Goal: Task Accomplishment & Management: Manage account settings

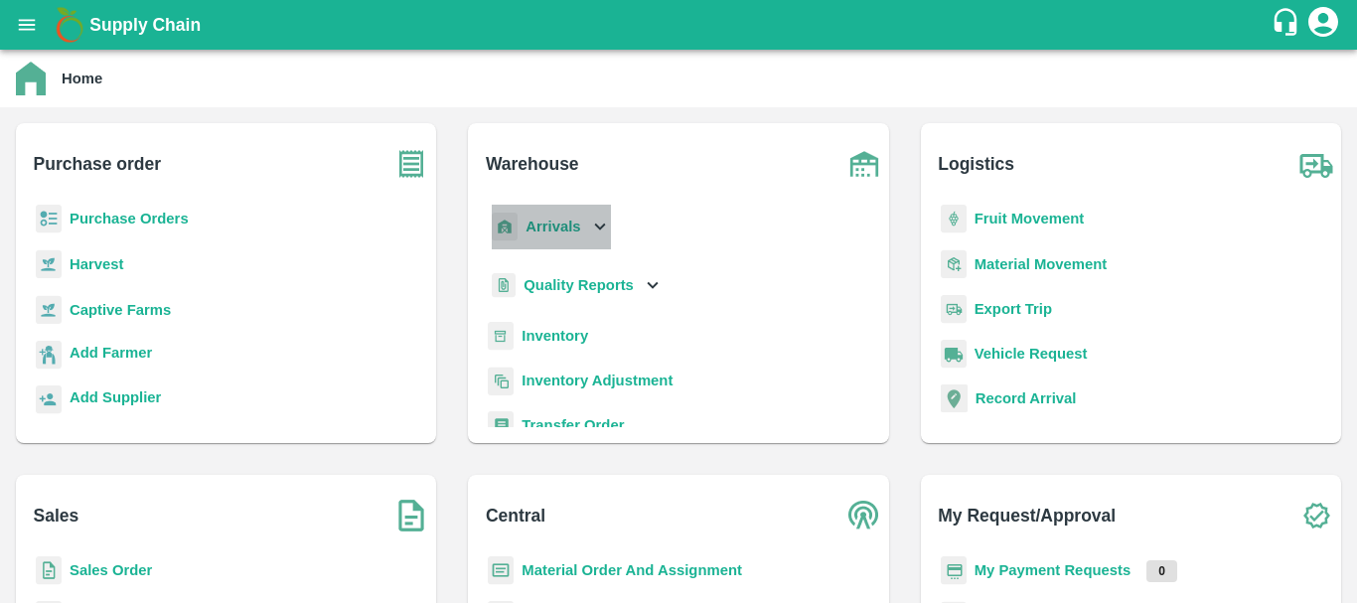
click at [539, 235] on p "Arrivals" at bounding box center [552, 227] width 55 height 22
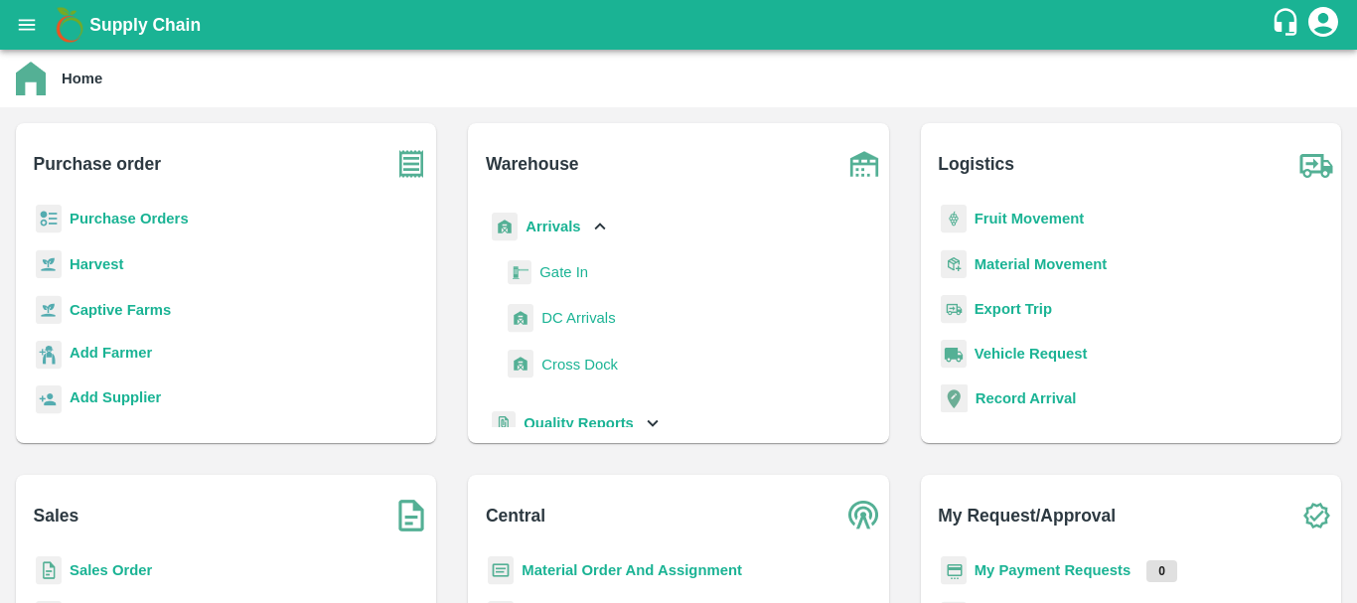
click at [567, 322] on span "DC Arrivals" at bounding box center [578, 318] width 74 height 22
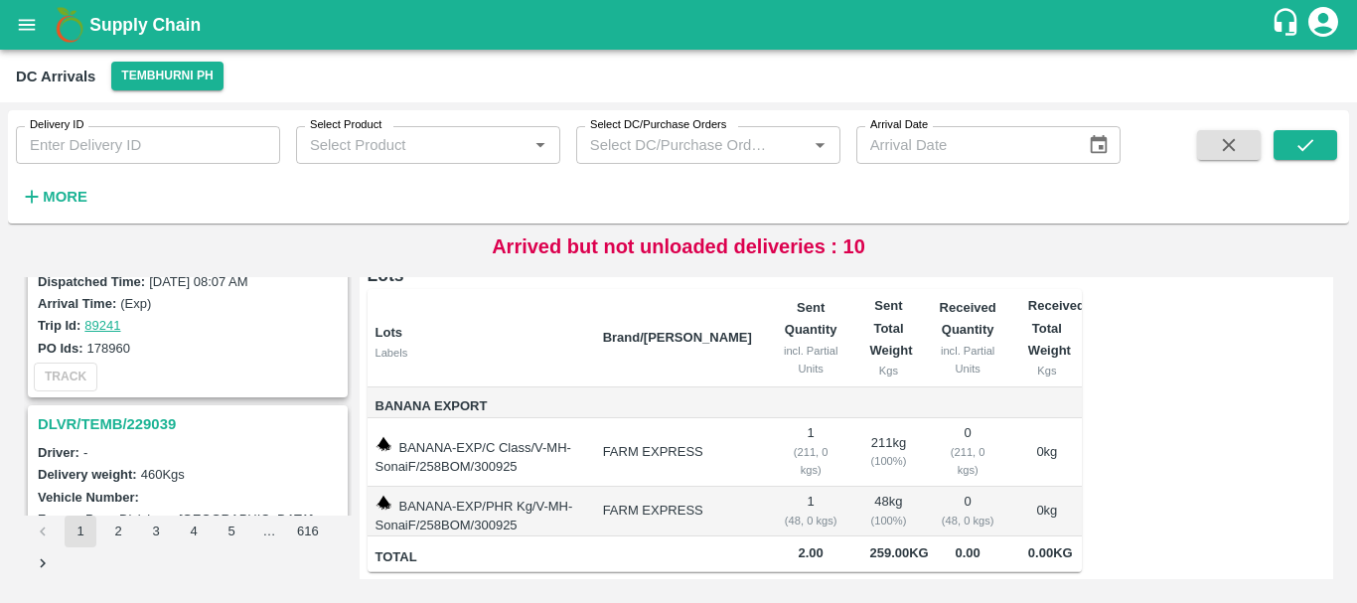
scroll to position [752, 0]
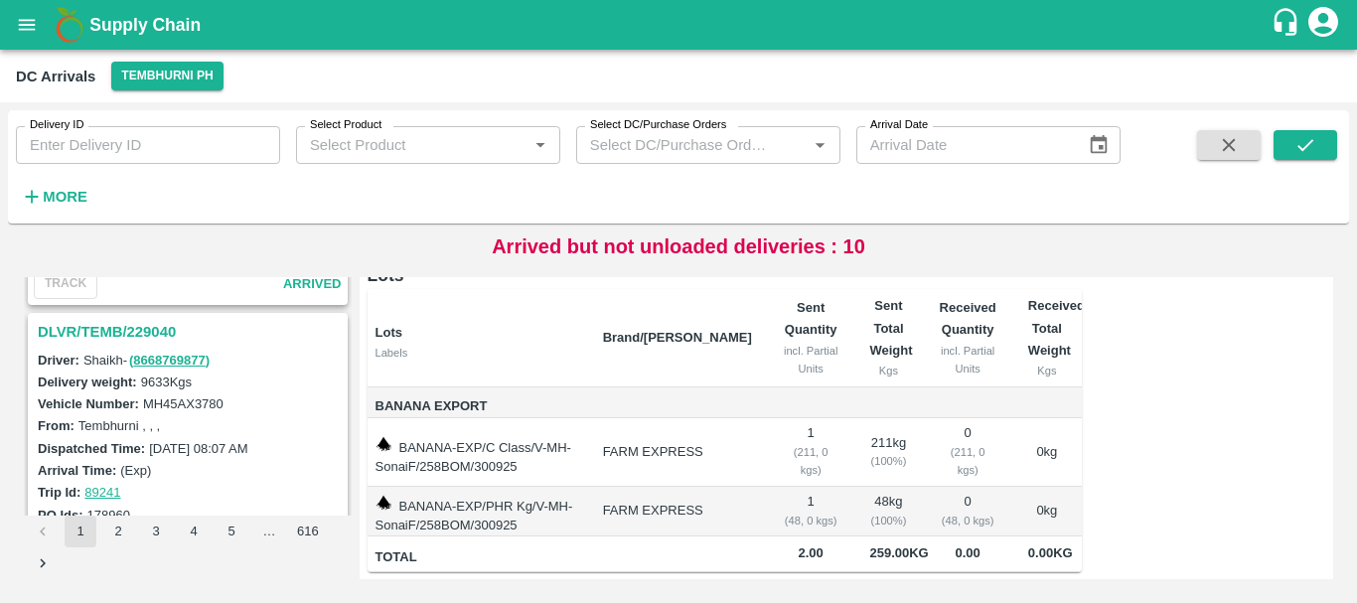
click at [140, 329] on h3 "DLVR/TEMB/229040" at bounding box center [191, 332] width 306 height 26
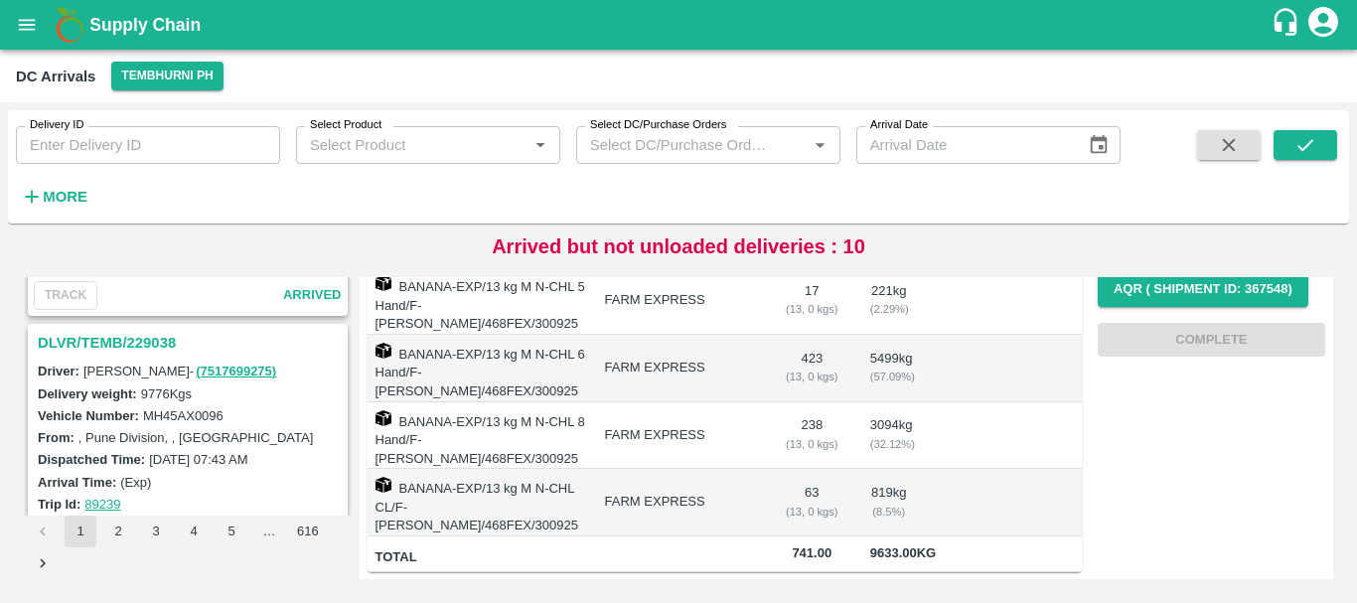
scroll to position [1261, 0]
click at [130, 339] on h3 "DLVR/TEMB/229038" at bounding box center [191, 342] width 306 height 26
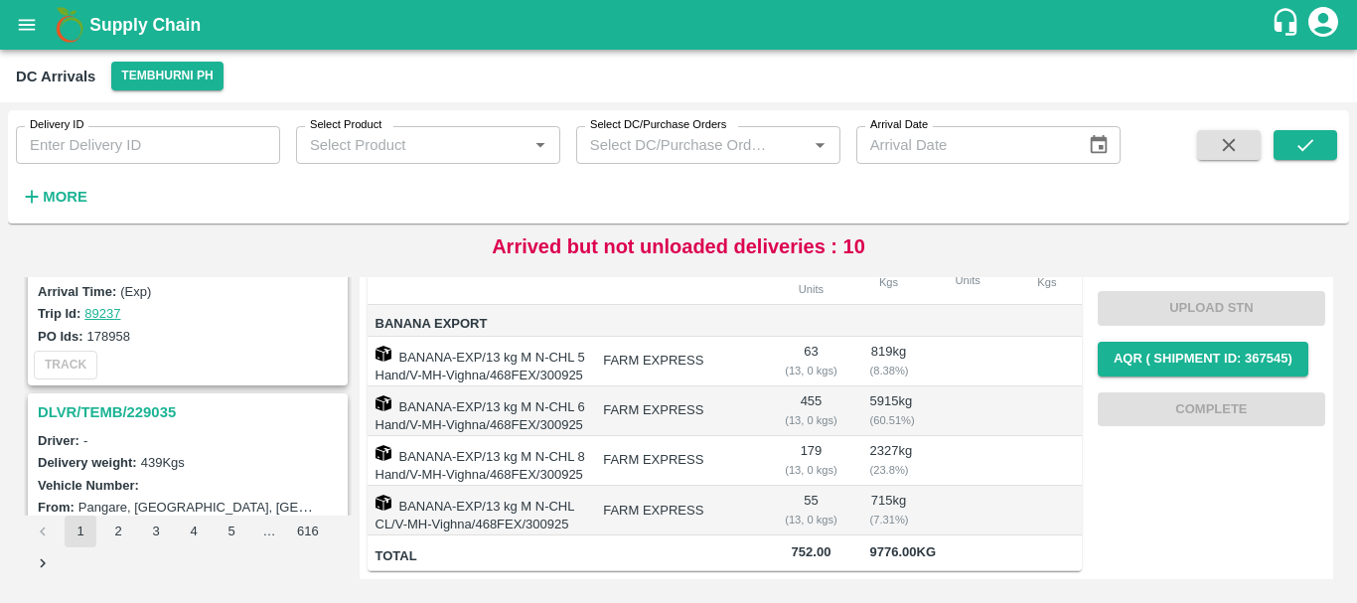
scroll to position [1710, 0]
click at [153, 405] on h3 "DLVR/TEMB/229035" at bounding box center [191, 412] width 306 height 26
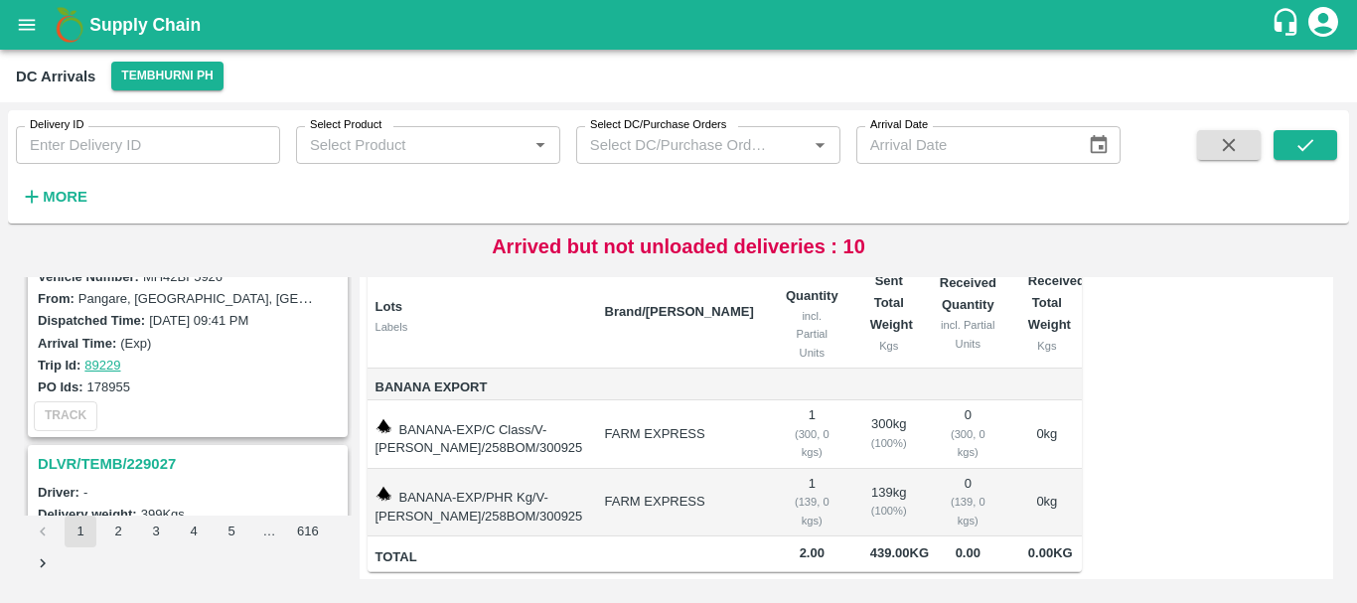
scroll to position [2699, 0]
click at [67, 193] on strong "More" at bounding box center [65, 197] width 45 height 16
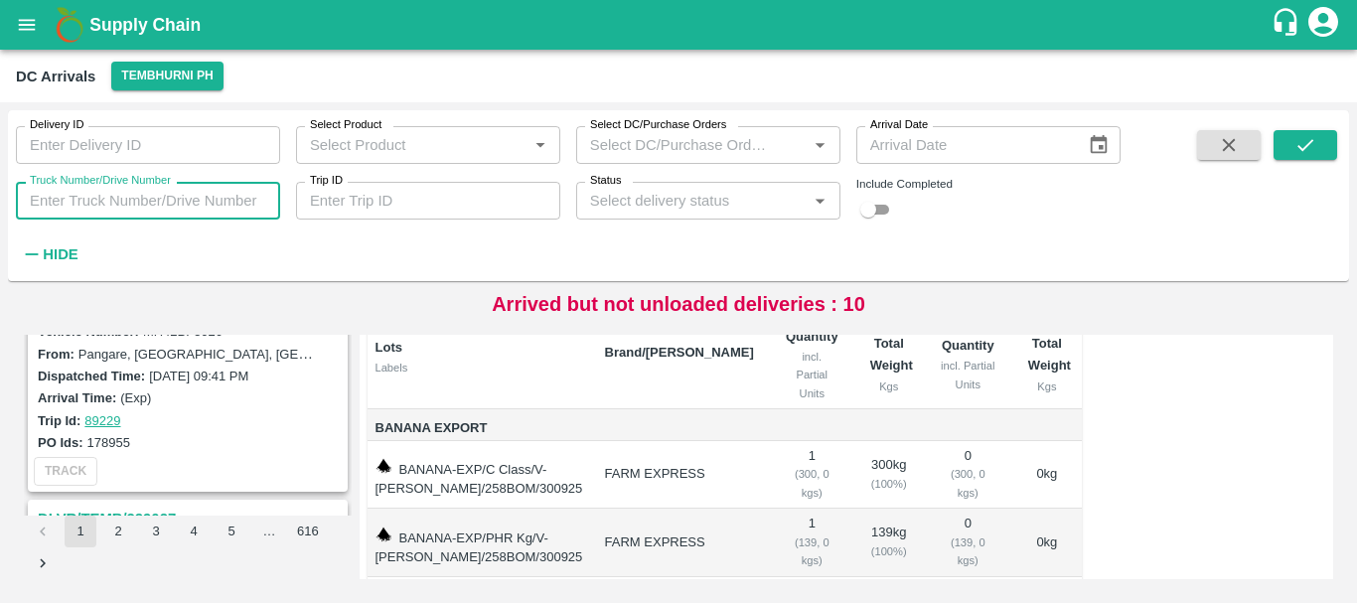
click at [115, 207] on input "Truck Number/Drive Number" at bounding box center [148, 201] width 264 height 38
type input "1104"
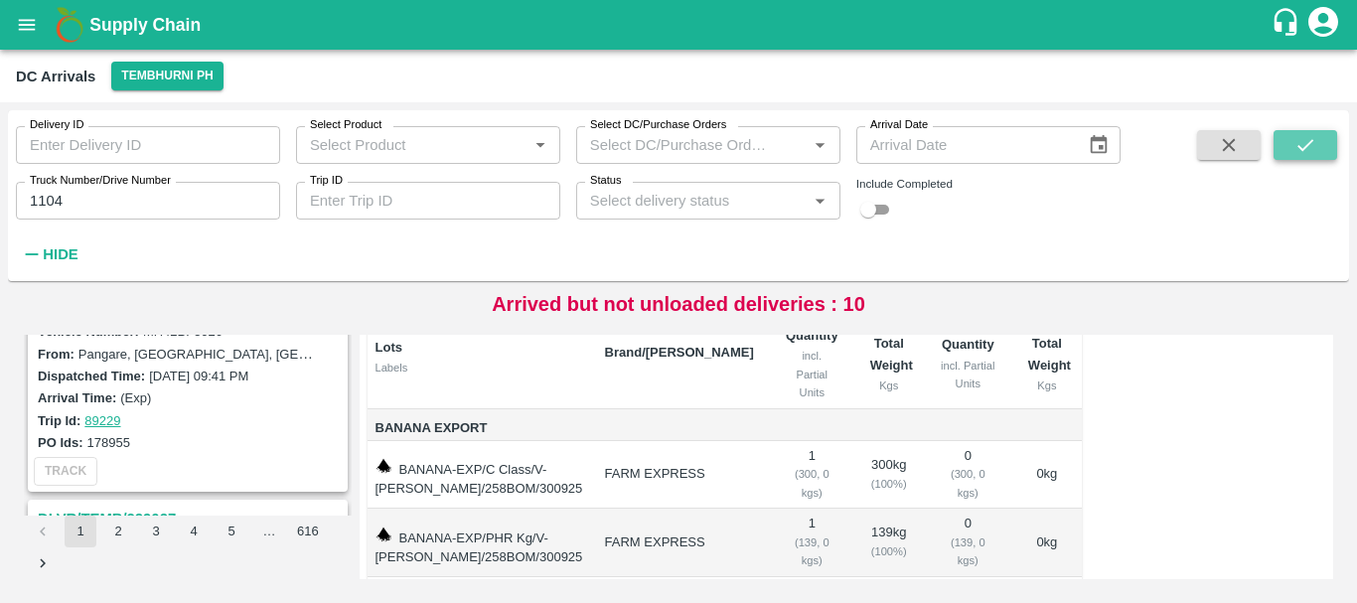
click at [1327, 133] on button "submit" at bounding box center [1305, 145] width 64 height 30
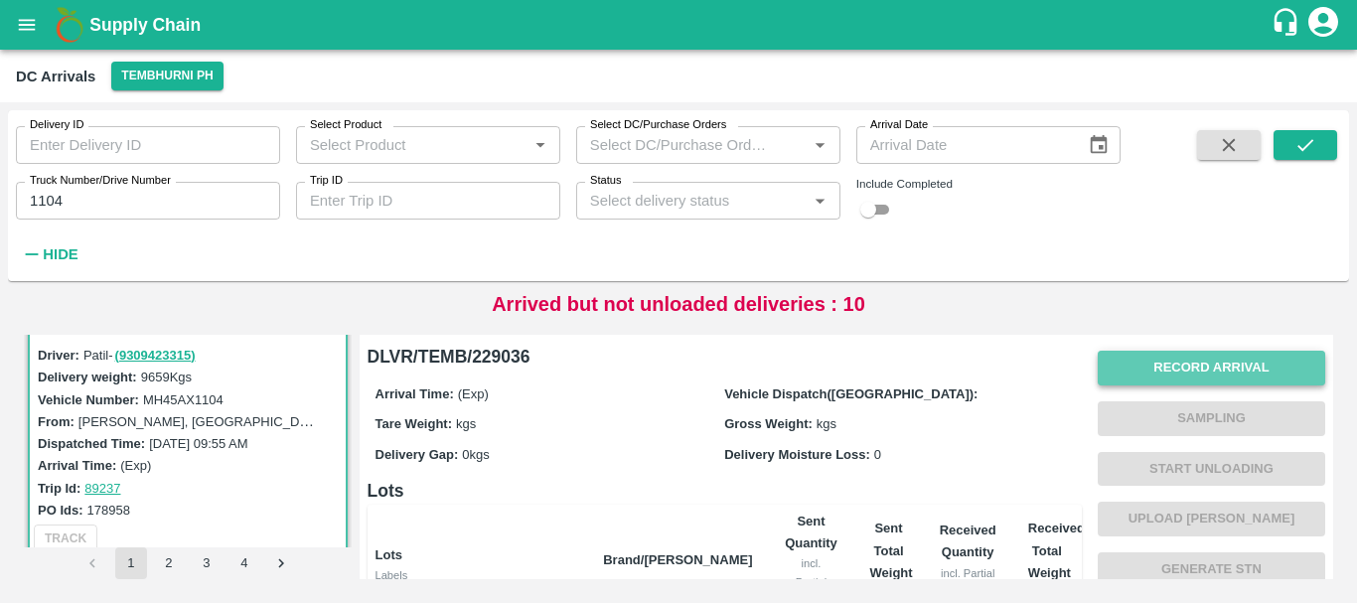
click at [1109, 360] on button "Record Arrival" at bounding box center [1211, 368] width 227 height 35
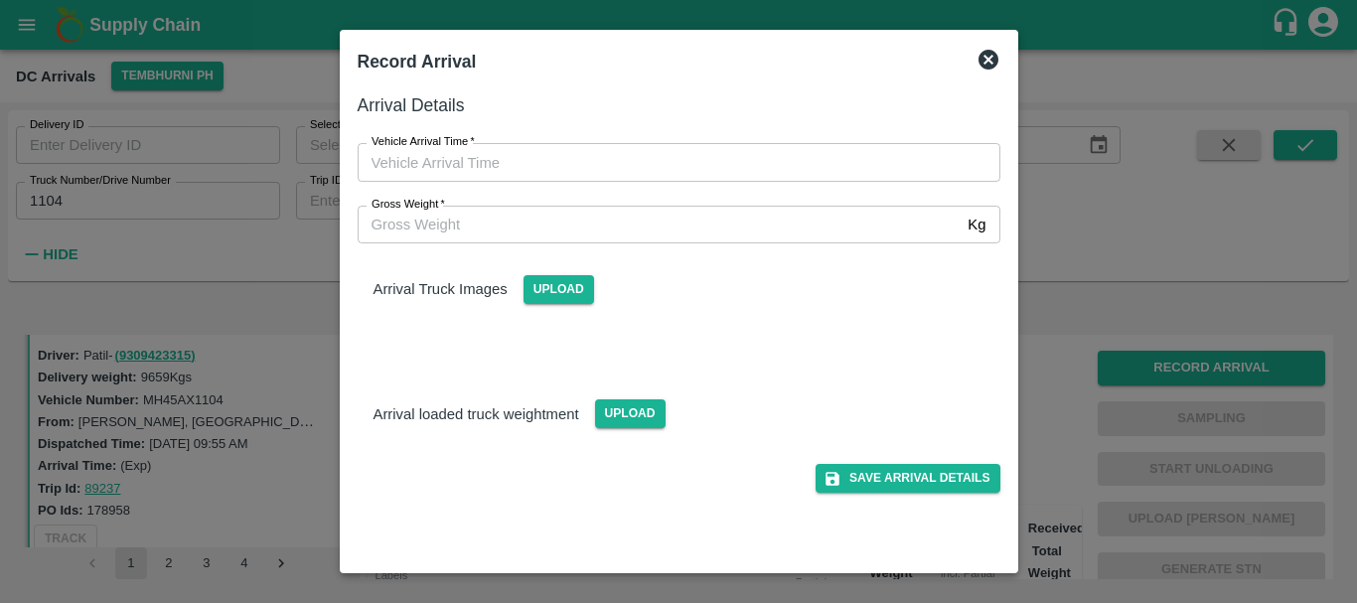
type input "DD/MM/YYYY hh:mm aa"
click at [723, 148] on input "DD/MM/YYYY hh:mm aa" at bounding box center [672, 162] width 629 height 38
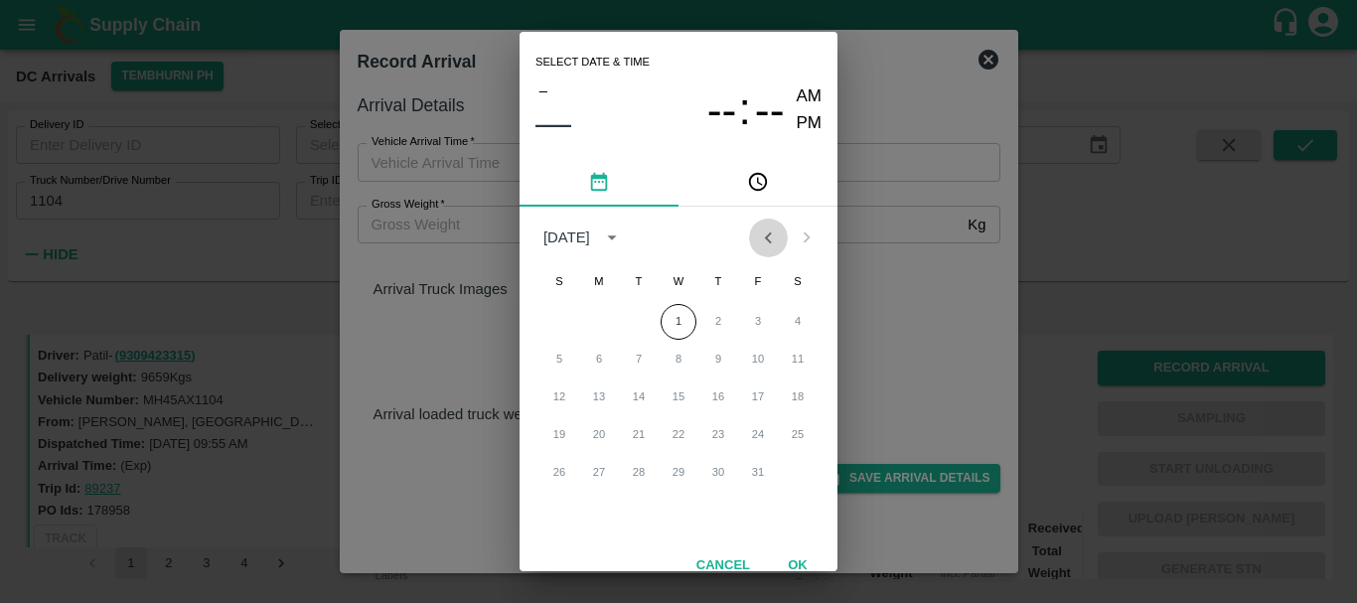
click at [759, 250] on button "Previous month" at bounding box center [768, 238] width 38 height 38
click at [631, 476] on button "30" at bounding box center [639, 473] width 36 height 36
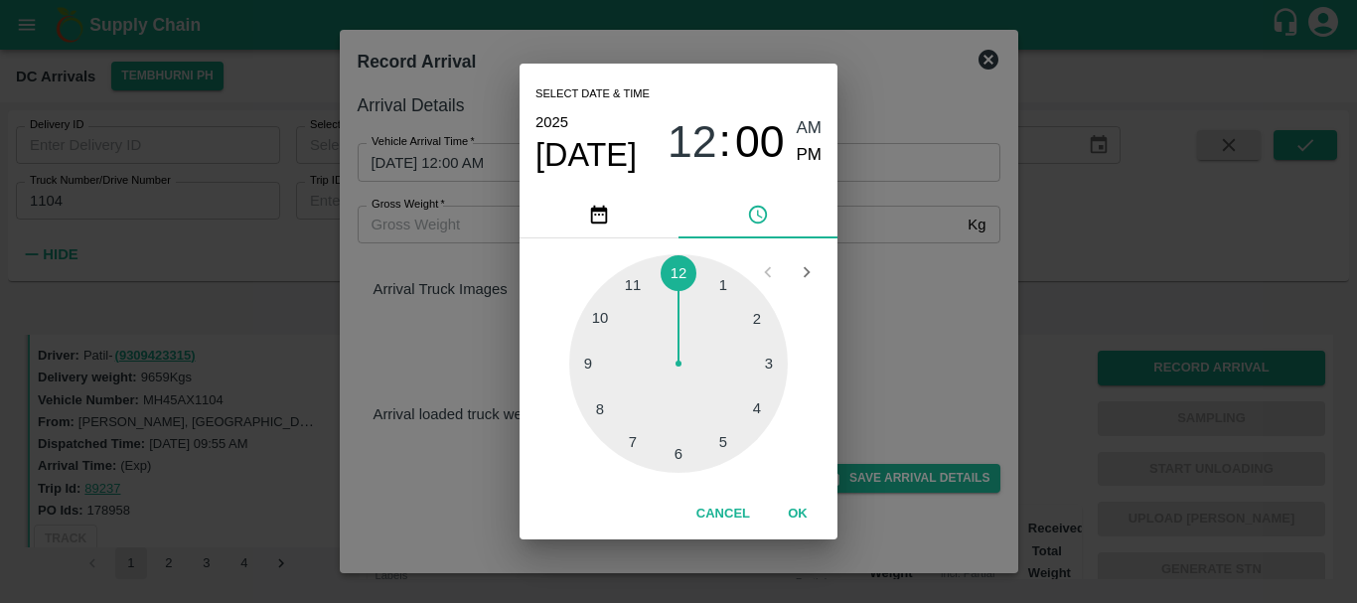
click at [605, 404] on div at bounding box center [678, 363] width 219 height 219
click at [803, 157] on span "PM" at bounding box center [810, 155] width 26 height 27
type input "[DATE] 08:00 PM"
click at [955, 278] on div "Select date & time [DATE] 08 : 00 AM PM 05 10 15 20 25 30 35 40 45 50 55 00 Can…" at bounding box center [678, 301] width 1357 height 603
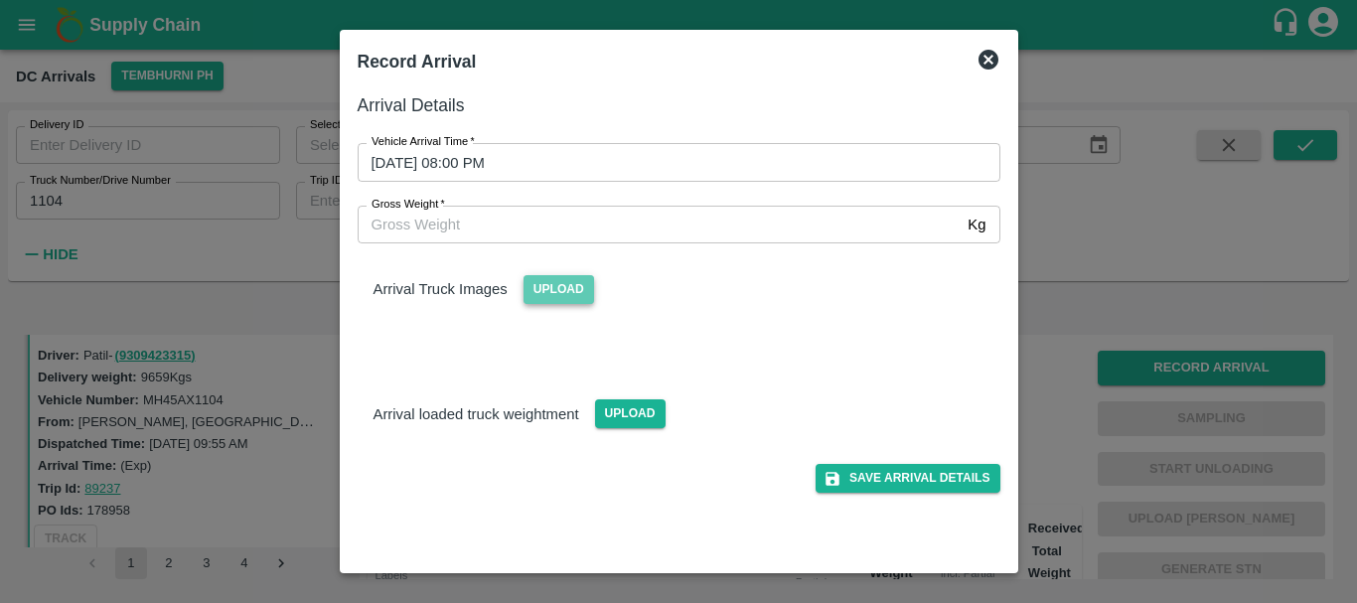
click at [564, 292] on span "Upload" at bounding box center [559, 289] width 71 height 29
click at [0, 0] on input "Upload" at bounding box center [0, 0] width 0 height 0
click at [562, 287] on span "Upload" at bounding box center [559, 289] width 71 height 29
click at [0, 0] on input "Upload" at bounding box center [0, 0] width 0 height 0
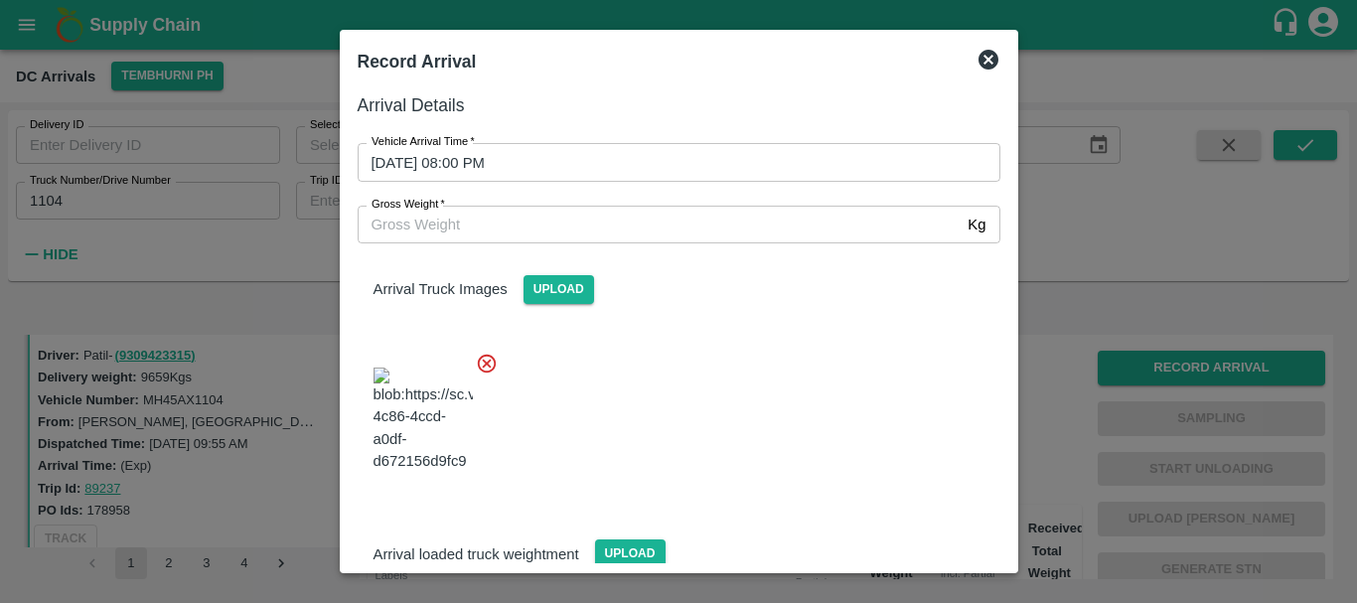
scroll to position [106, 0]
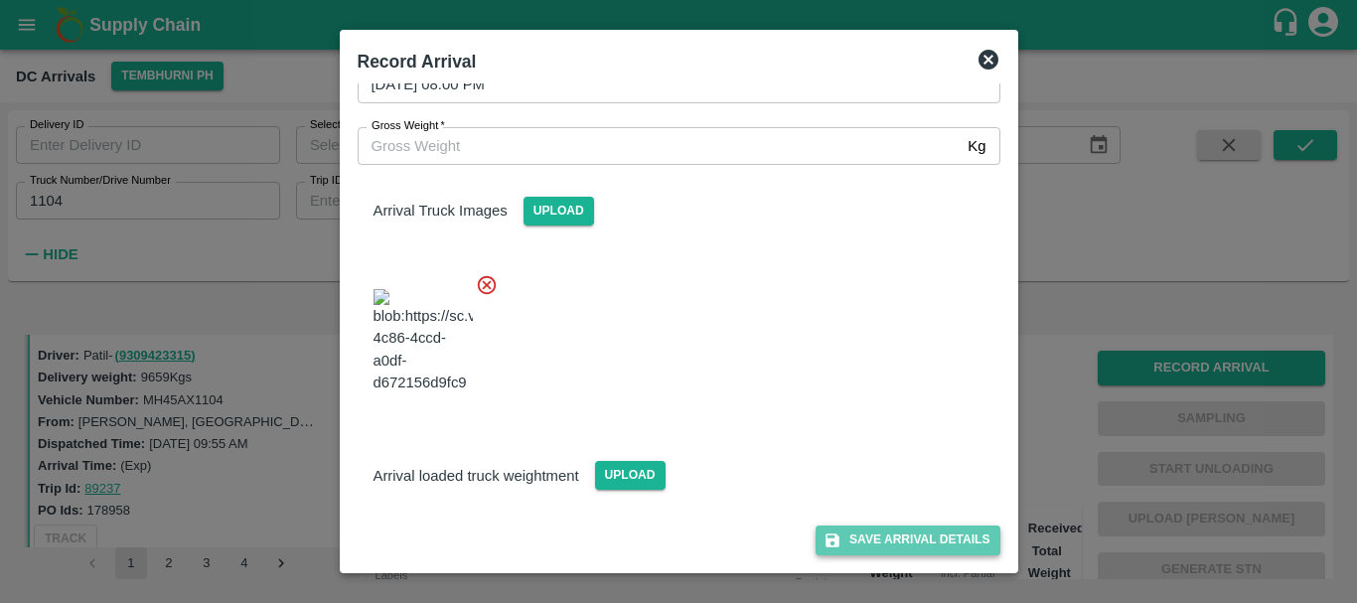
click at [873, 529] on button "Save Arrival Details" at bounding box center [908, 539] width 184 height 29
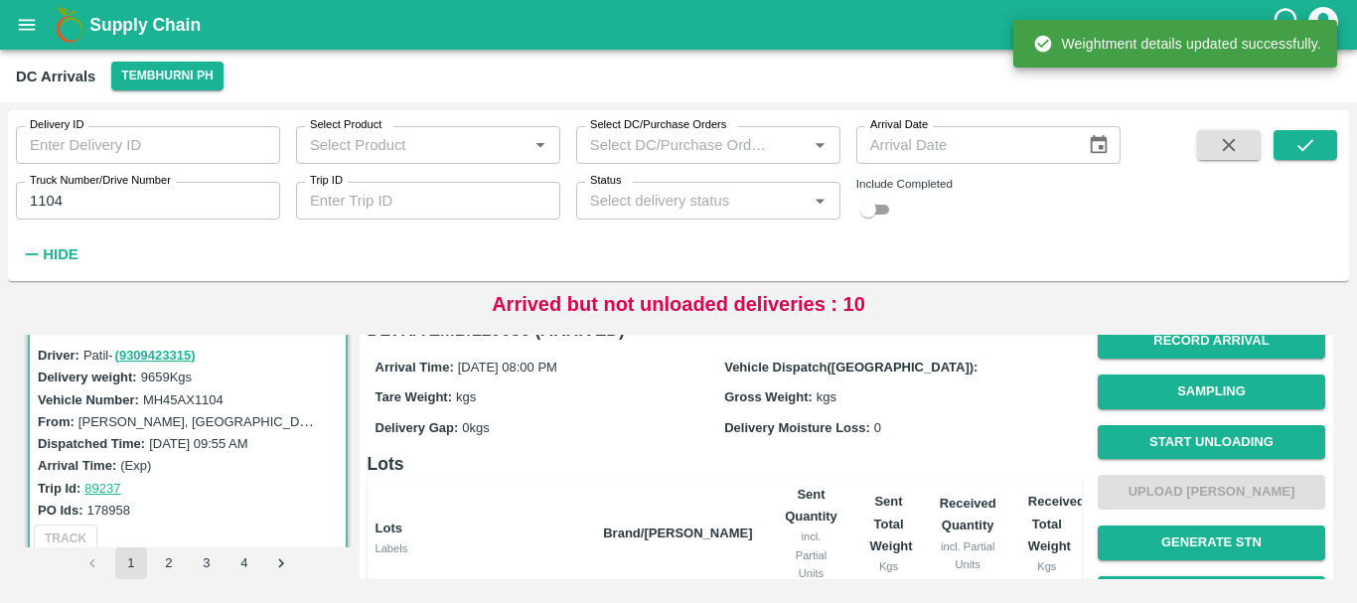
scroll to position [26, 0]
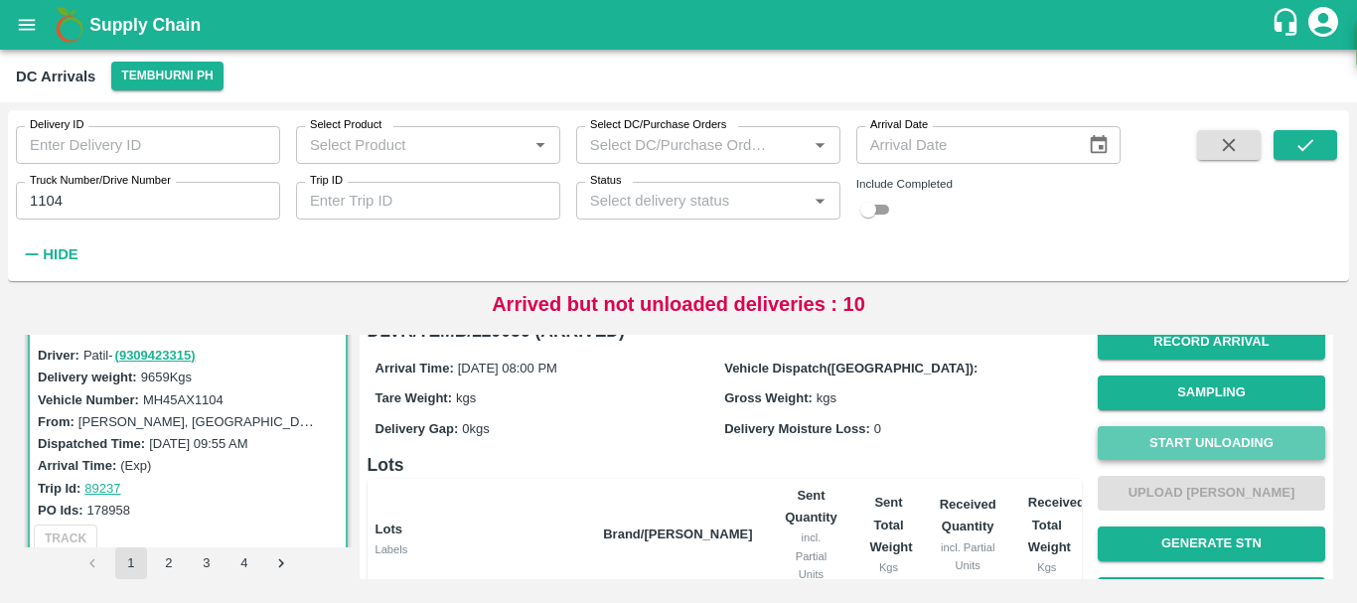
click at [1123, 455] on button "Start Unloading" at bounding box center [1211, 443] width 227 height 35
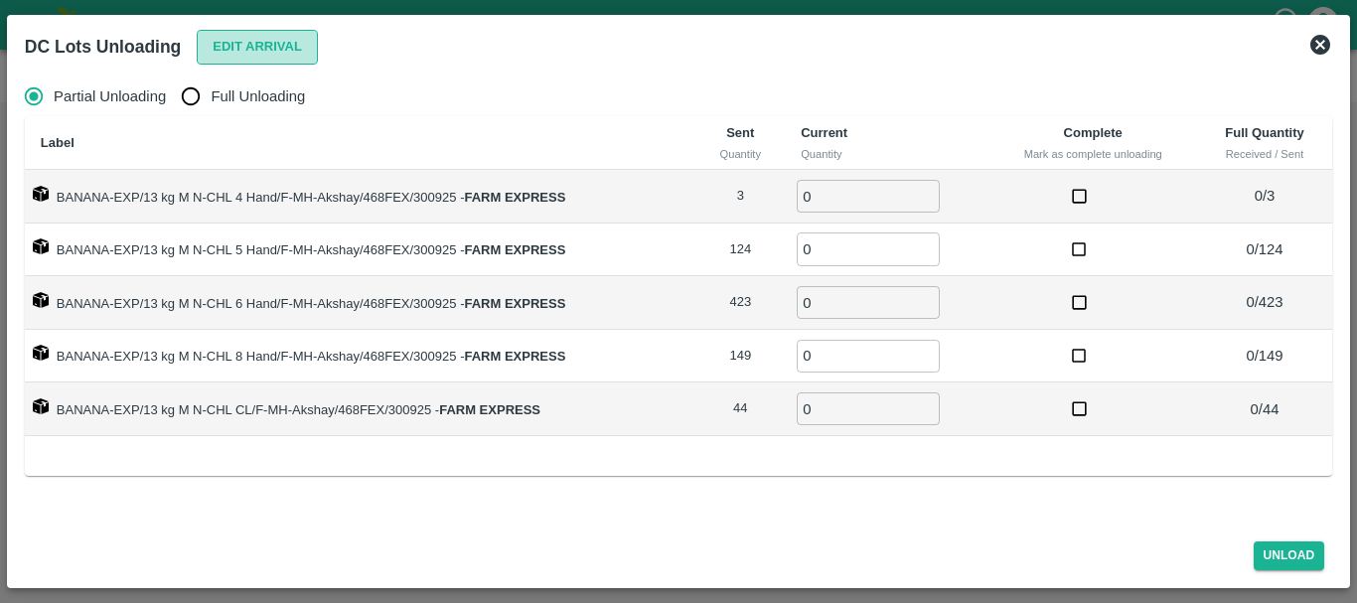
click at [220, 51] on button "Edit Arrival" at bounding box center [257, 47] width 121 height 35
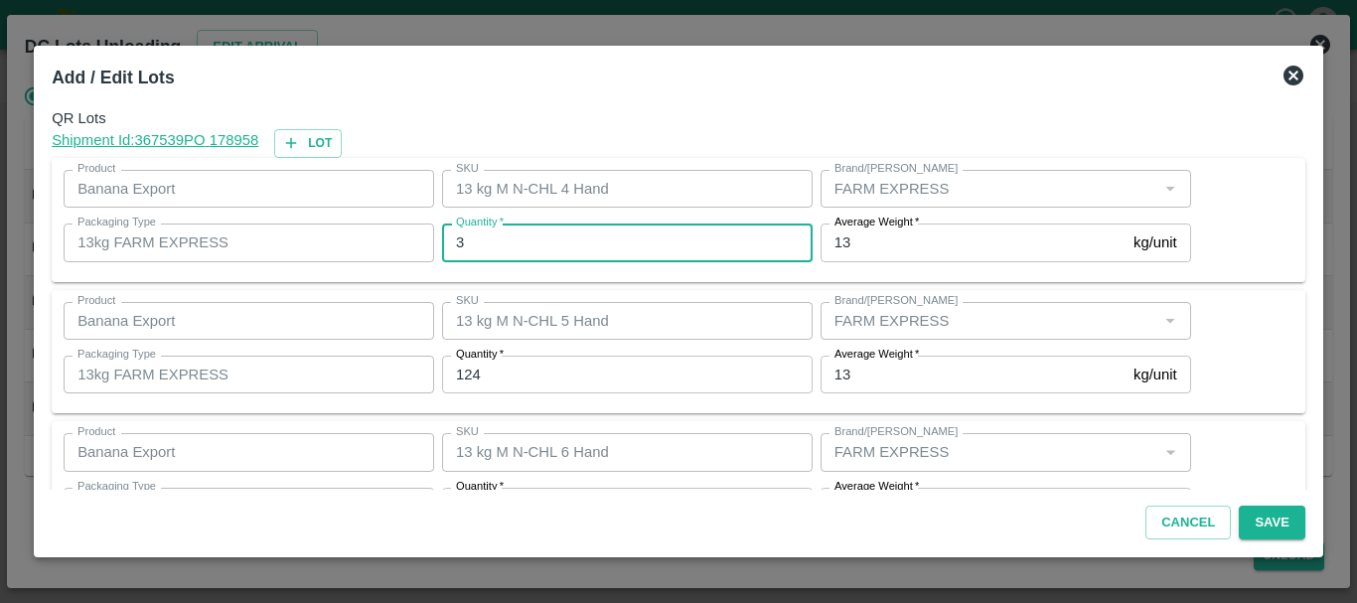
click at [576, 233] on input "3" at bounding box center [627, 243] width 371 height 38
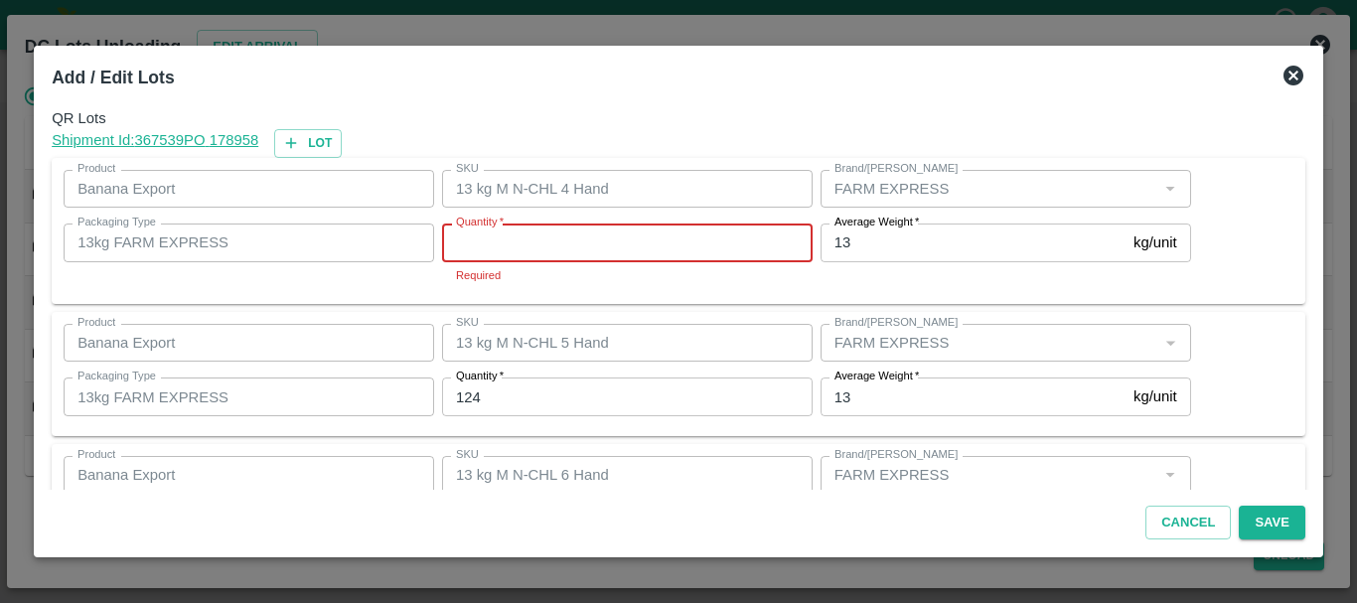
click at [569, 234] on input "Quantity   *" at bounding box center [627, 243] width 371 height 38
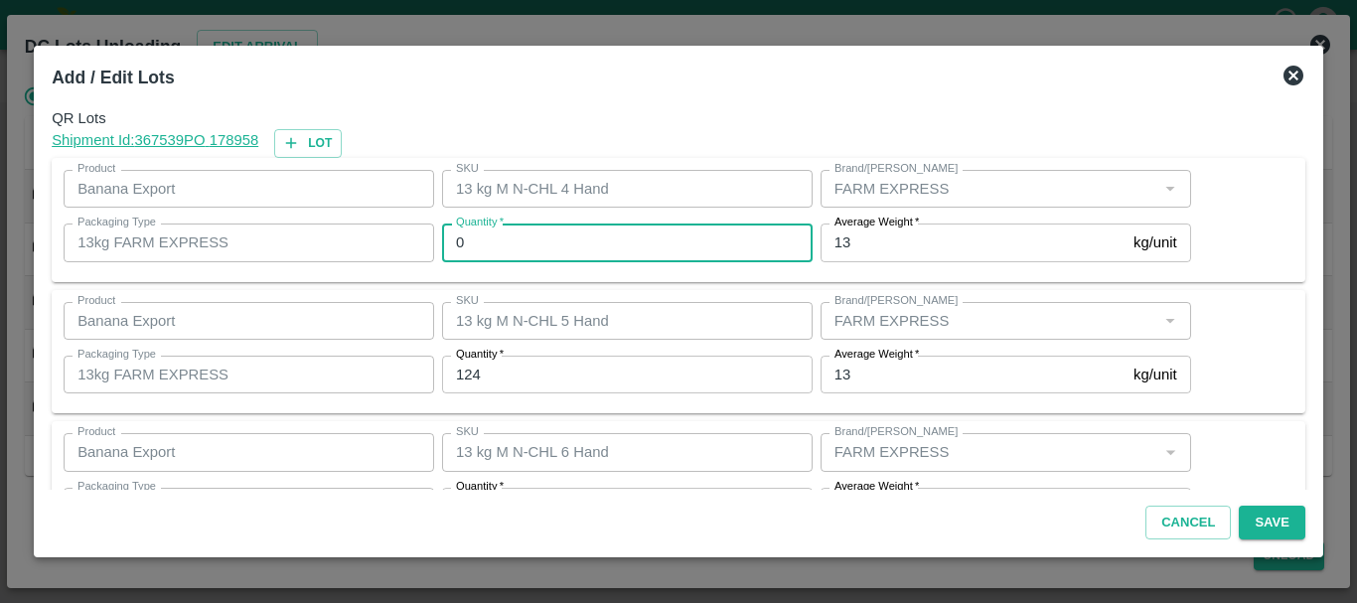
type input "0"
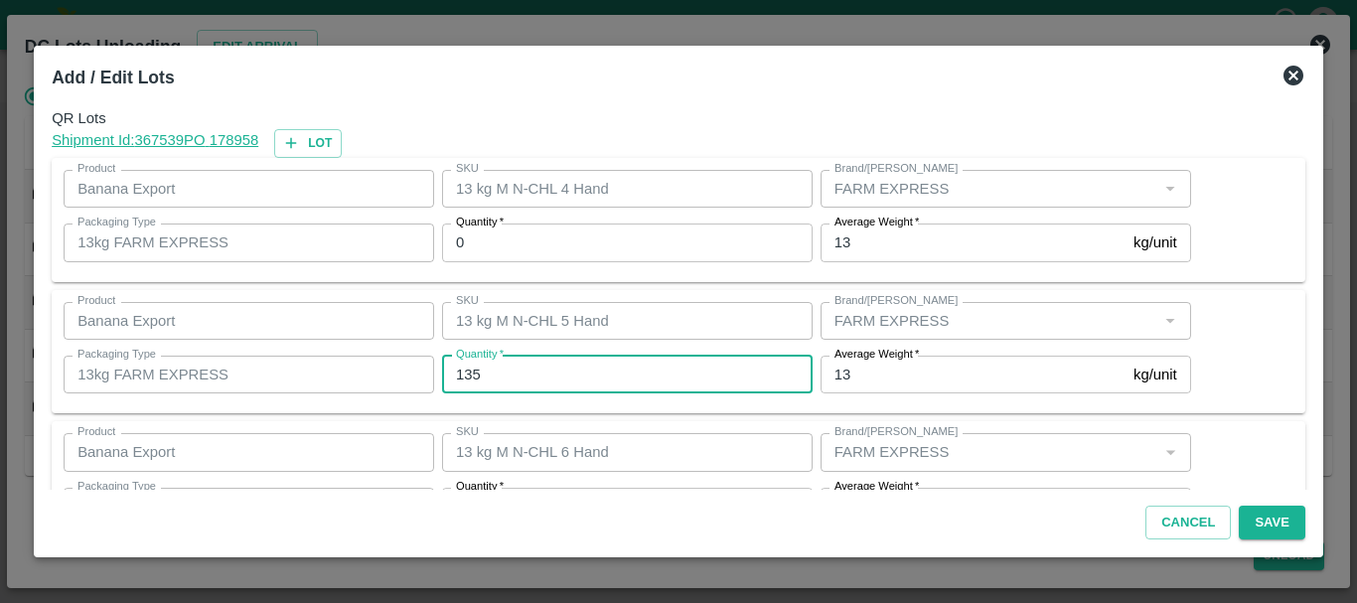
type input "135"
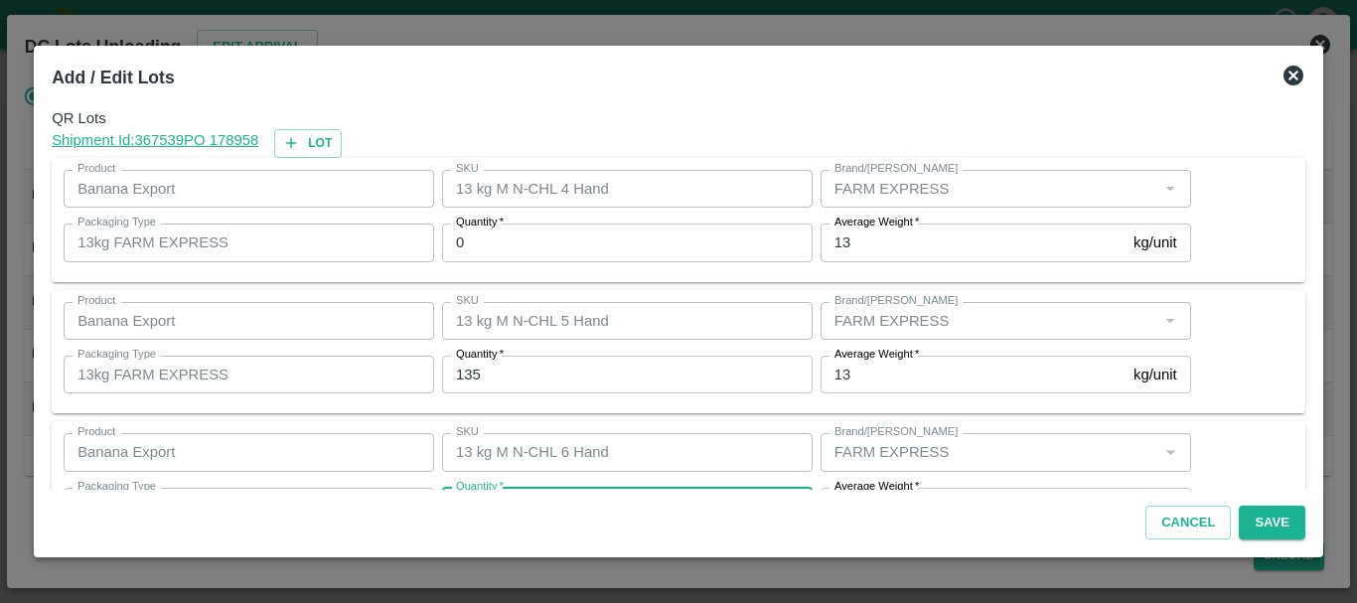
scroll to position [36, 0]
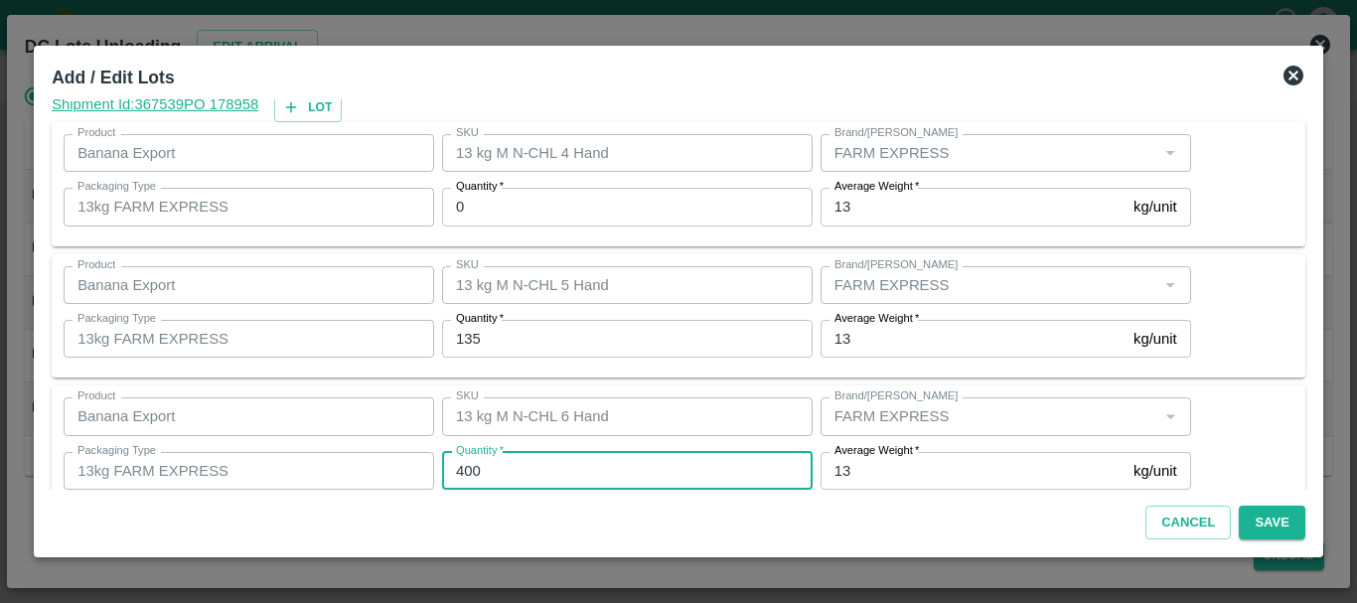
type input "400"
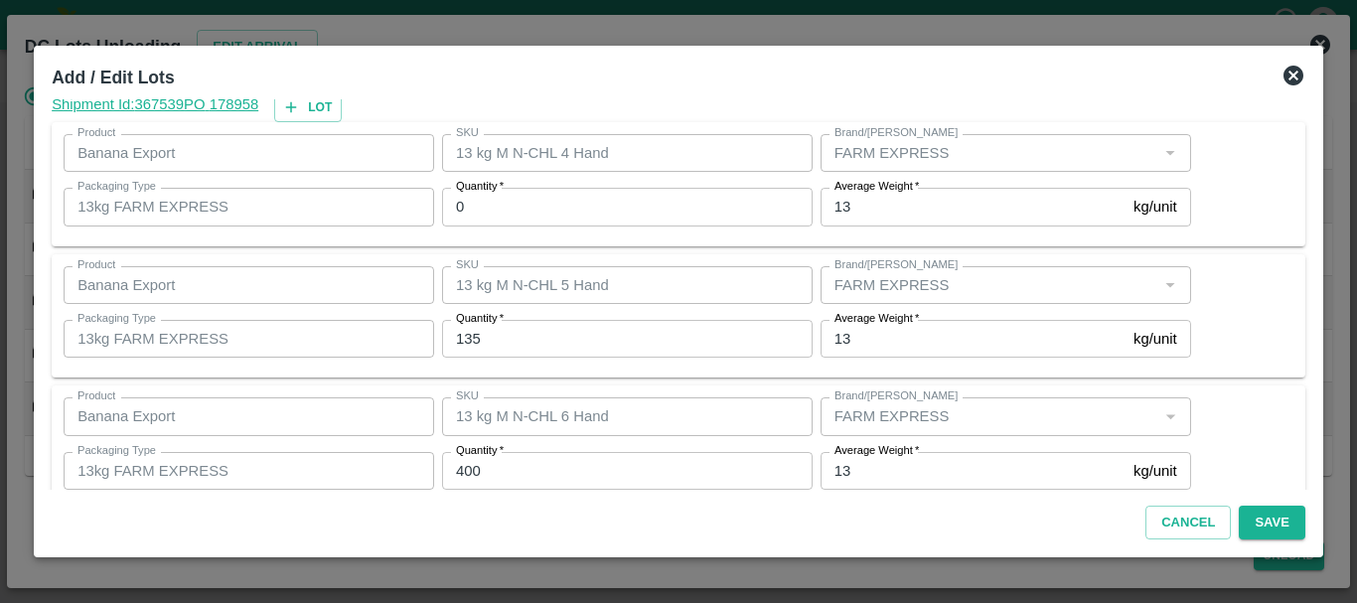
scroll to position [336, 0]
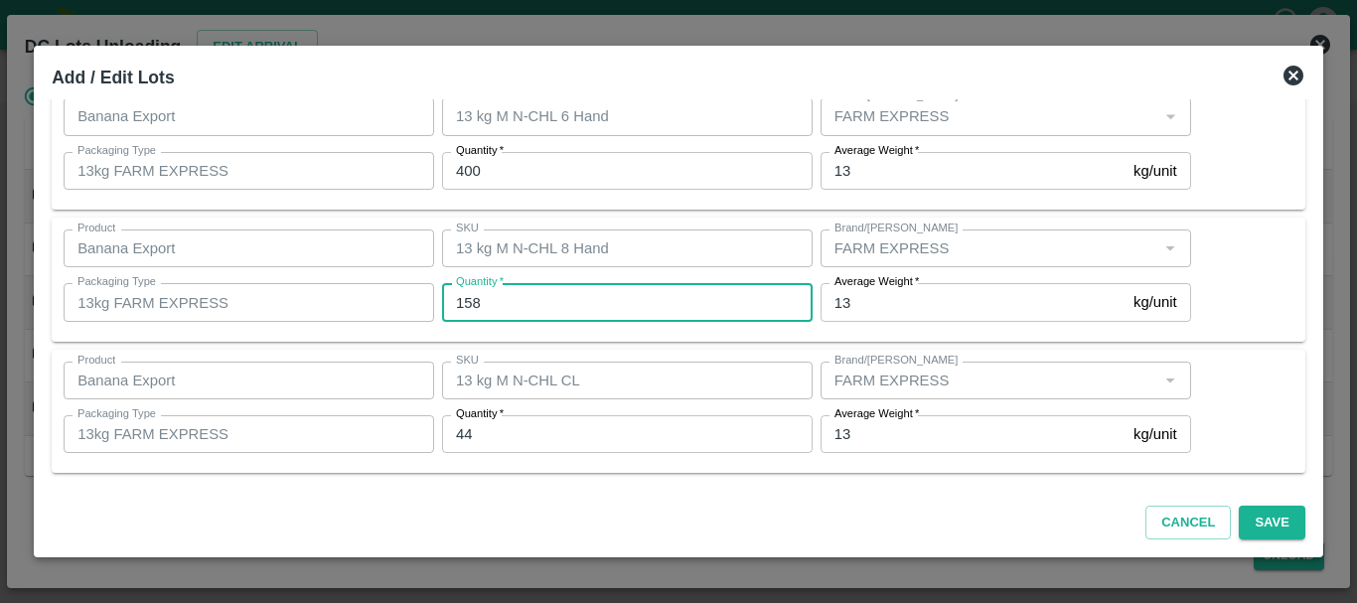
type input "158"
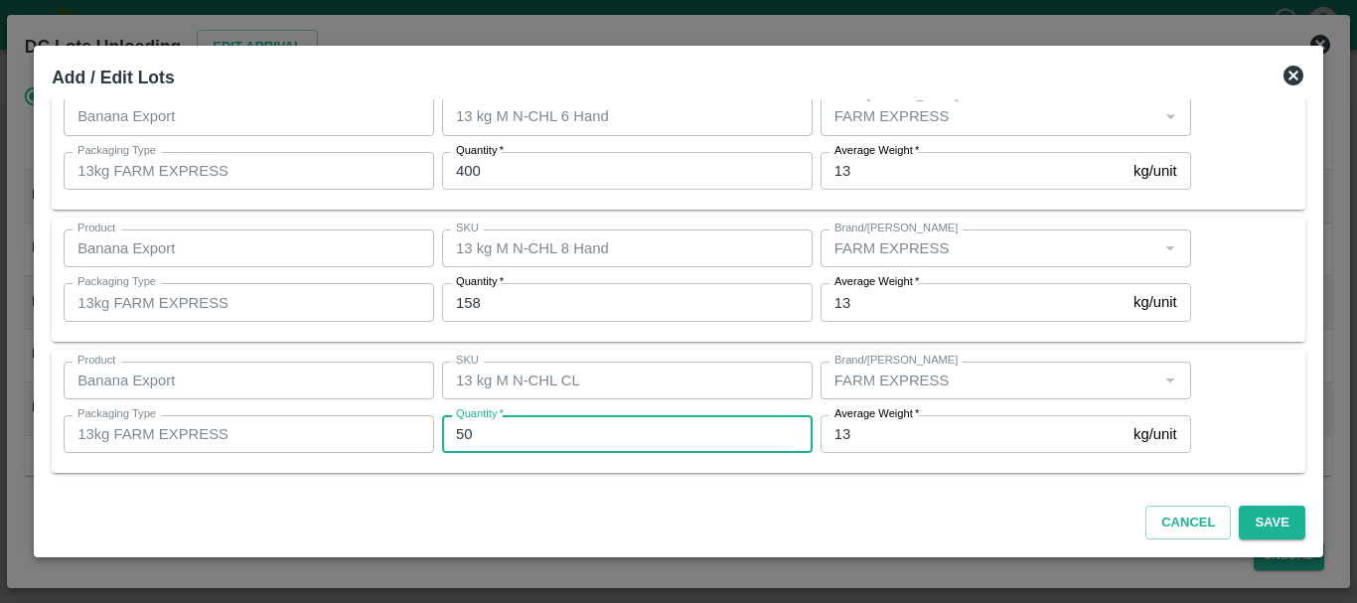
type input "50"
click at [721, 360] on div "SKU 13 kg M N-CHL CL SKU" at bounding box center [623, 381] width 378 height 54
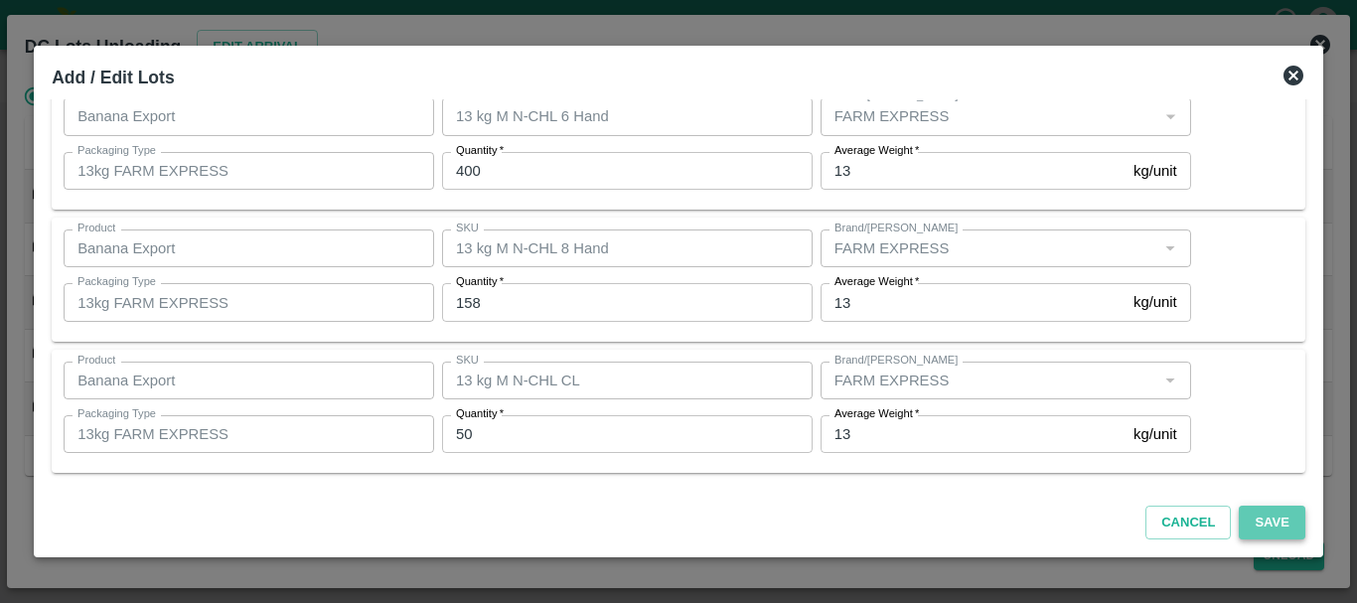
click at [1284, 538] on button "Save" at bounding box center [1272, 523] width 66 height 35
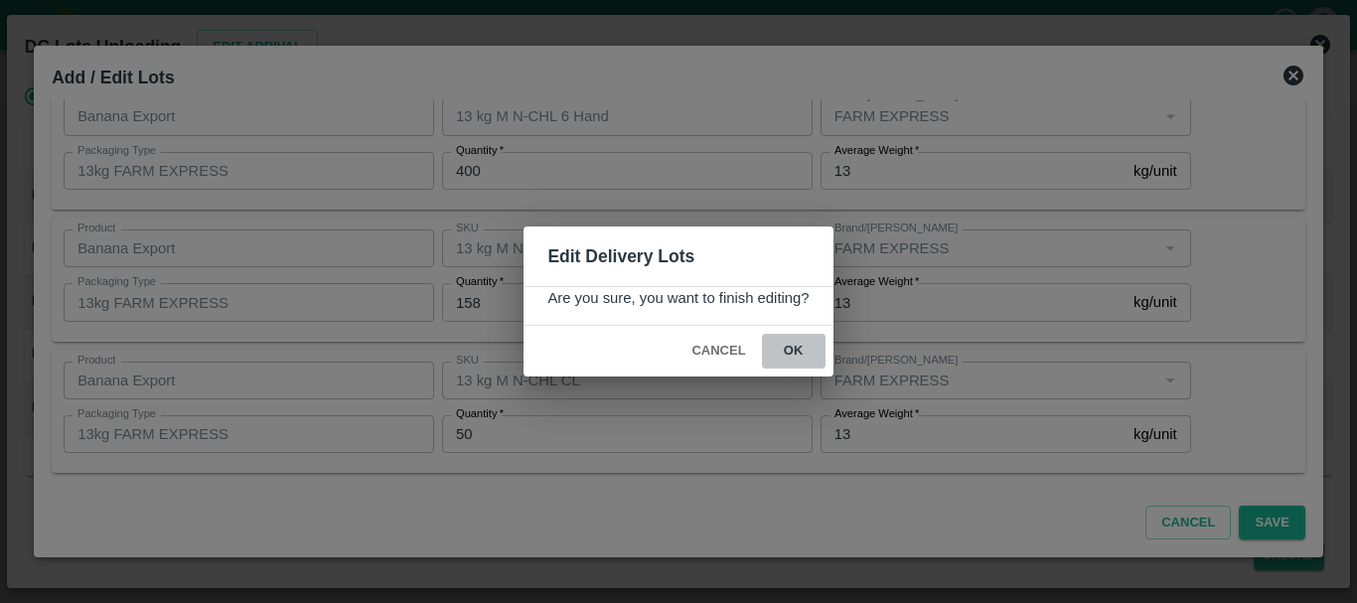
click at [788, 348] on button "ok" at bounding box center [794, 351] width 64 height 35
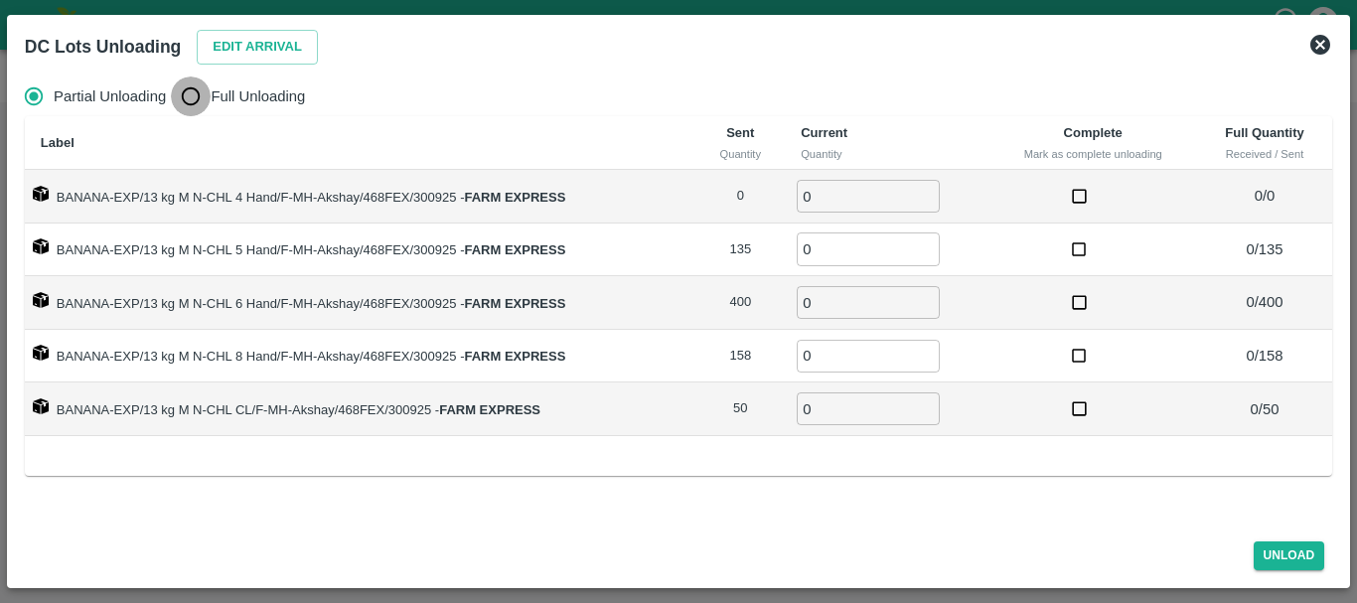
click at [188, 88] on input "Full Unloading" at bounding box center [191, 96] width 40 height 40
radio input "true"
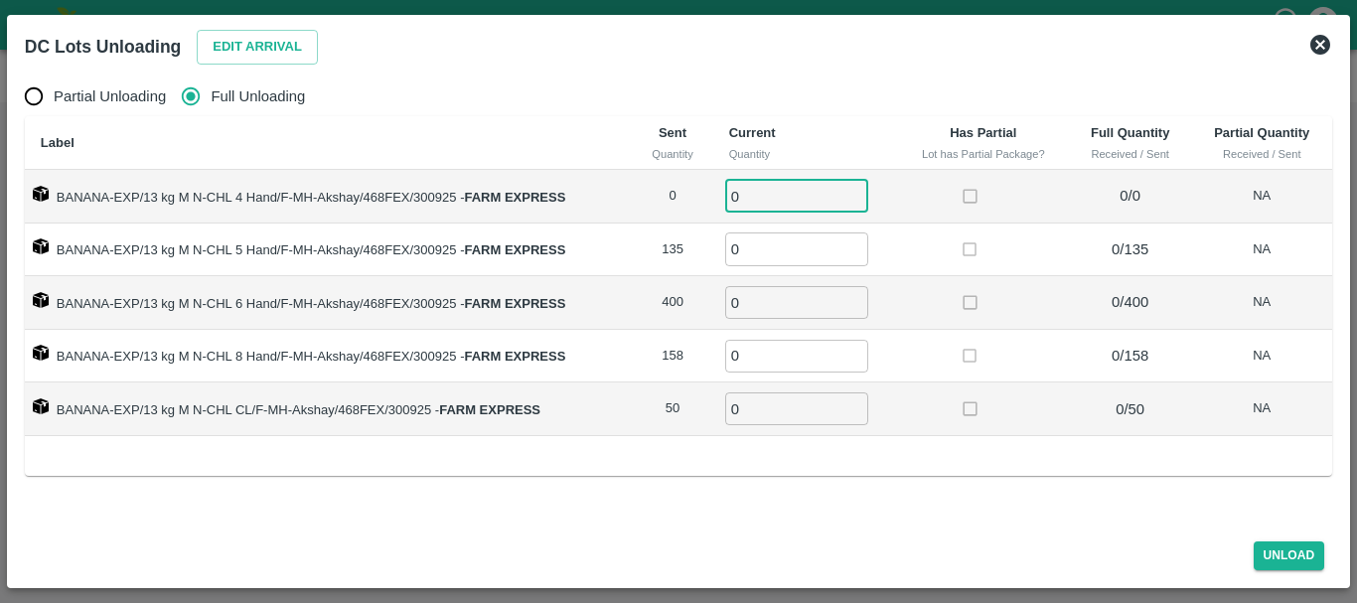
click at [764, 189] on input "0" at bounding box center [796, 196] width 143 height 33
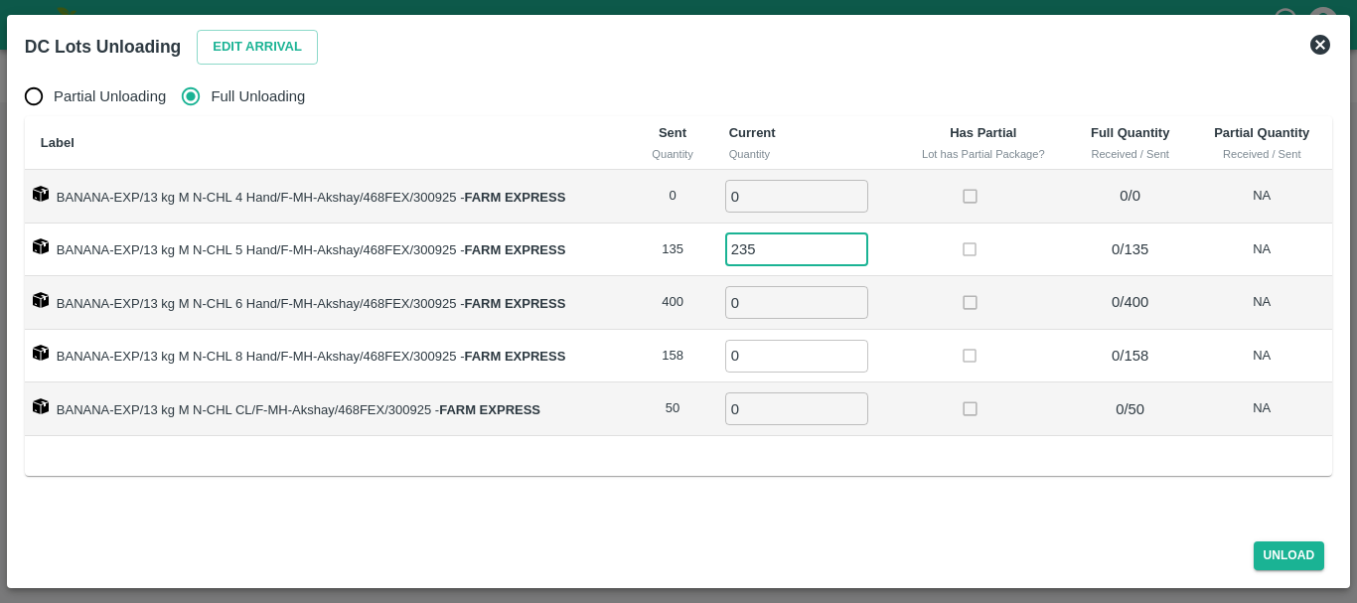
type input "235"
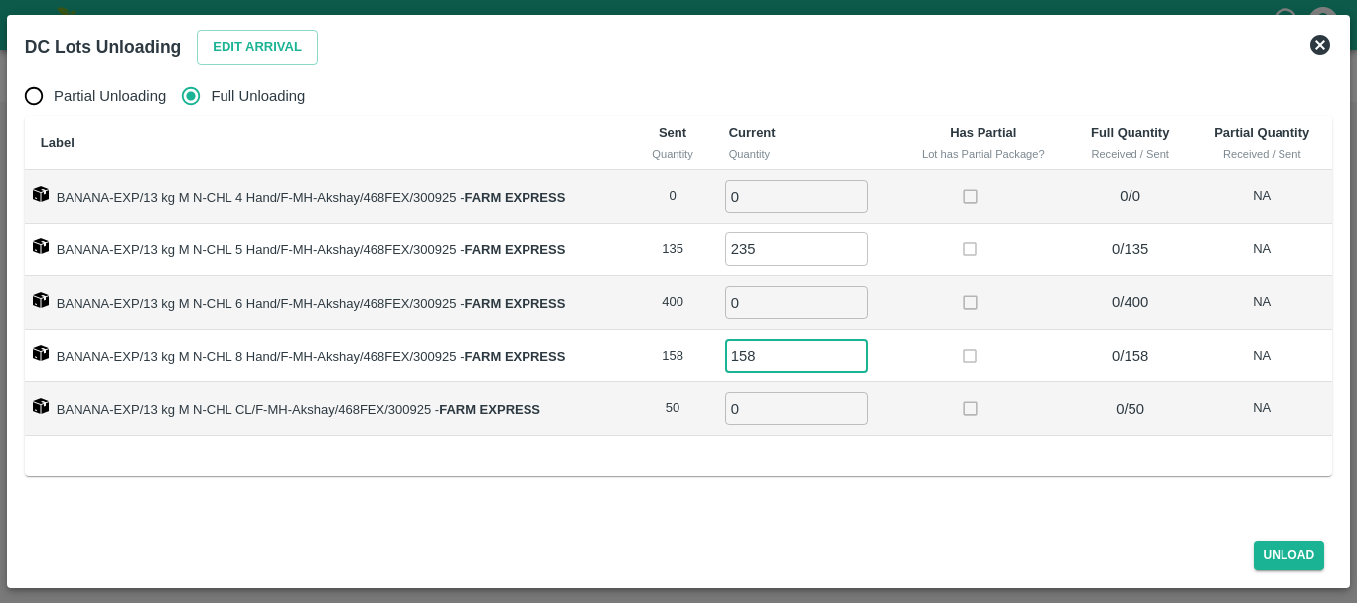
type input "158"
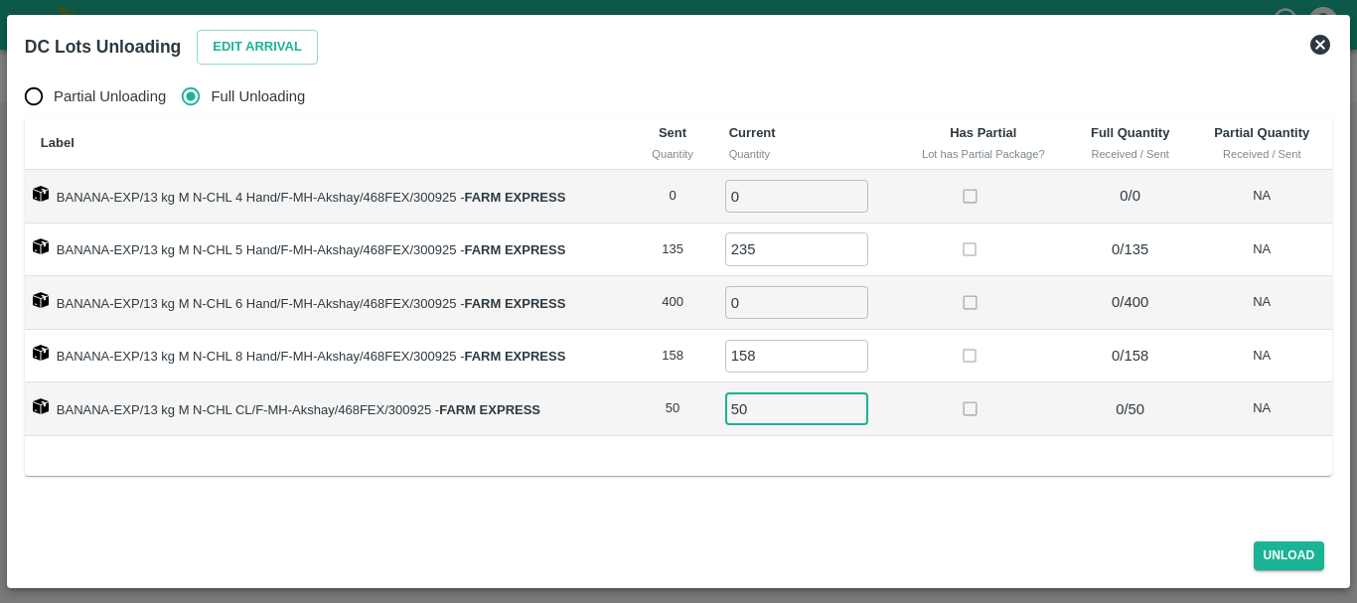
type input "50"
click at [808, 321] on td "0 ​" at bounding box center [805, 303] width 185 height 54
click at [779, 303] on input "0" at bounding box center [796, 302] width 143 height 33
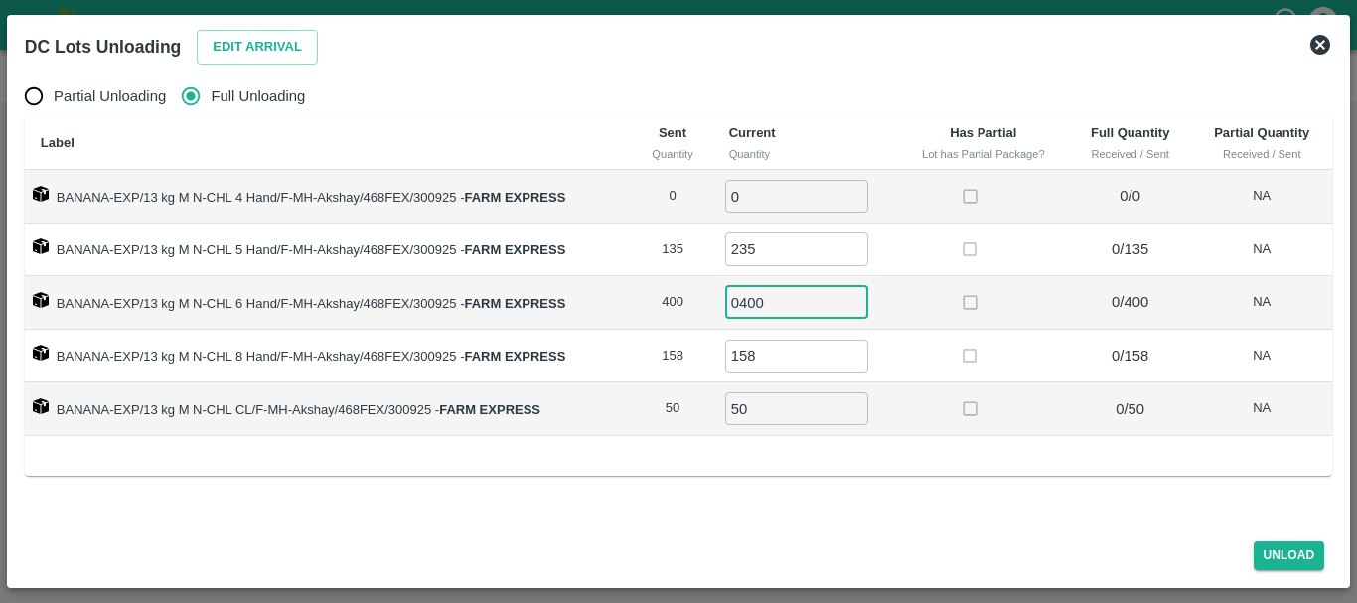
type input "0400"
click at [905, 371] on td at bounding box center [983, 357] width 171 height 54
click at [1294, 551] on button "Unload" at bounding box center [1290, 555] width 72 height 29
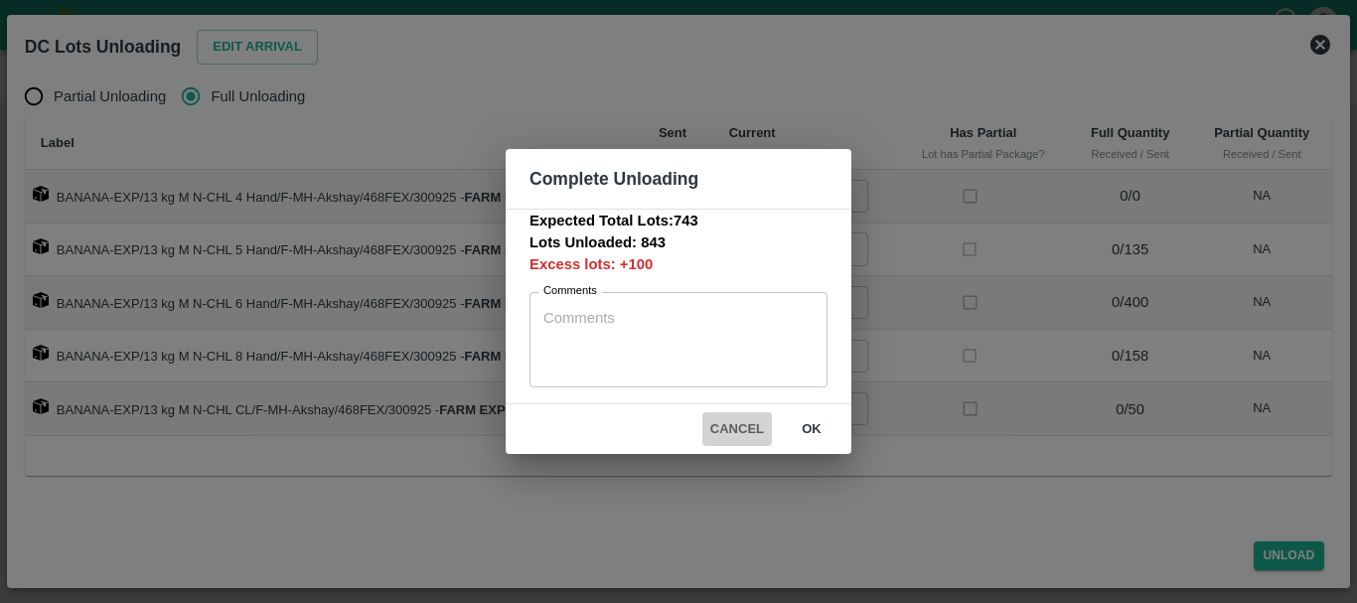
click at [728, 422] on button "Cancel" at bounding box center [737, 429] width 70 height 35
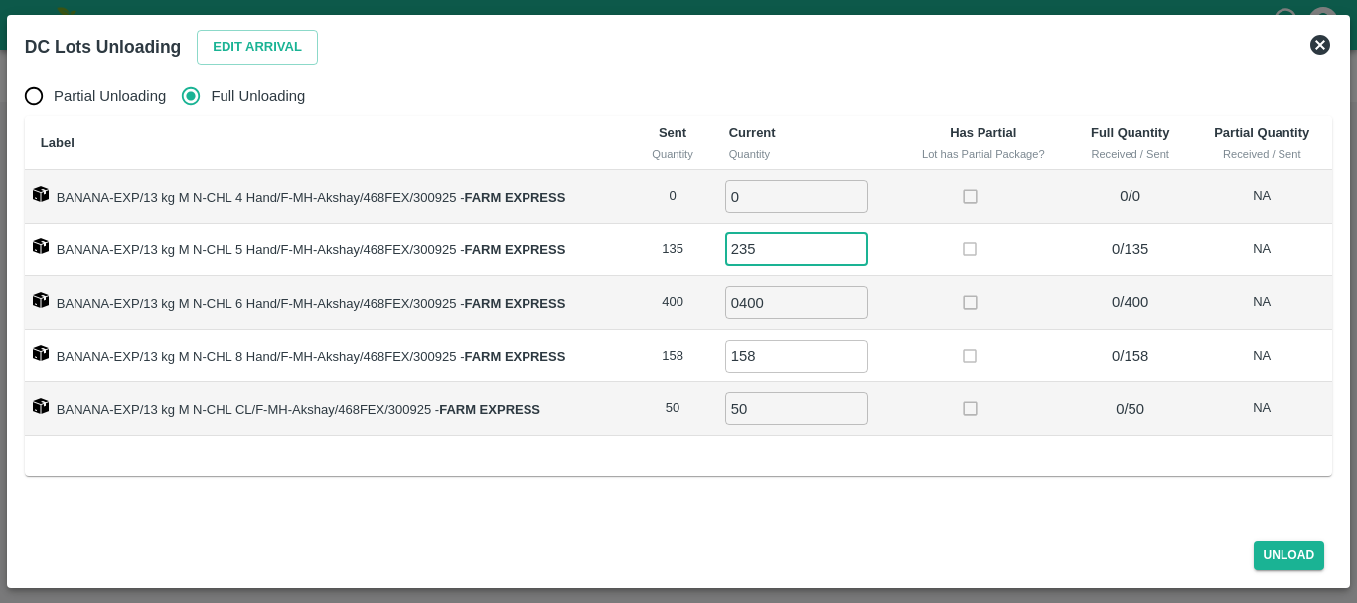
click at [744, 248] on input "235" at bounding box center [796, 248] width 143 height 33
type input "135"
click at [970, 344] on label at bounding box center [970, 356] width 37 height 37
click at [1261, 541] on button "Unload" at bounding box center [1290, 555] width 72 height 29
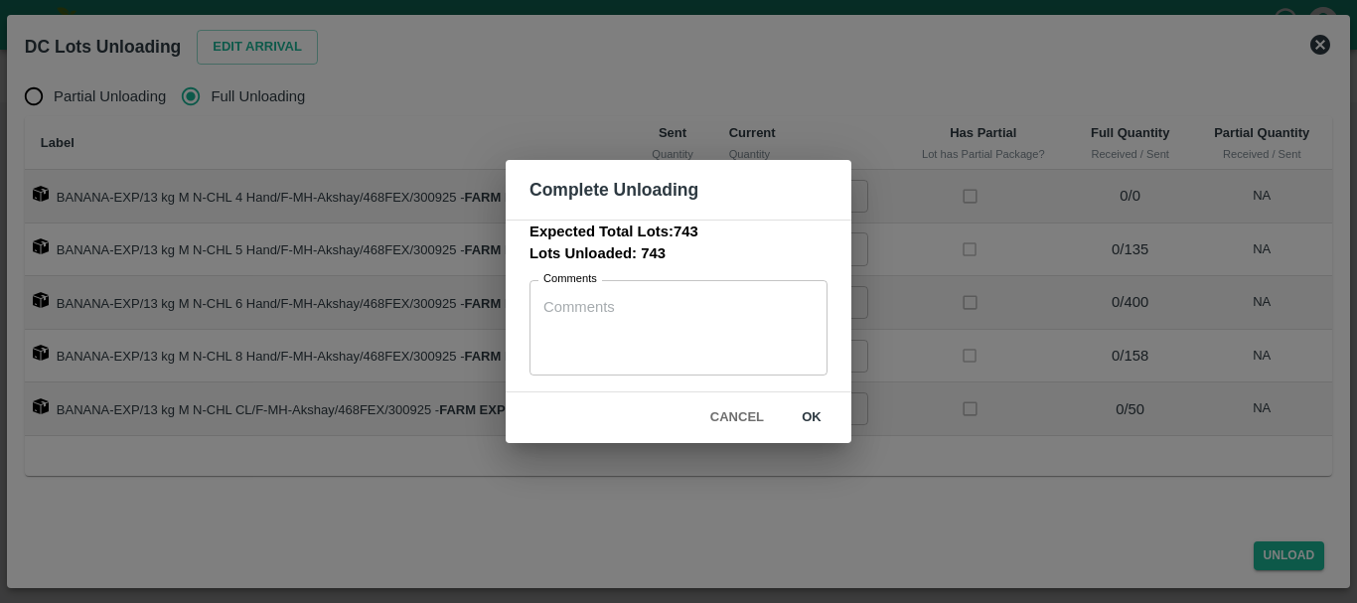
click at [809, 421] on button "ok" at bounding box center [812, 417] width 64 height 35
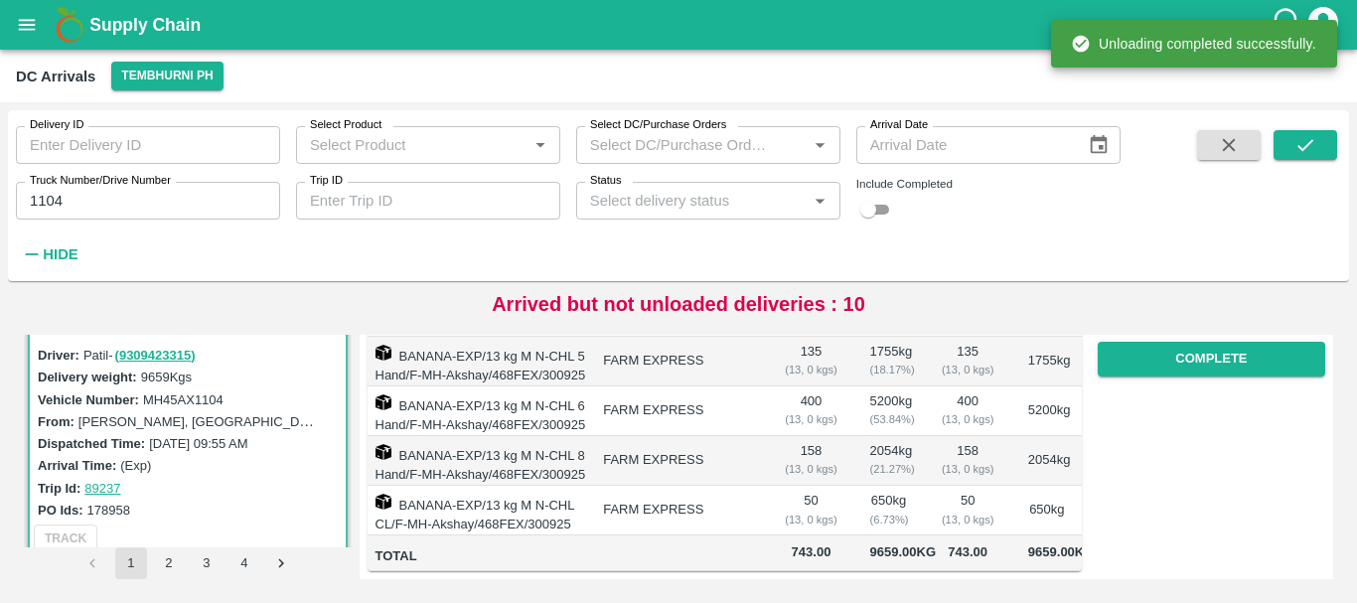
scroll to position [0, 0]
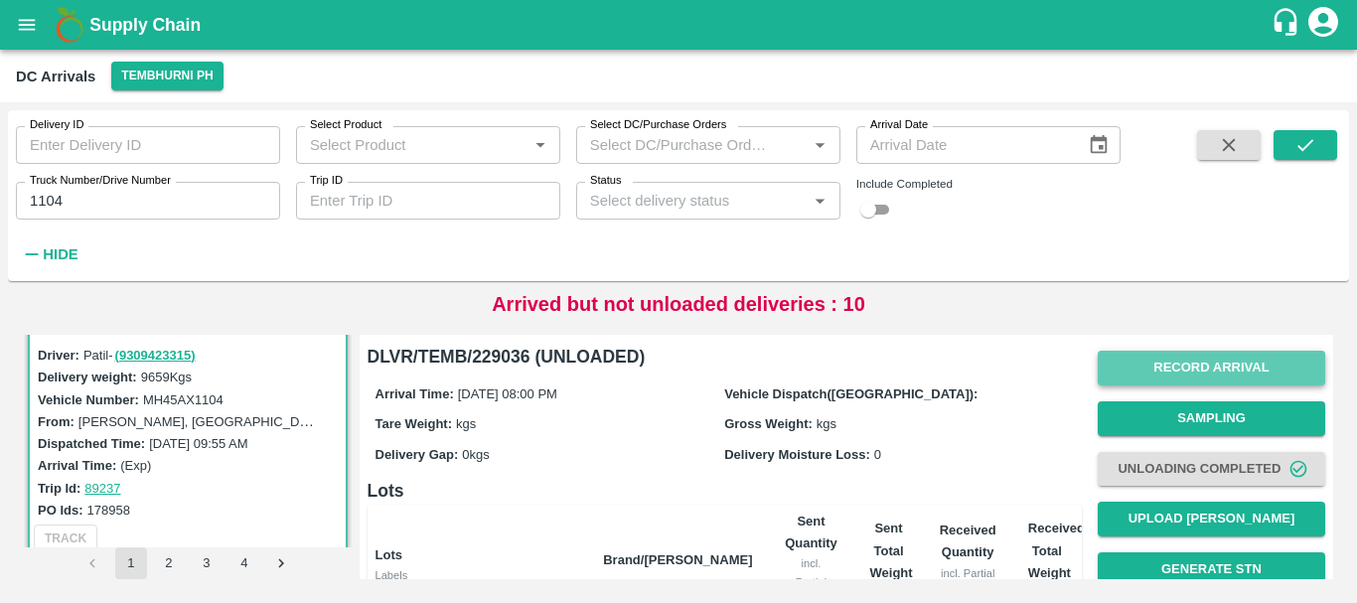
click at [1149, 377] on button "Record Arrival" at bounding box center [1211, 368] width 227 height 35
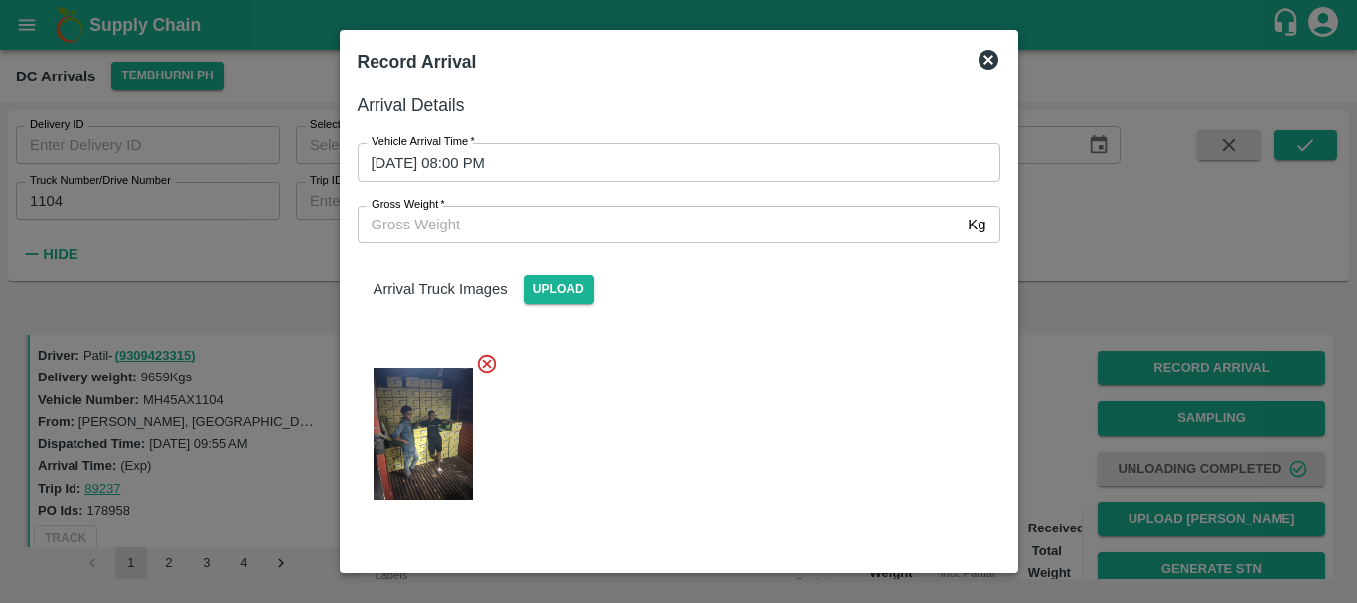
scroll to position [106, 0]
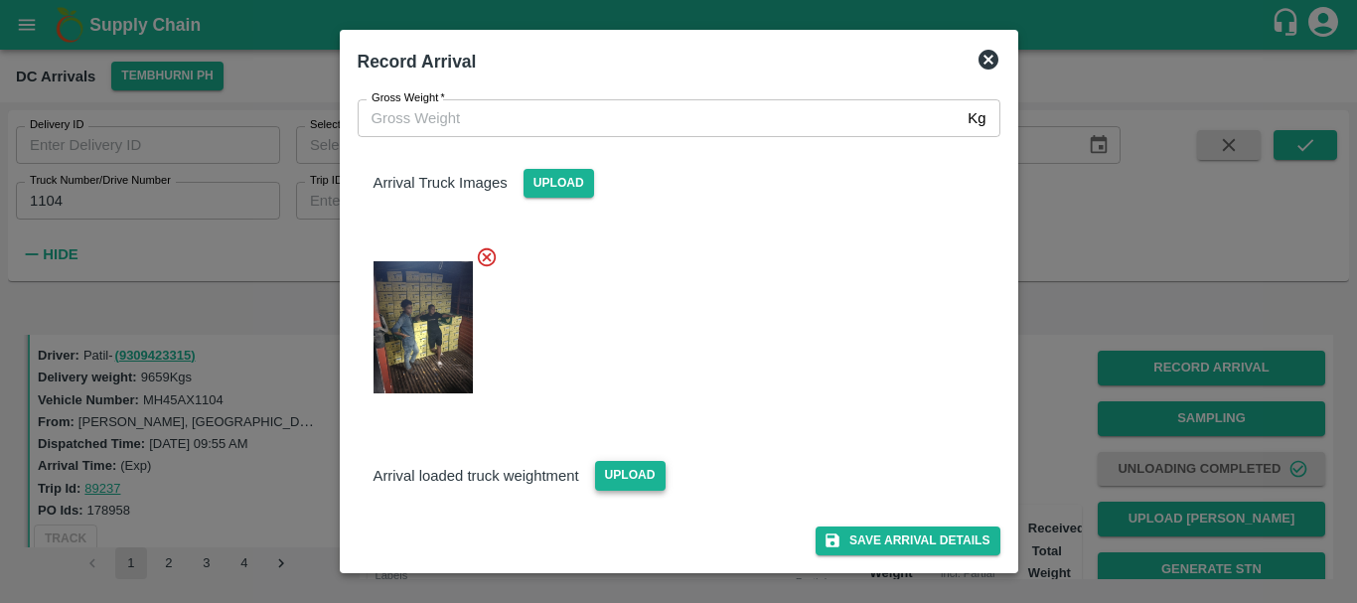
click at [617, 473] on span "Upload" at bounding box center [630, 475] width 71 height 29
click at [0, 0] on input "Upload" at bounding box center [0, 0] width 0 height 0
click at [407, 549] on img at bounding box center [423, 590] width 99 height 104
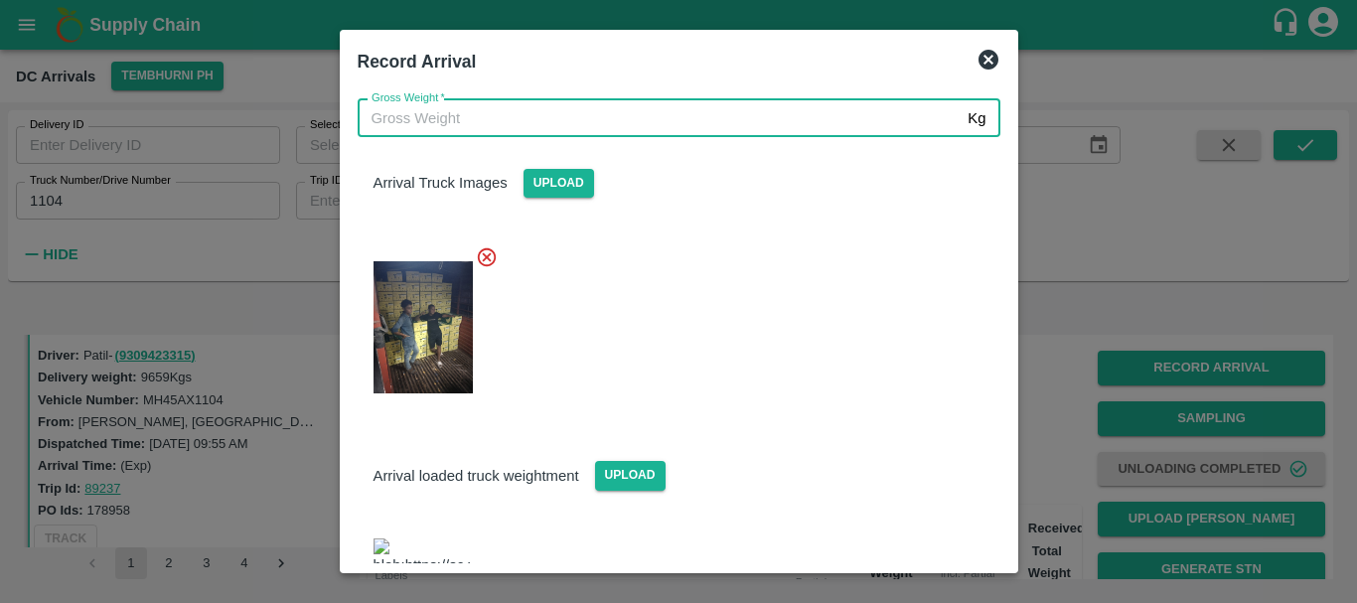
click at [429, 121] on input "Gross Weight   *" at bounding box center [659, 118] width 603 height 38
type input "16220"
click at [788, 329] on div at bounding box center [671, 321] width 659 height 184
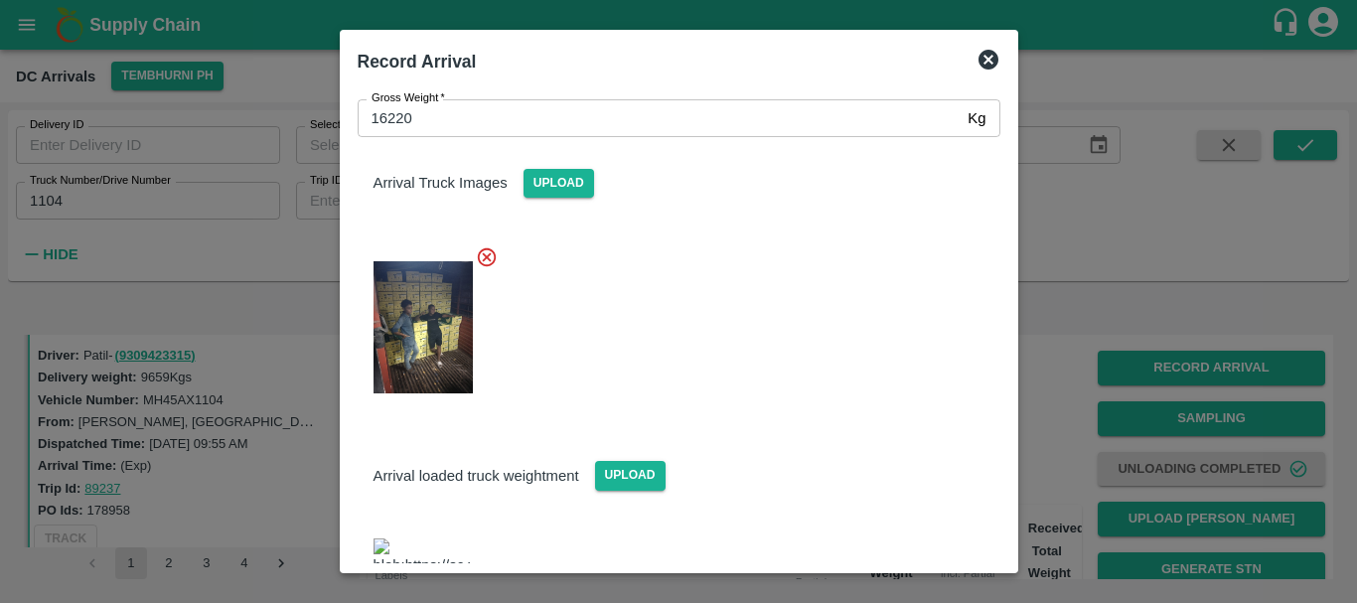
scroll to position [204, 0]
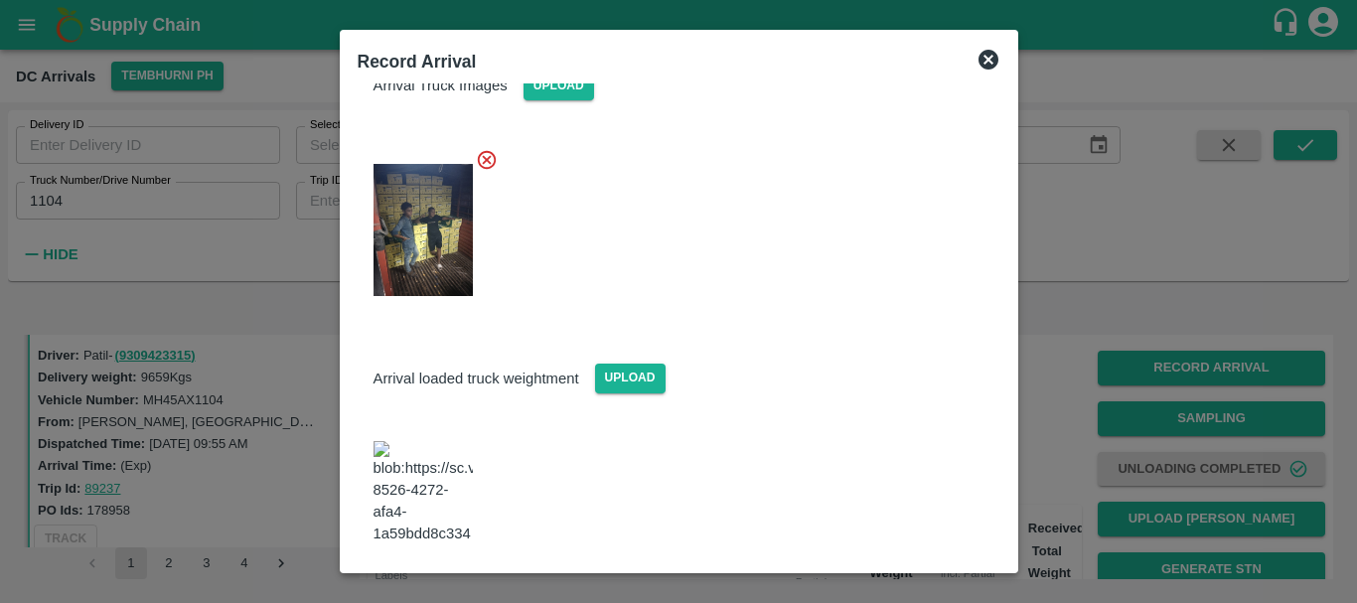
click at [866, 585] on button "Save Arrival Details" at bounding box center [908, 599] width 184 height 29
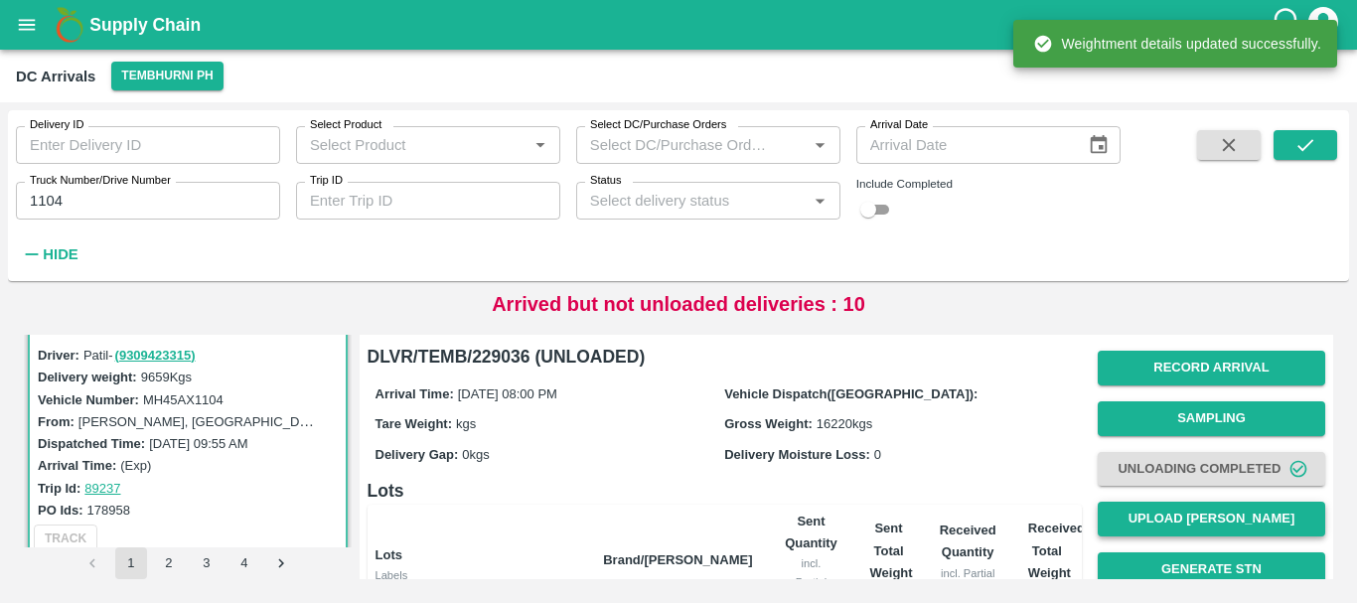
scroll to position [1, 0]
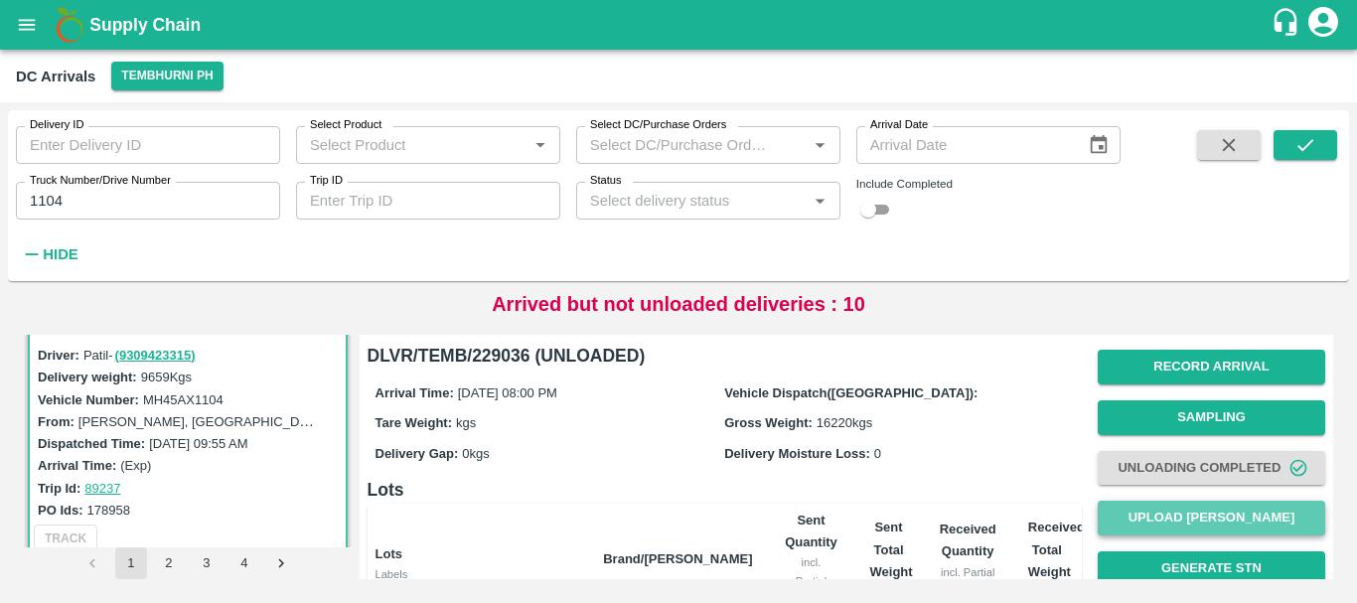
click at [1113, 516] on button "Upload [PERSON_NAME]" at bounding box center [1211, 518] width 227 height 35
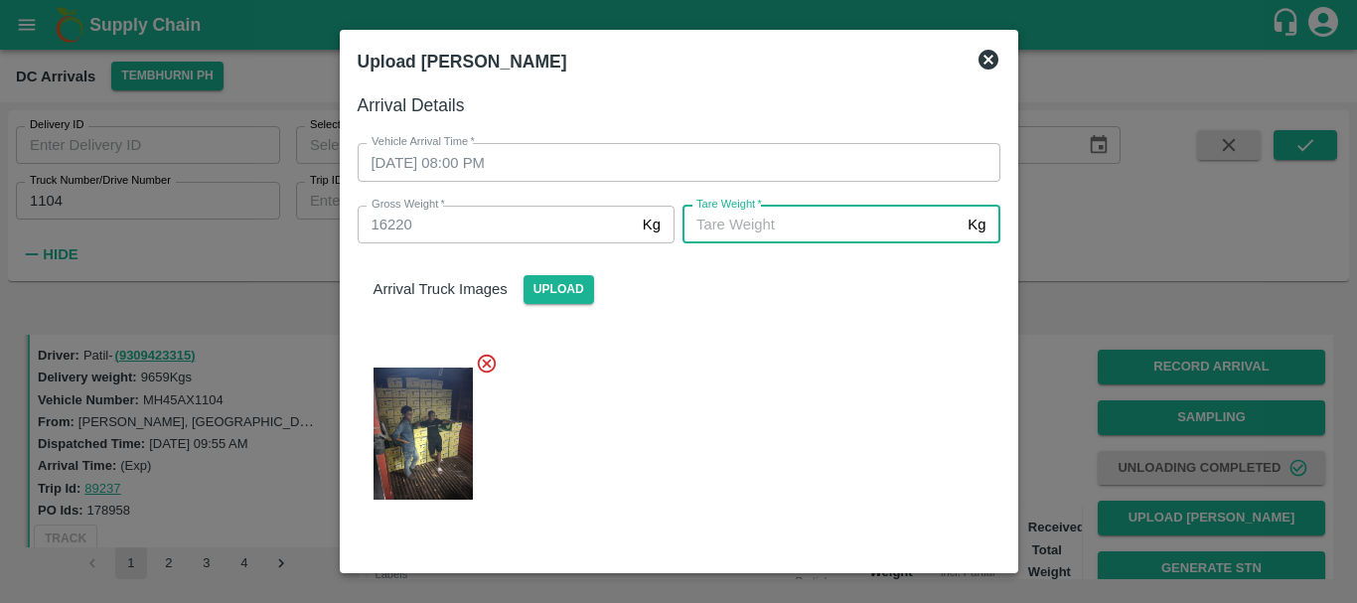
click at [787, 225] on input "[PERSON_NAME]   *" at bounding box center [820, 225] width 277 height 38
type input "5930"
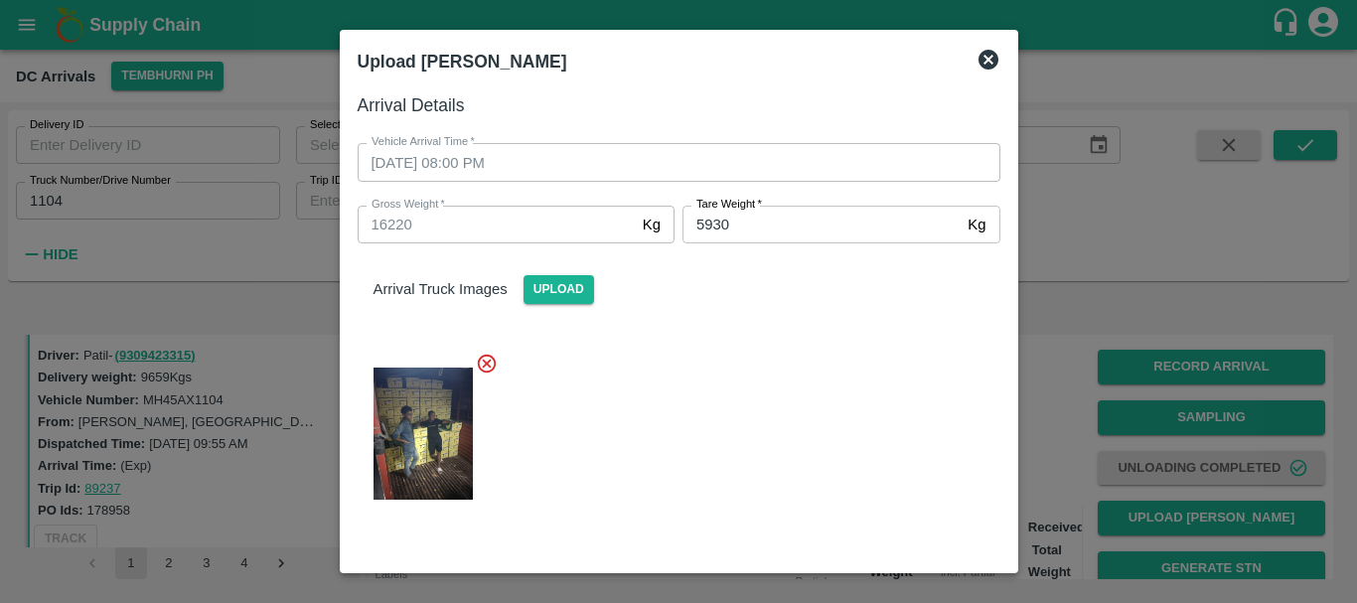
click at [791, 365] on div at bounding box center [671, 428] width 659 height 184
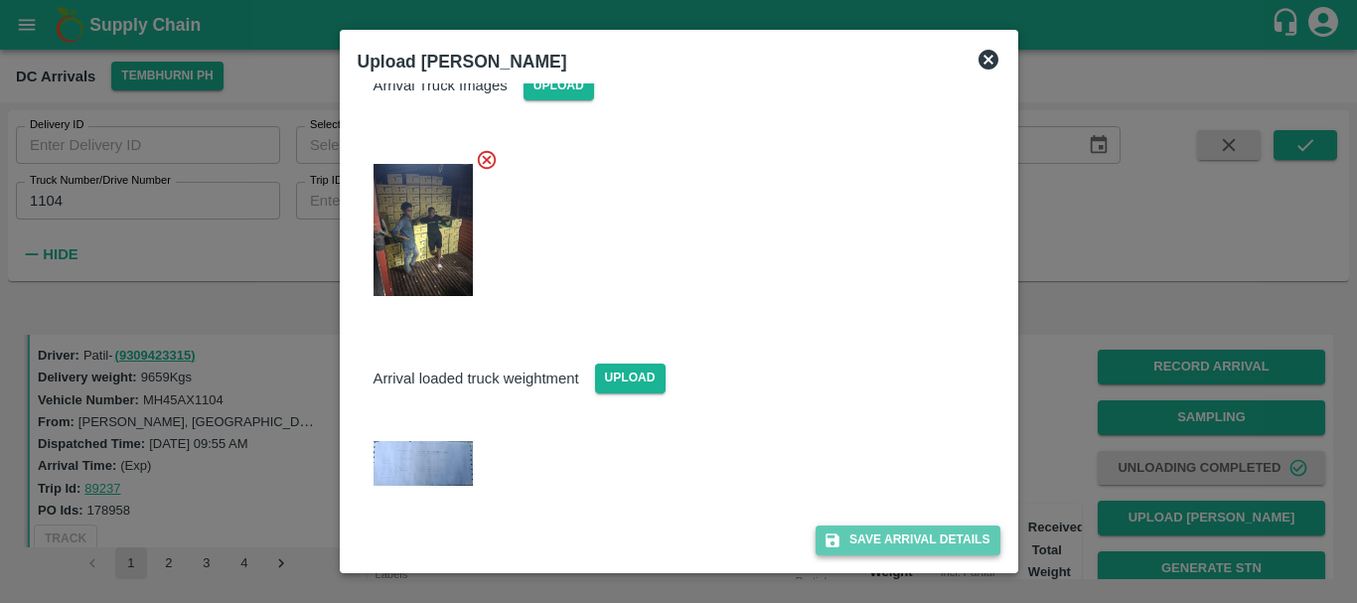
click at [842, 546] on button "Save Arrival Details" at bounding box center [908, 539] width 184 height 29
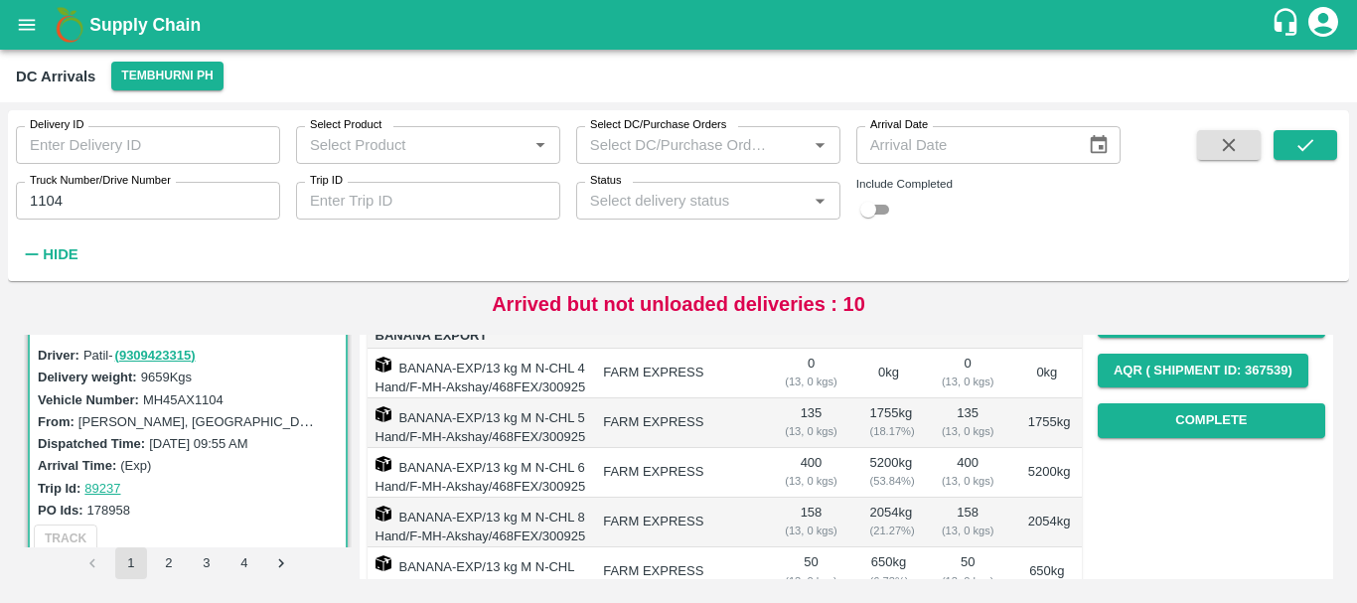
scroll to position [299, 0]
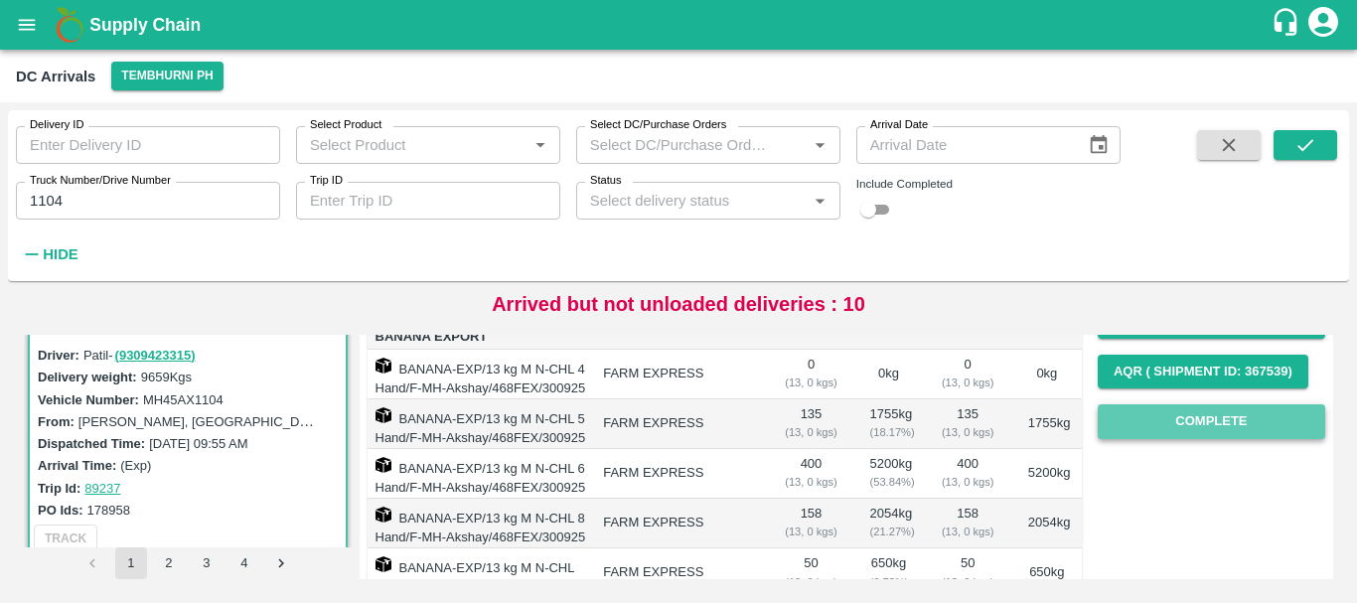
click at [1138, 422] on button "Complete" at bounding box center [1211, 421] width 227 height 35
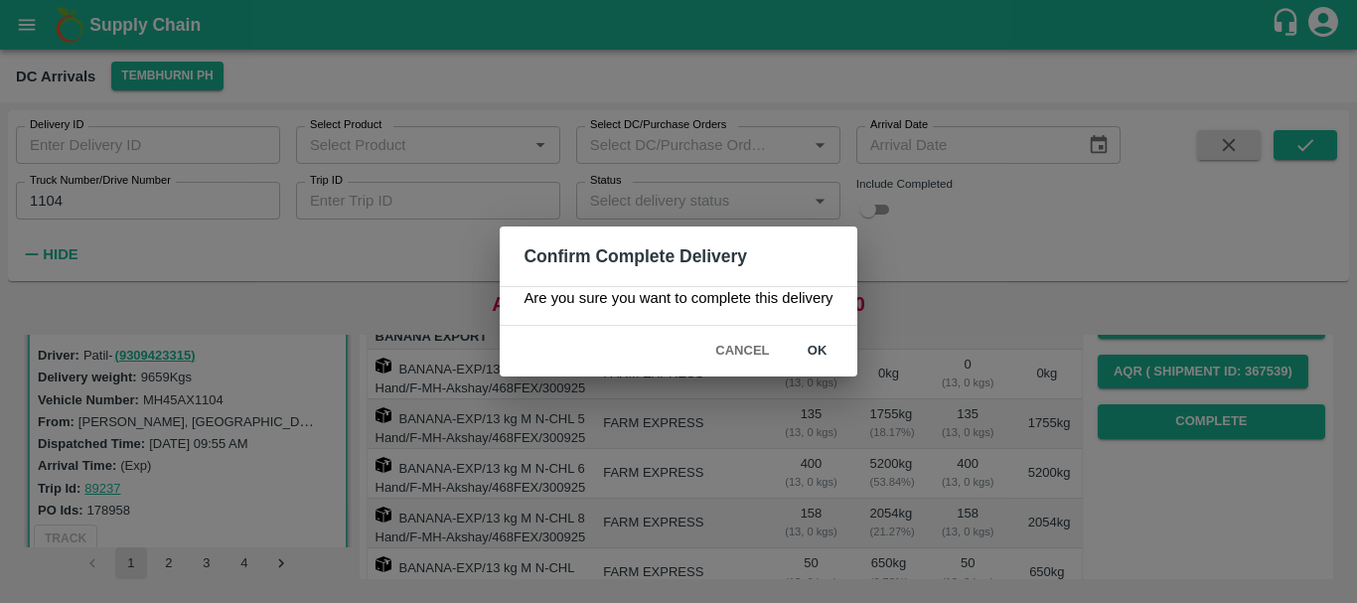
click at [816, 339] on button "ok" at bounding box center [818, 351] width 64 height 35
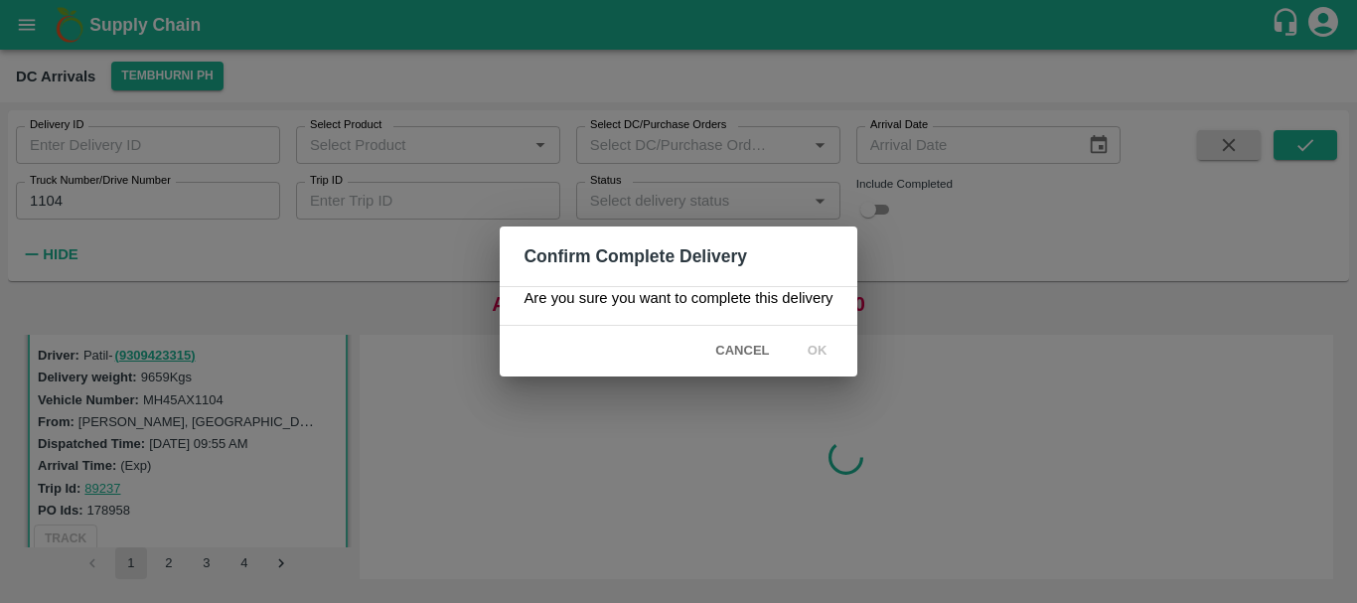
scroll to position [0, 0]
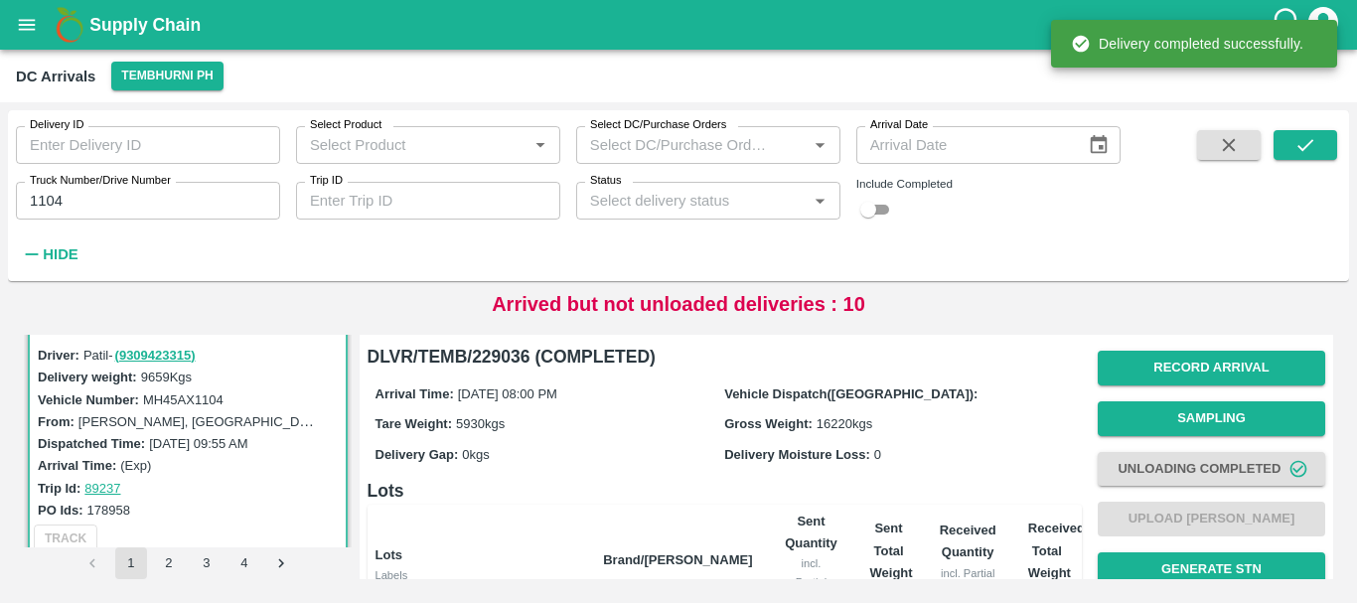
click at [119, 187] on label "Truck Number/Drive Number" at bounding box center [100, 181] width 141 height 16
click at [119, 187] on input "1104" at bounding box center [148, 201] width 264 height 38
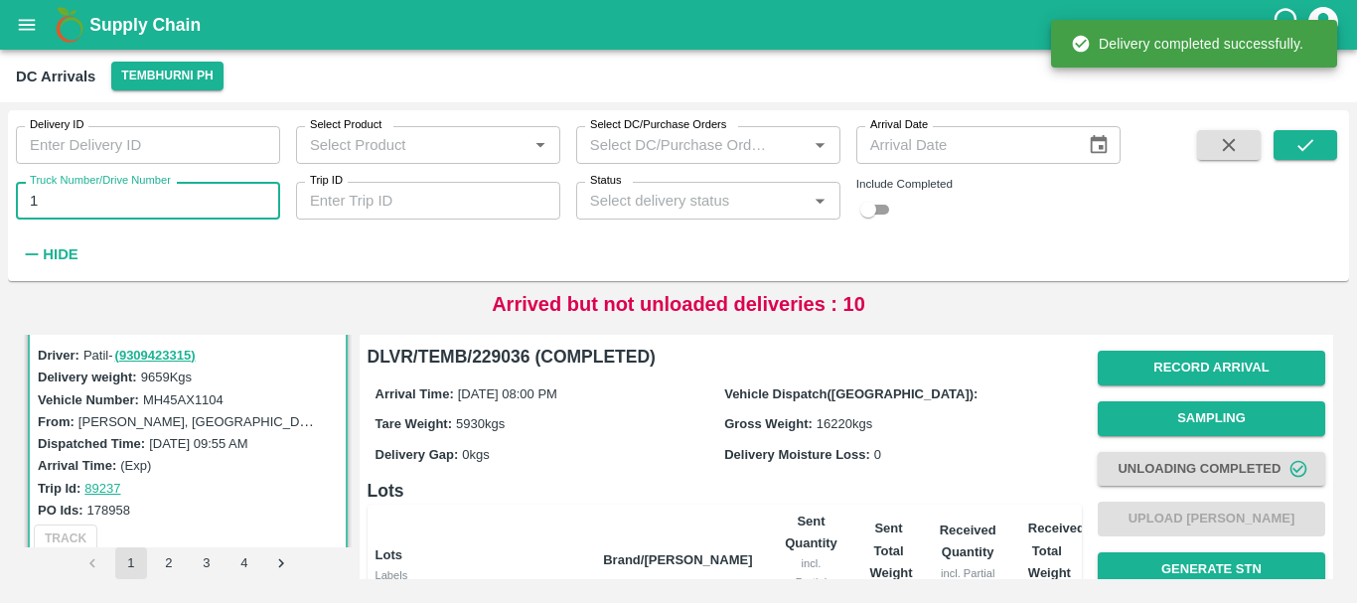
type input "1"
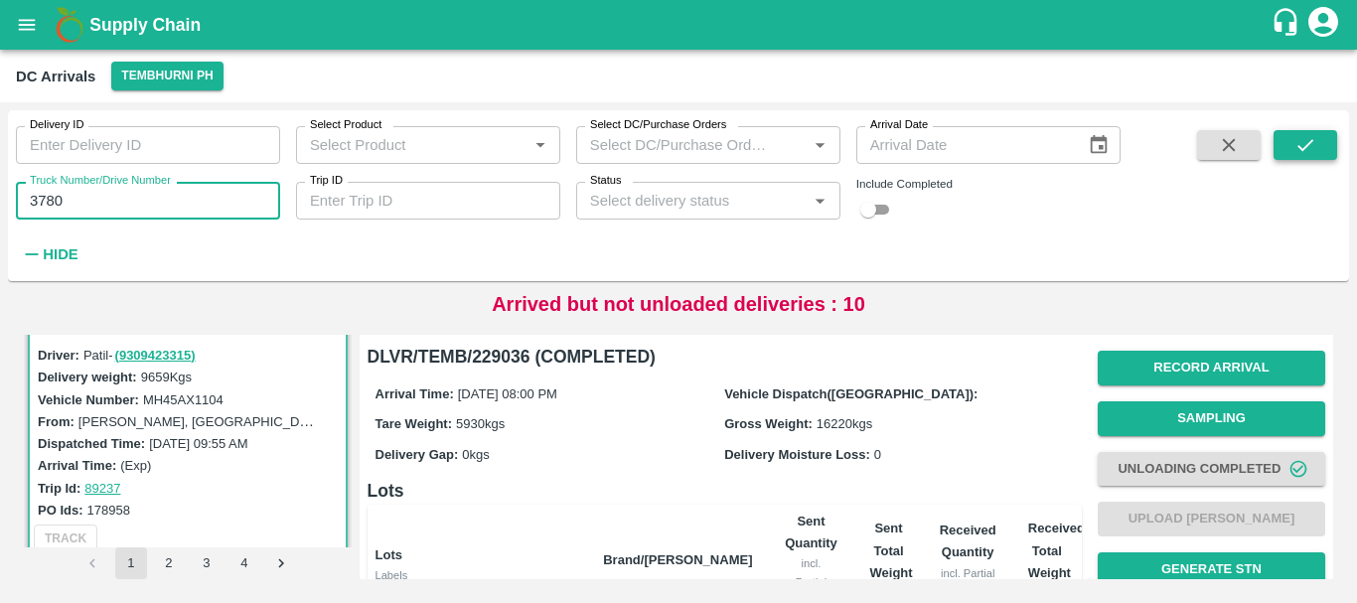
type input "3780"
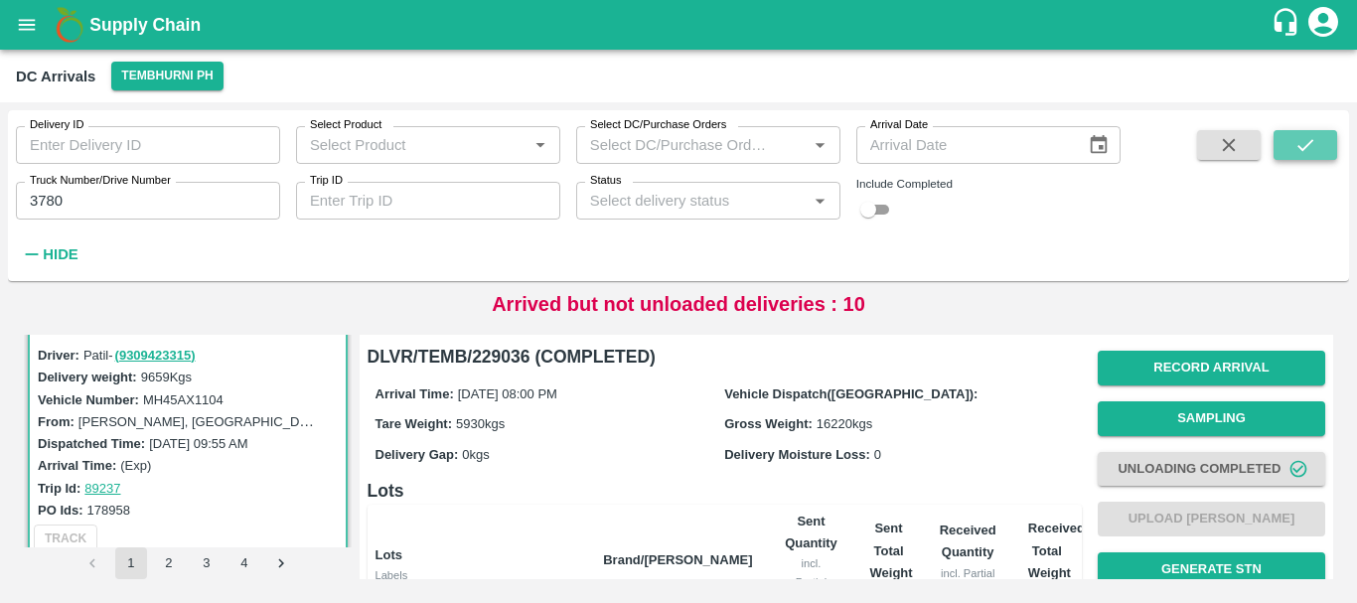
click at [1322, 146] on button "submit" at bounding box center [1305, 145] width 64 height 30
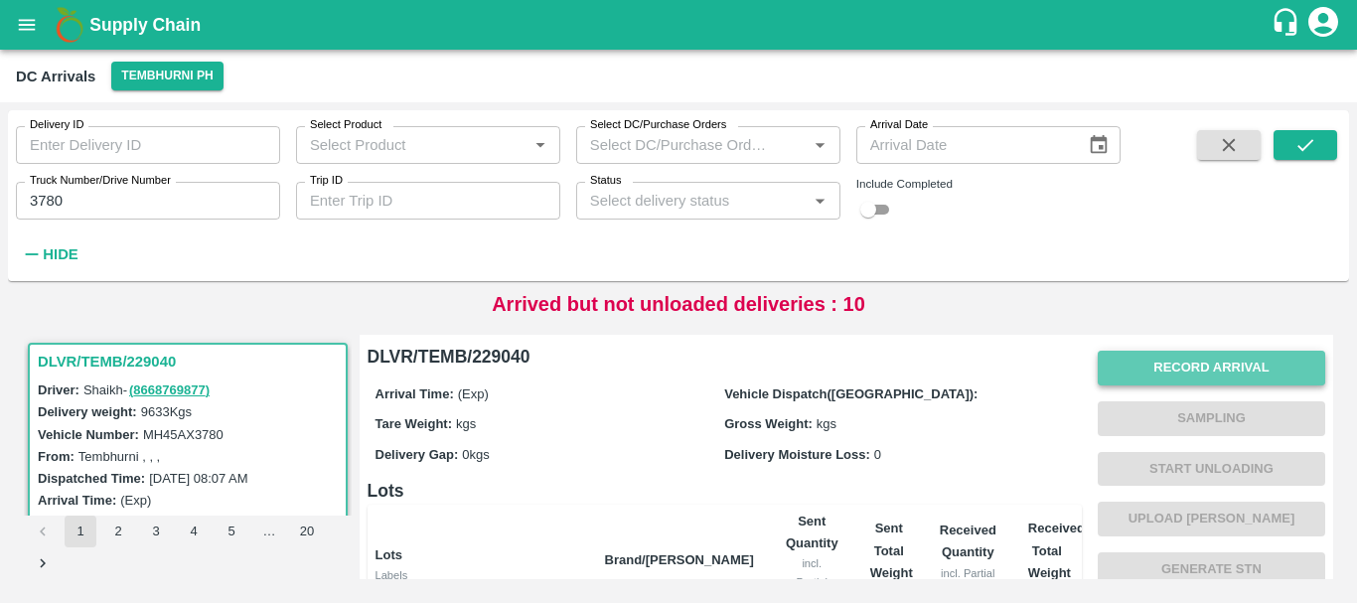
click at [1105, 361] on button "Record Arrival" at bounding box center [1211, 368] width 227 height 35
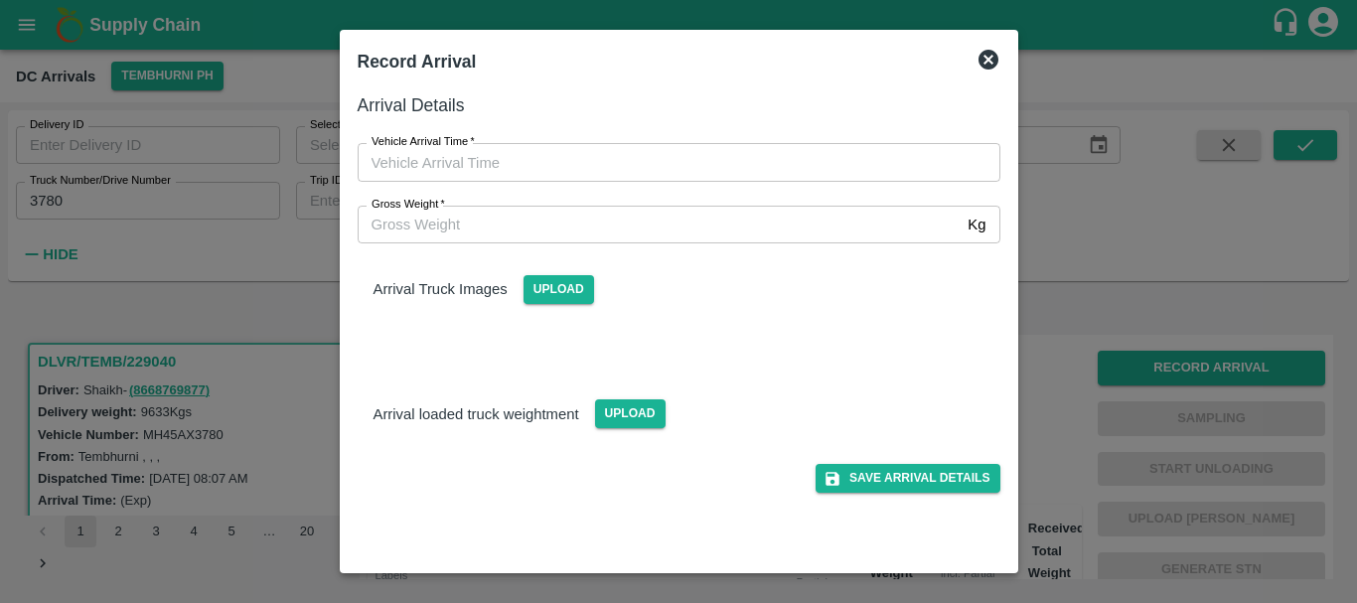
type input "DD/MM/YYYY hh:mm aa"
click at [695, 169] on input "DD/MM/YYYY hh:mm aa" at bounding box center [672, 162] width 629 height 38
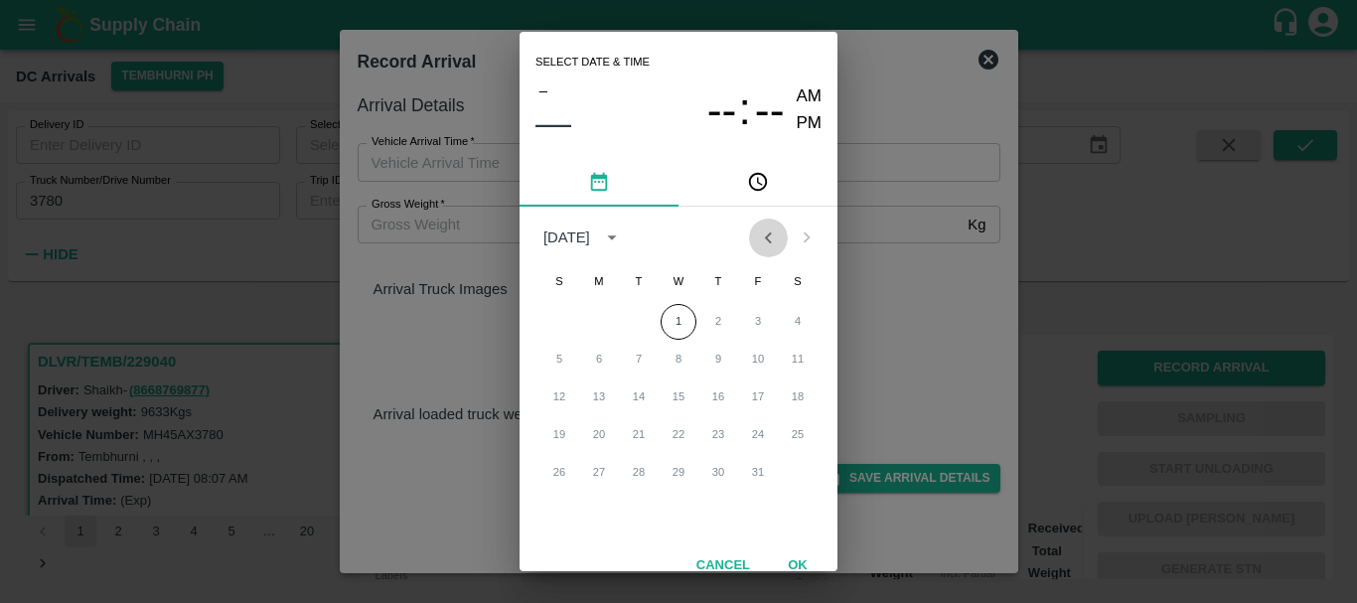
click at [757, 228] on icon "Previous month" at bounding box center [768, 237] width 22 height 22
click at [634, 471] on button "30" at bounding box center [639, 473] width 36 height 36
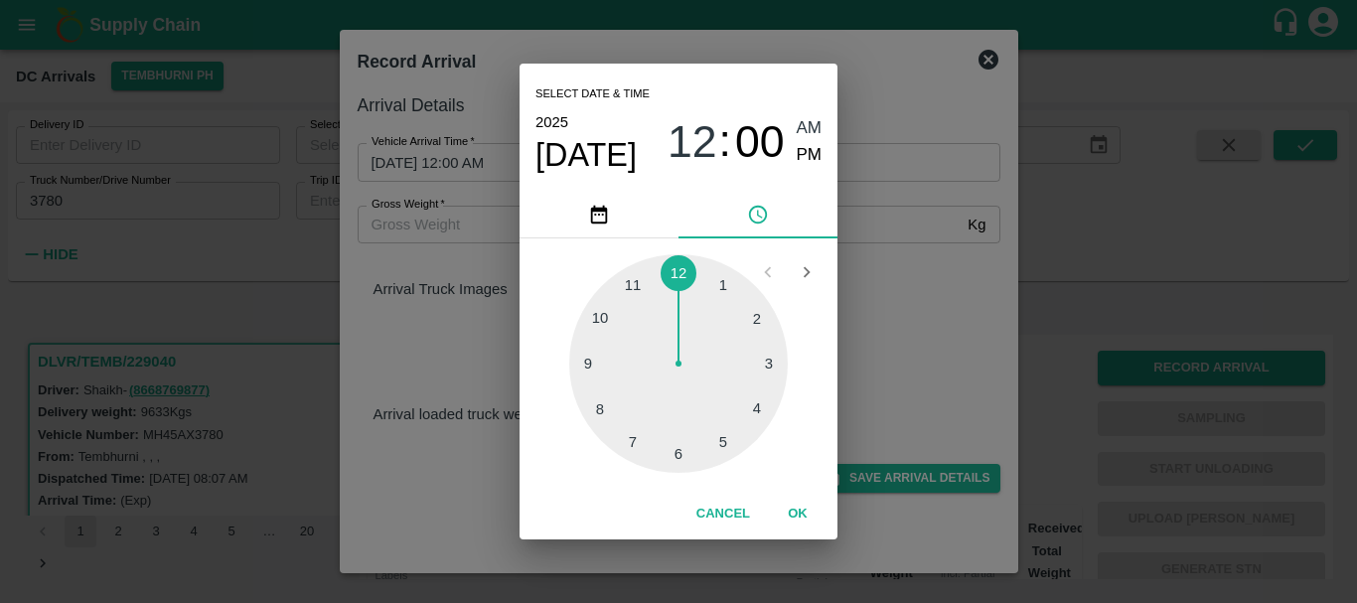
click at [727, 434] on div at bounding box center [678, 363] width 219 height 219
click at [752, 417] on div at bounding box center [678, 363] width 219 height 219
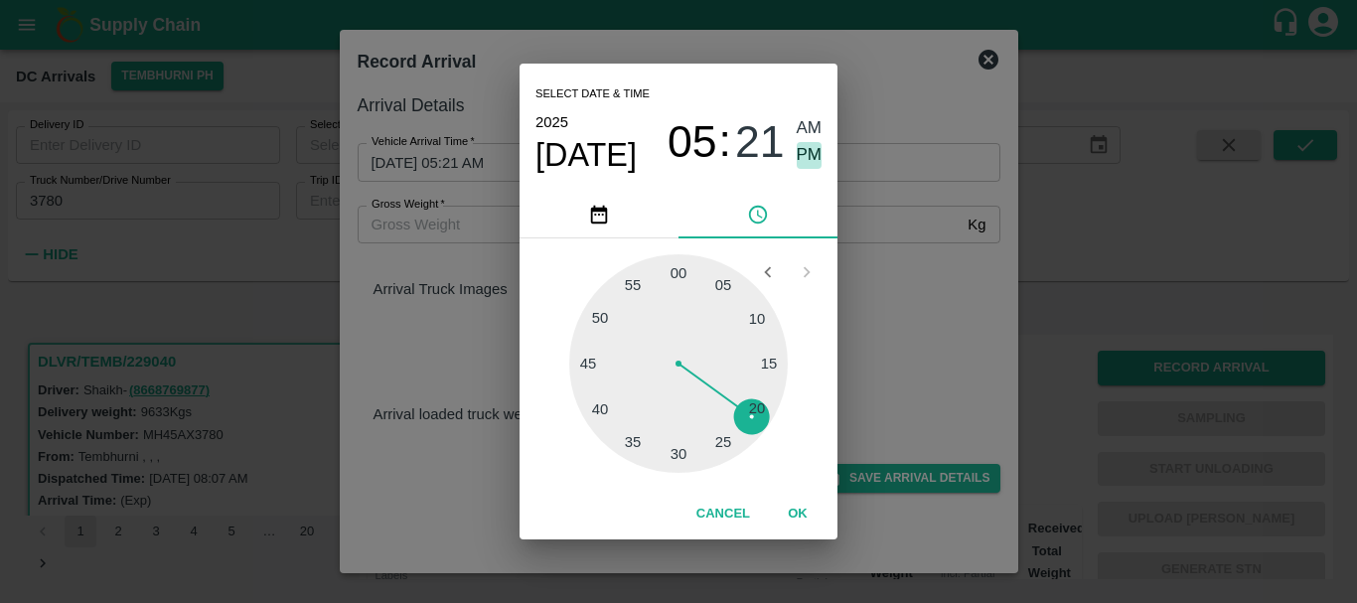
click at [814, 153] on span "PM" at bounding box center [810, 155] width 26 height 27
type input "[DATE] 05:21 PM"
click at [953, 257] on div "Select date & time [DATE] 05 : 21 AM PM 05 10 15 20 25 30 35 40 45 50 55 00 Can…" at bounding box center [678, 301] width 1357 height 603
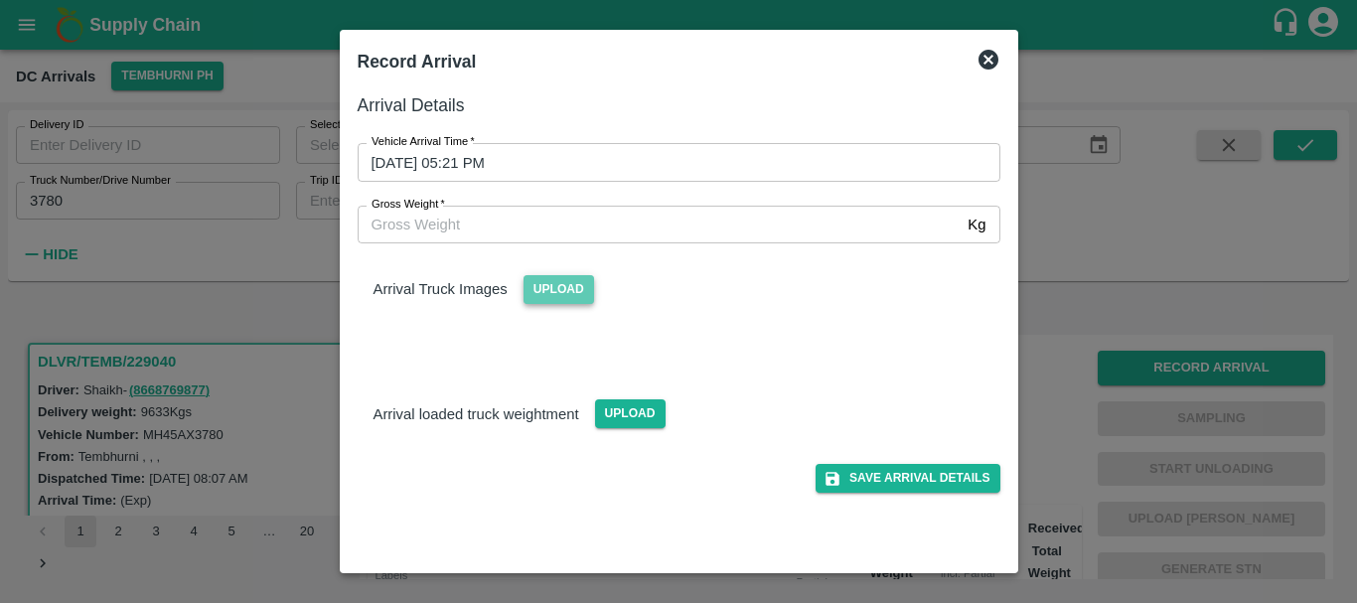
click at [570, 289] on span "Upload" at bounding box center [559, 289] width 71 height 29
click at [0, 0] on input "Upload" at bounding box center [0, 0] width 0 height 0
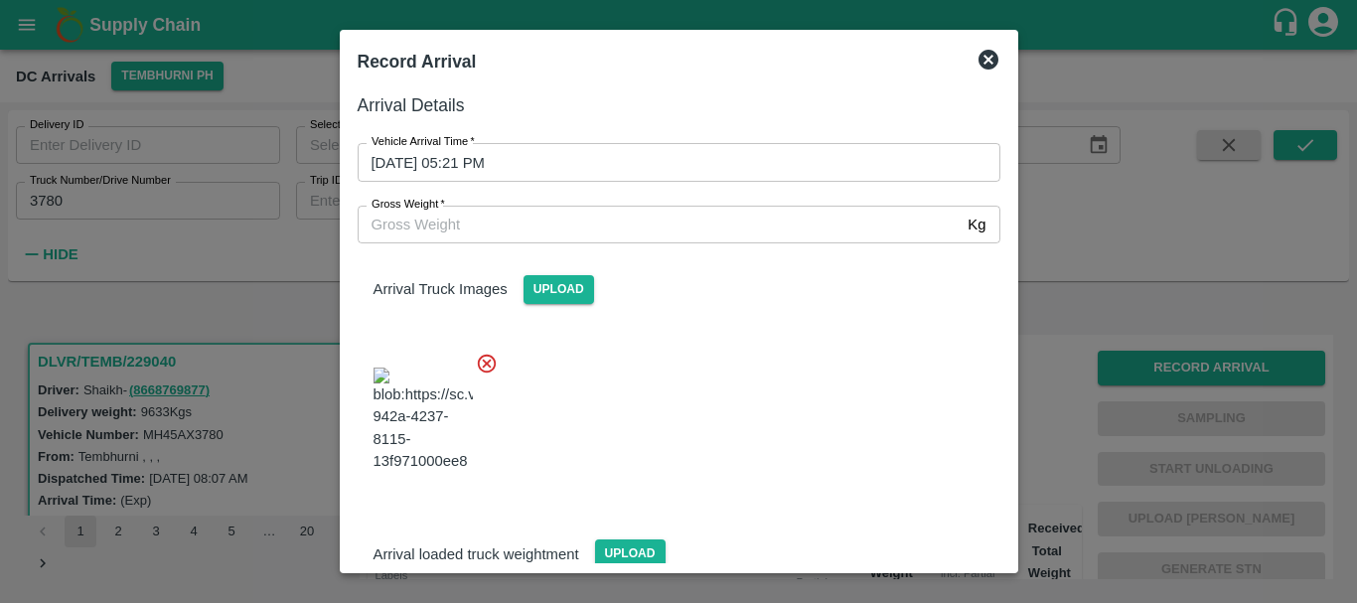
scroll to position [106, 0]
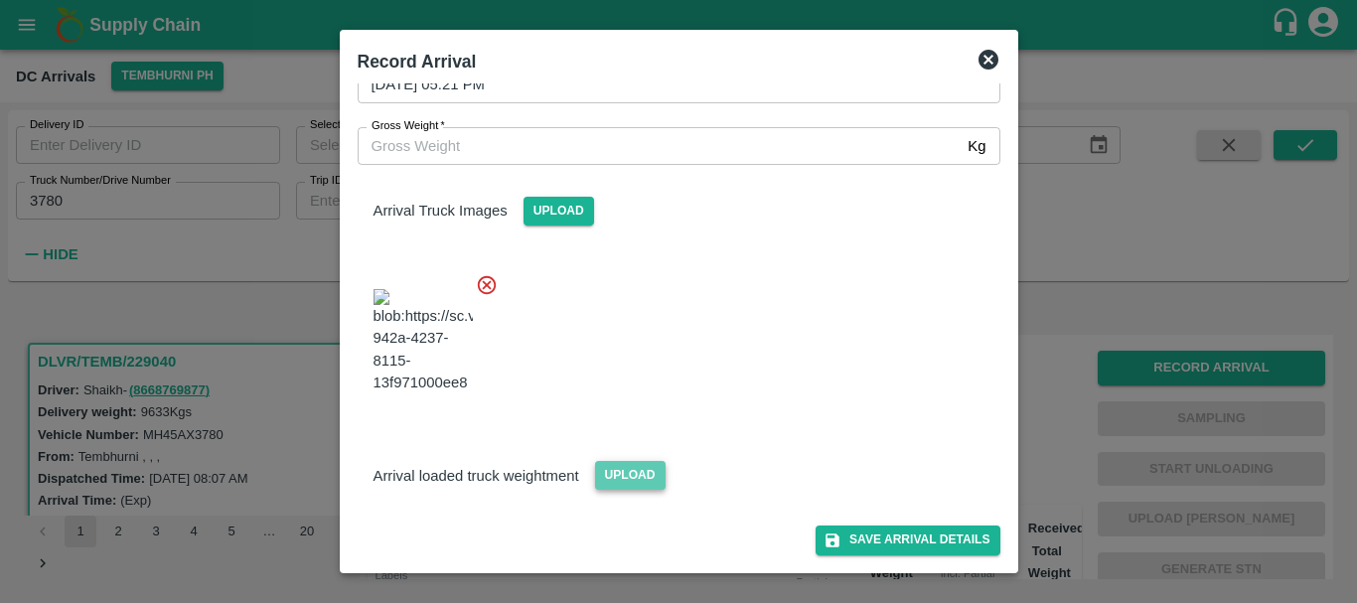
click at [629, 486] on span "Upload" at bounding box center [630, 475] width 71 height 29
click at [0, 0] on input "Upload" at bounding box center [0, 0] width 0 height 0
click at [863, 537] on button "Save Arrival Details" at bounding box center [908, 539] width 184 height 29
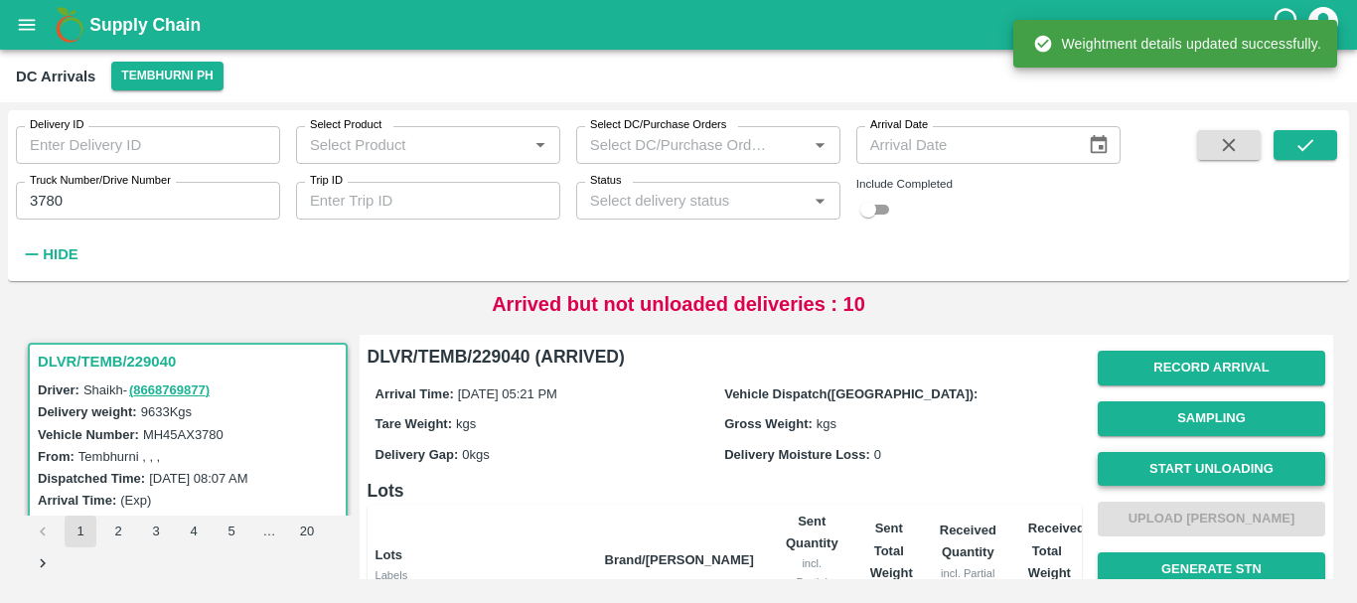
scroll to position [1, 0]
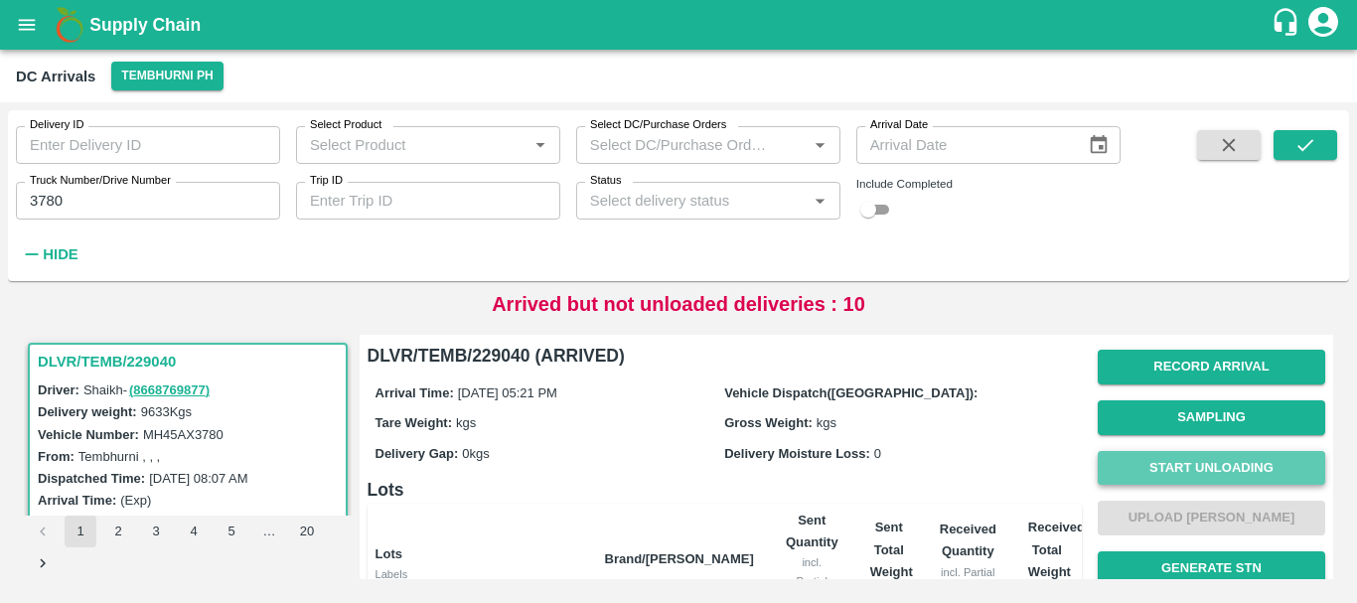
click at [1170, 466] on button "Start Unloading" at bounding box center [1211, 468] width 227 height 35
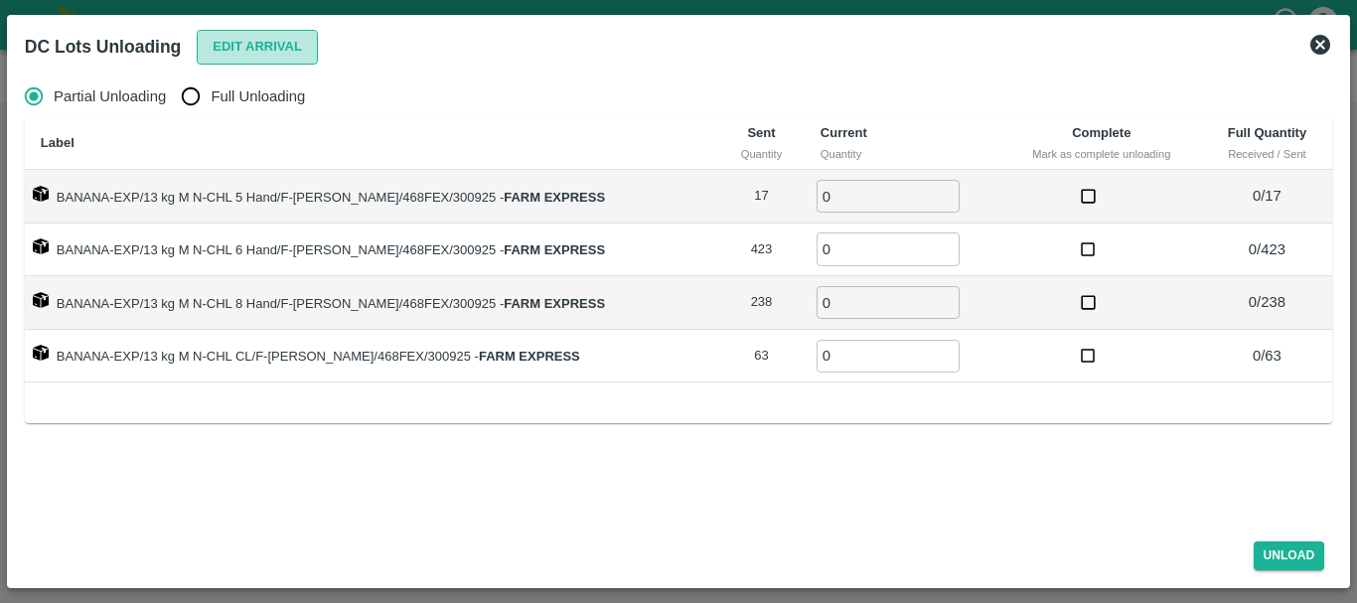
click at [226, 53] on button "Edit Arrival" at bounding box center [257, 47] width 121 height 35
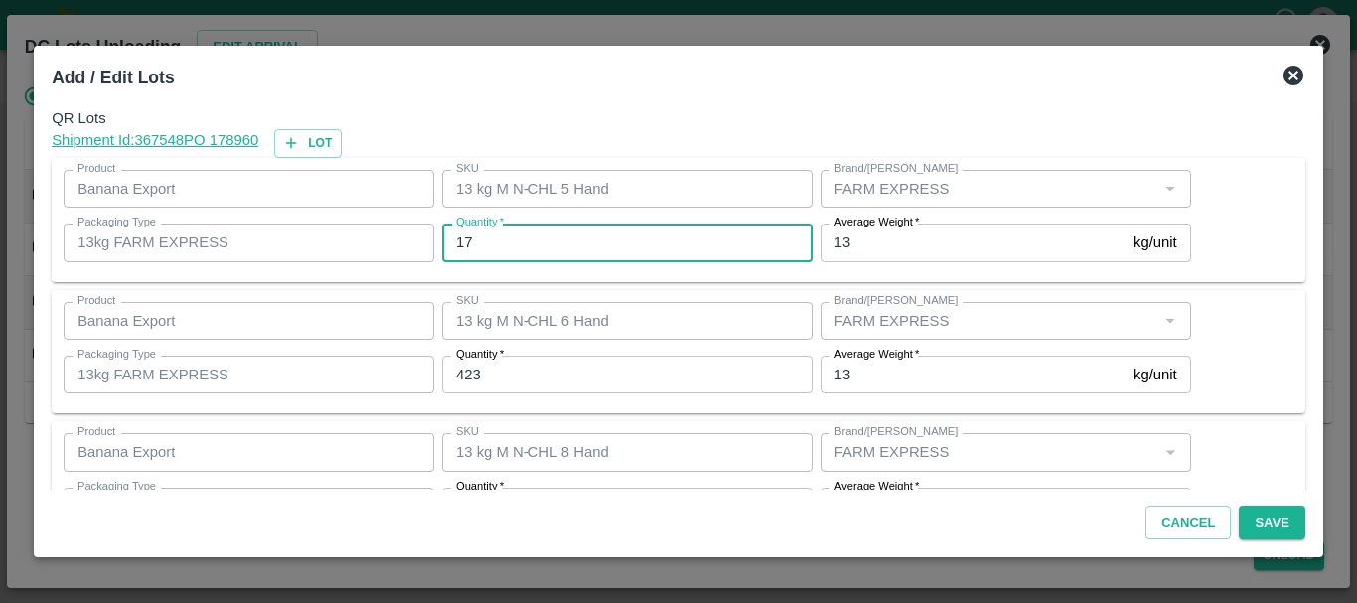
click at [560, 242] on input "17" at bounding box center [627, 243] width 371 height 38
type input "1"
type input "16"
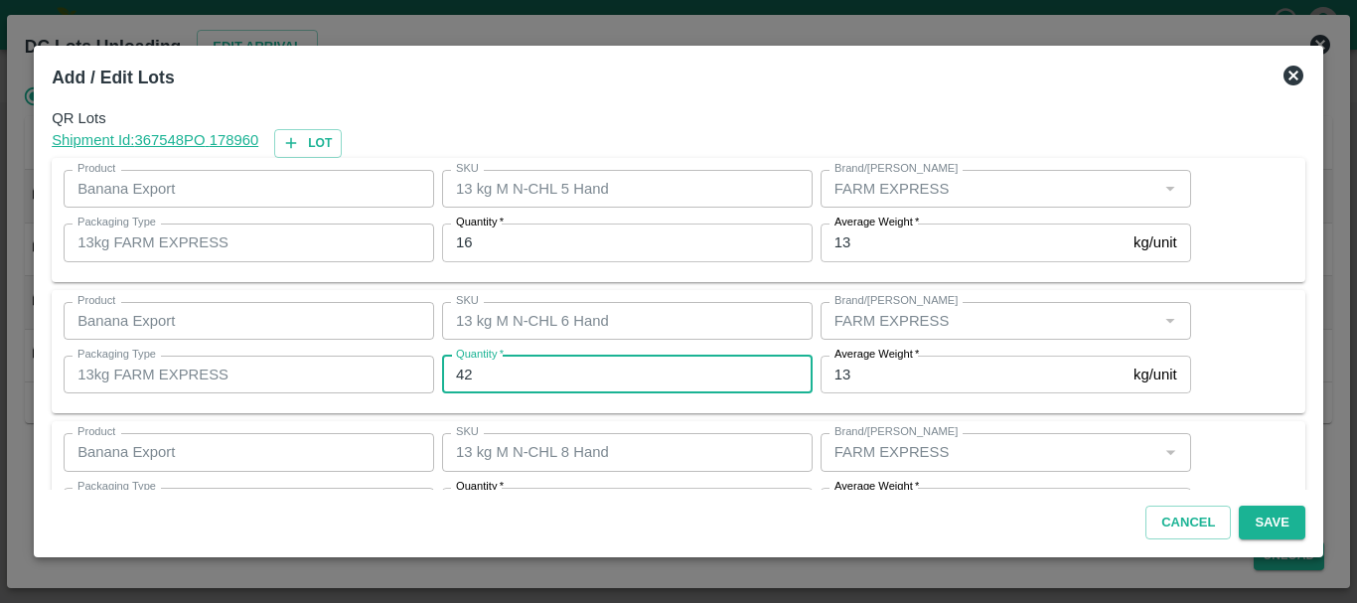
type input "423"
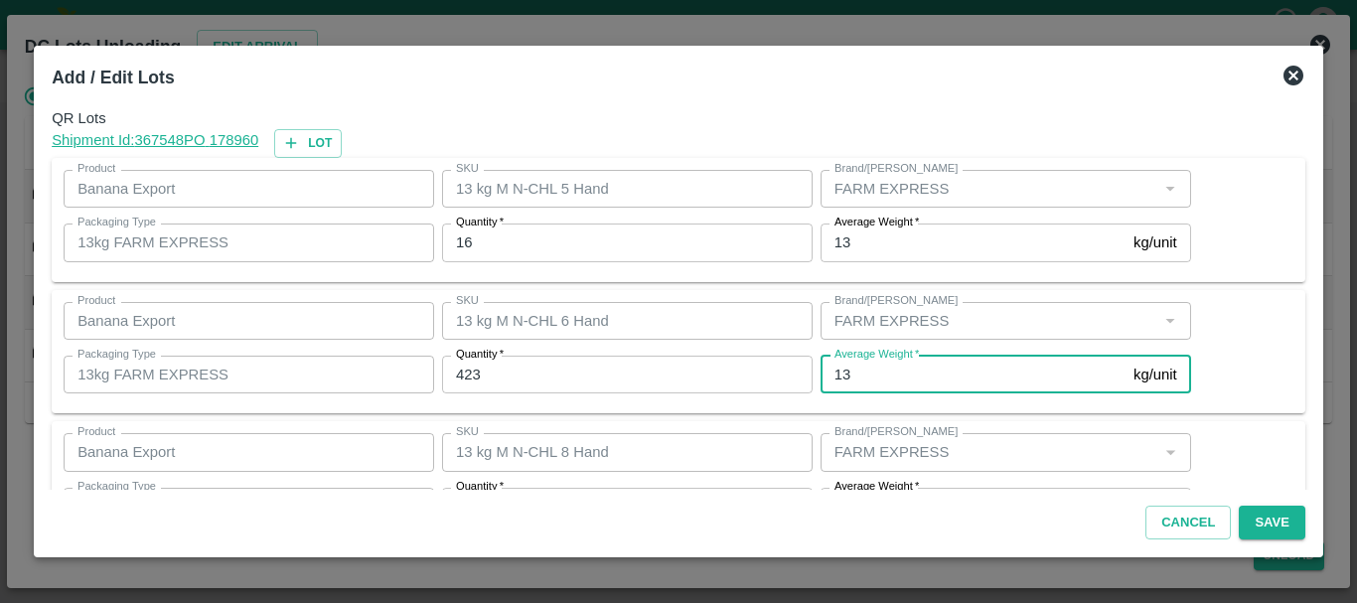
scroll to position [36, 0]
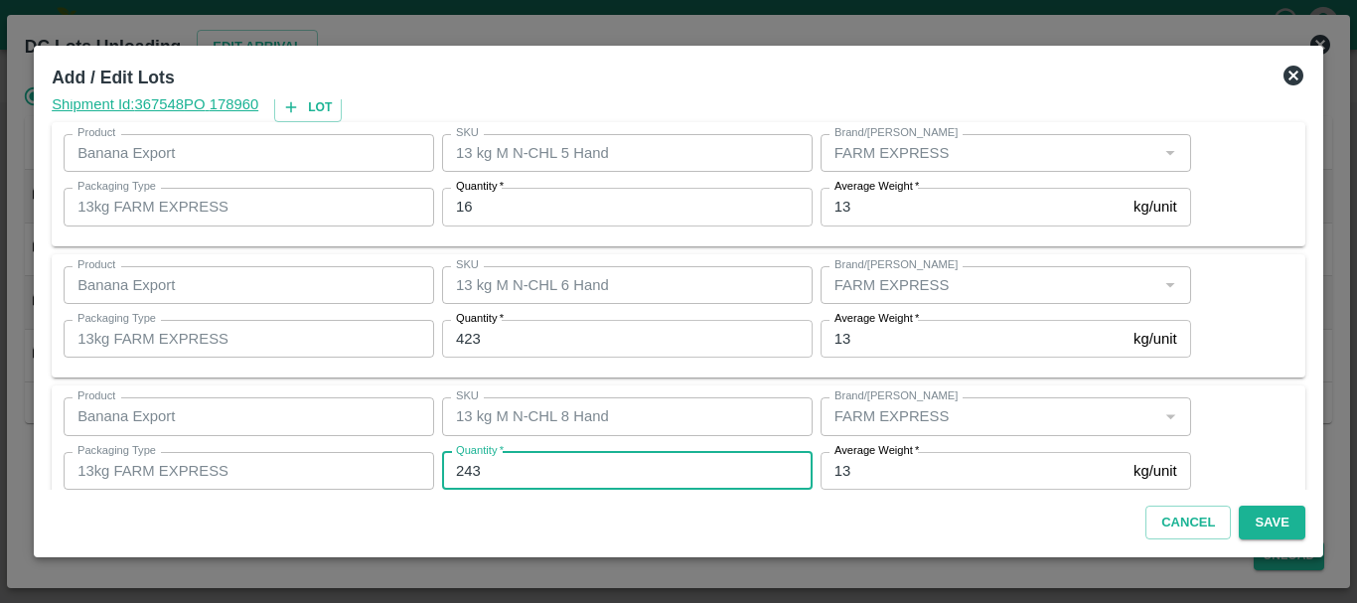
type input "243"
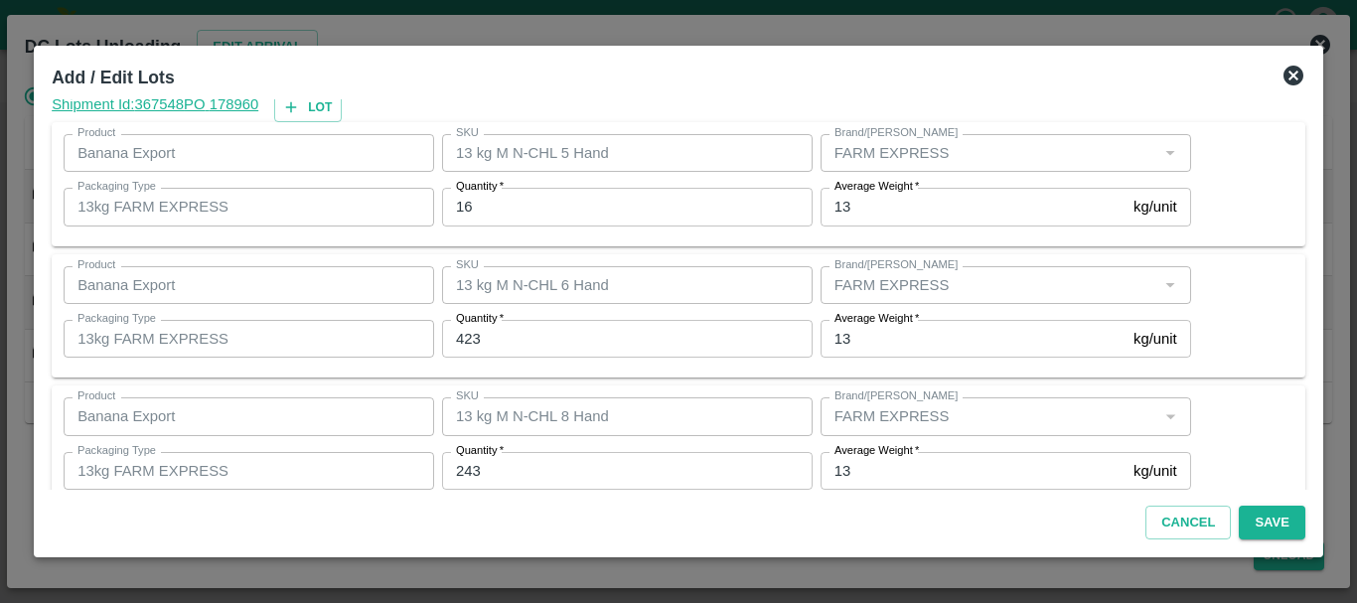
scroll to position [204, 0]
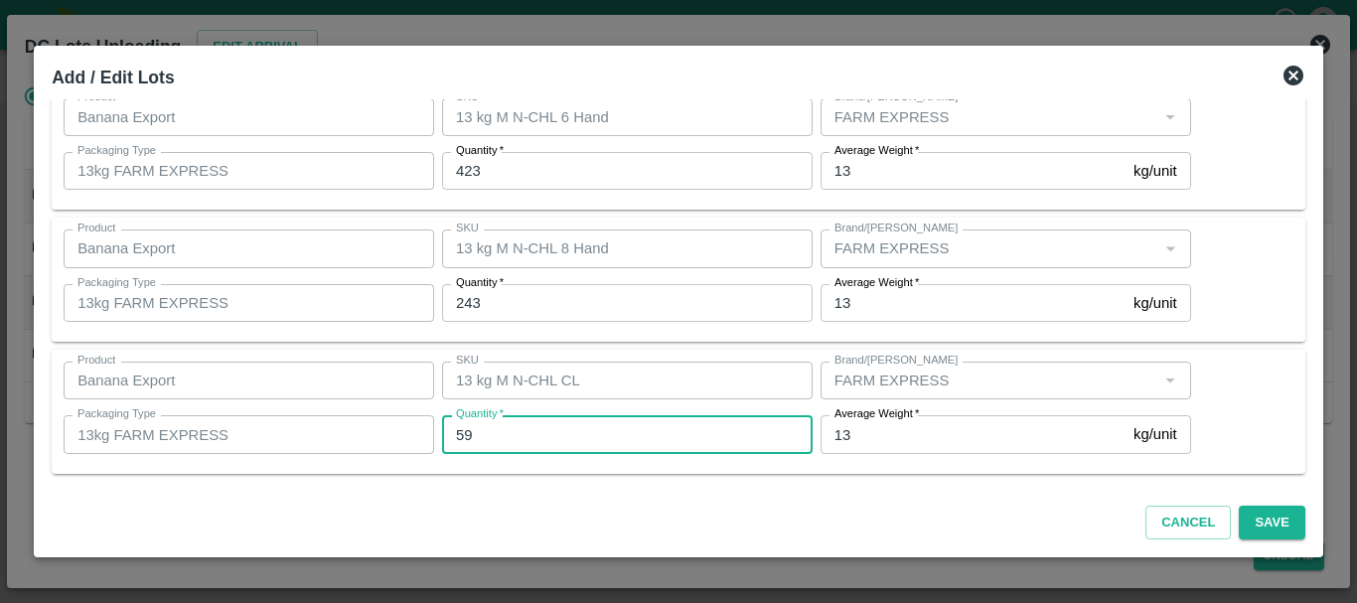
type input "59"
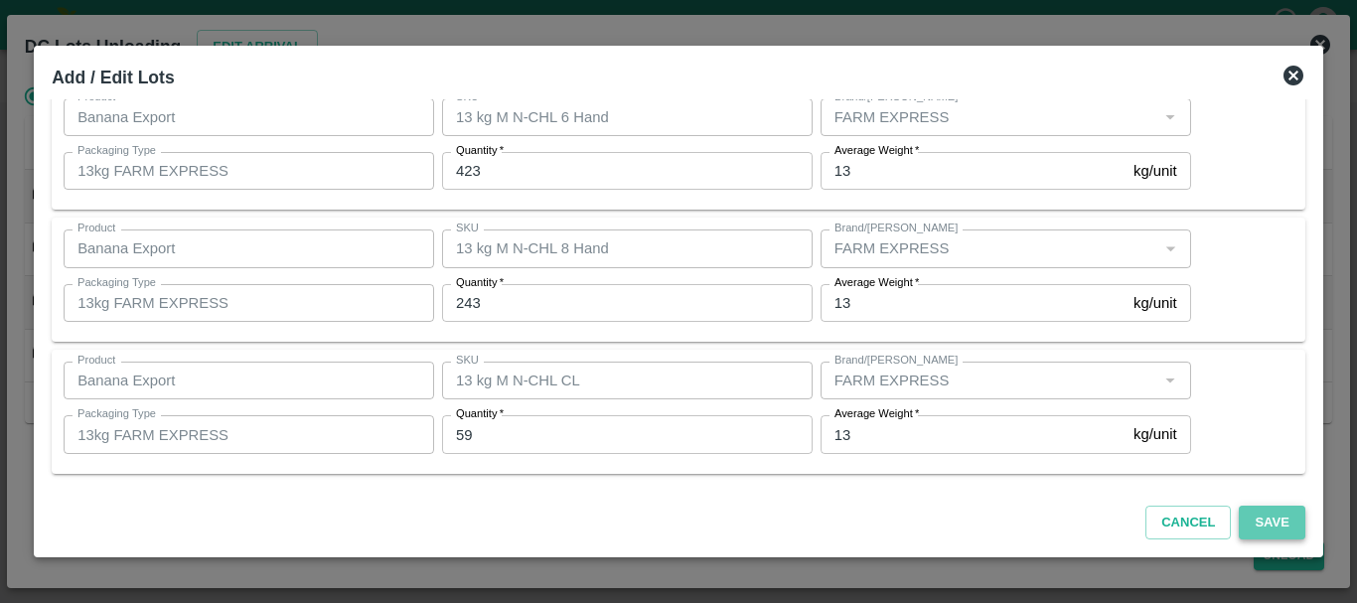
click at [1275, 524] on button "Save" at bounding box center [1272, 523] width 66 height 35
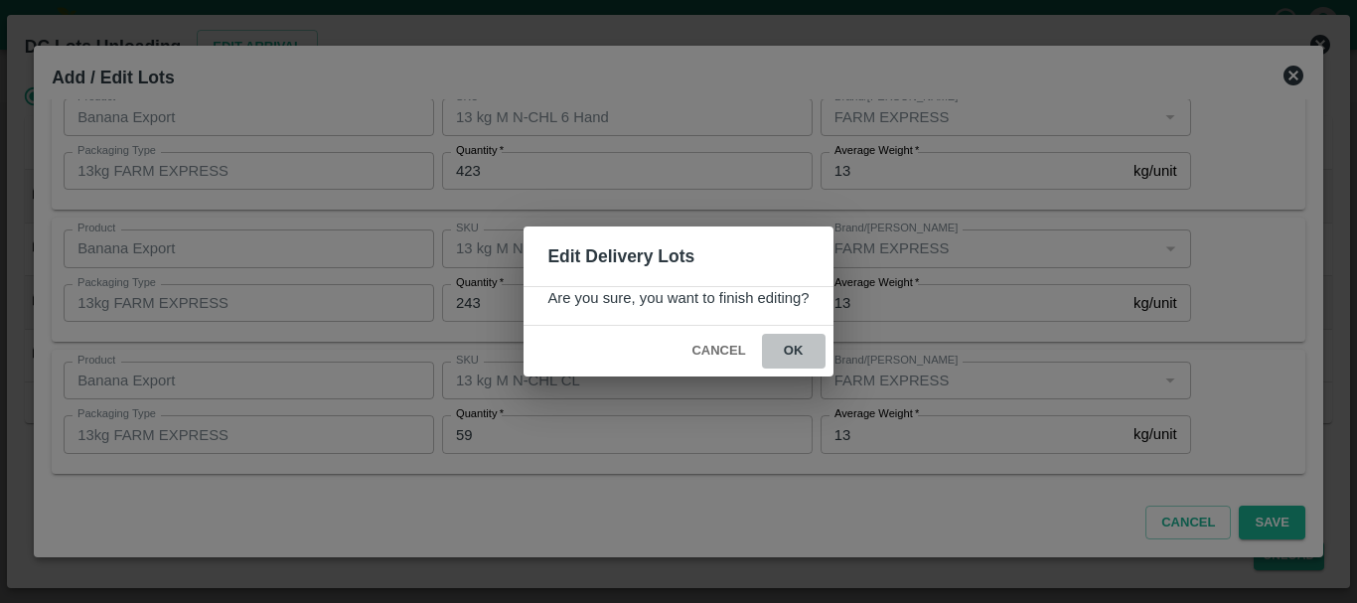
click at [799, 350] on button "ok" at bounding box center [794, 351] width 64 height 35
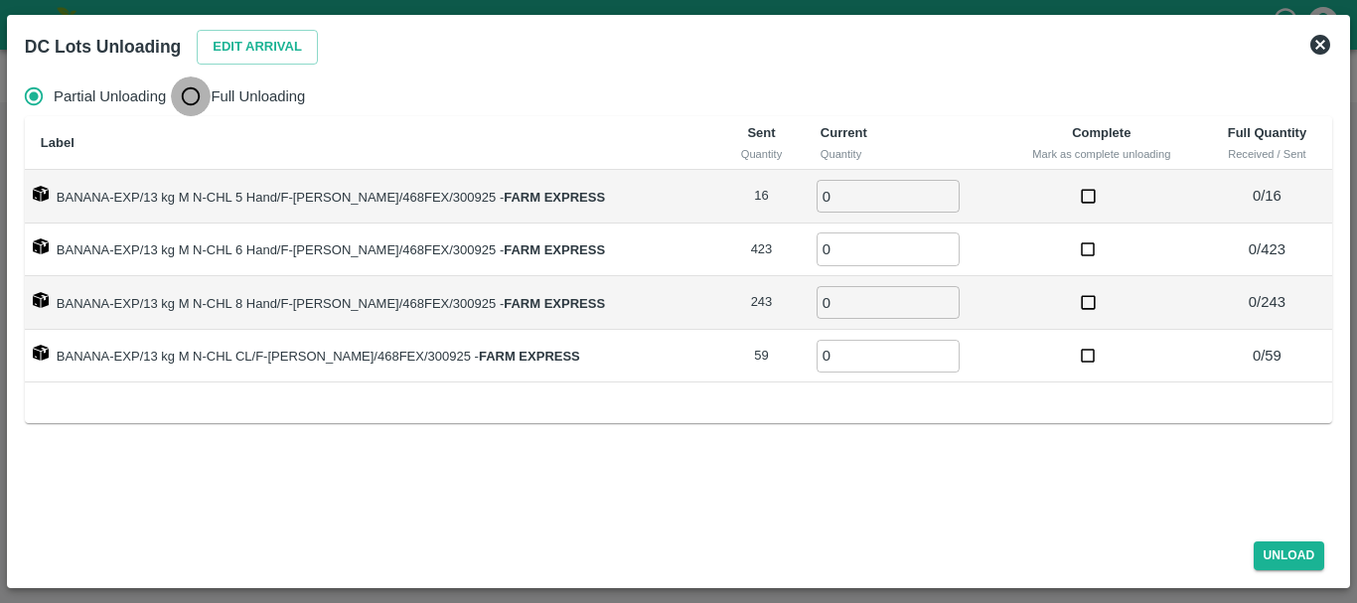
click at [197, 85] on input "Full Unloading" at bounding box center [191, 96] width 40 height 40
radio input "true"
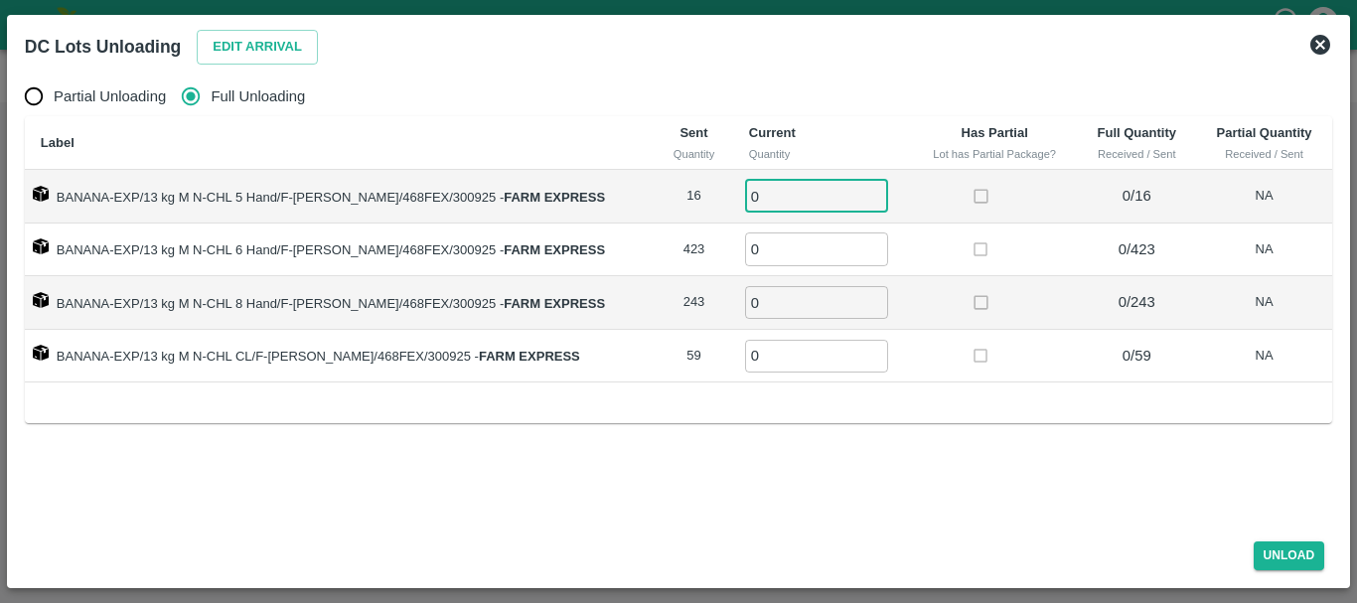
click at [782, 192] on input "0" at bounding box center [816, 196] width 143 height 33
type input "016"
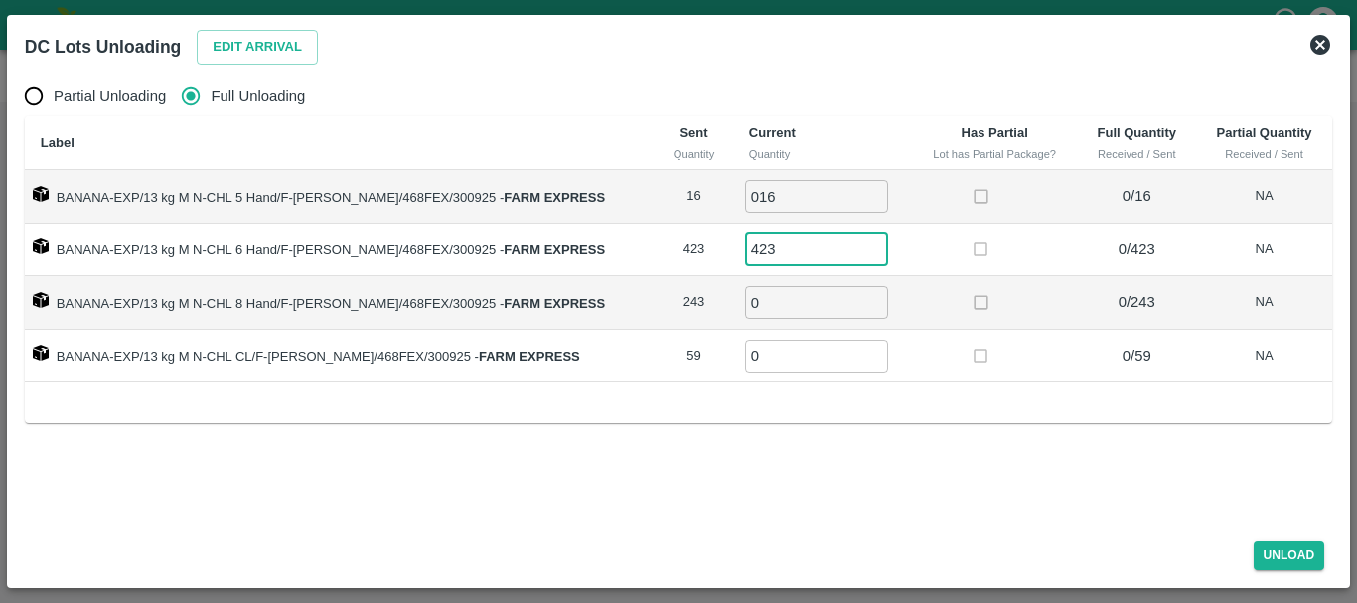
type input "423"
type input "243"
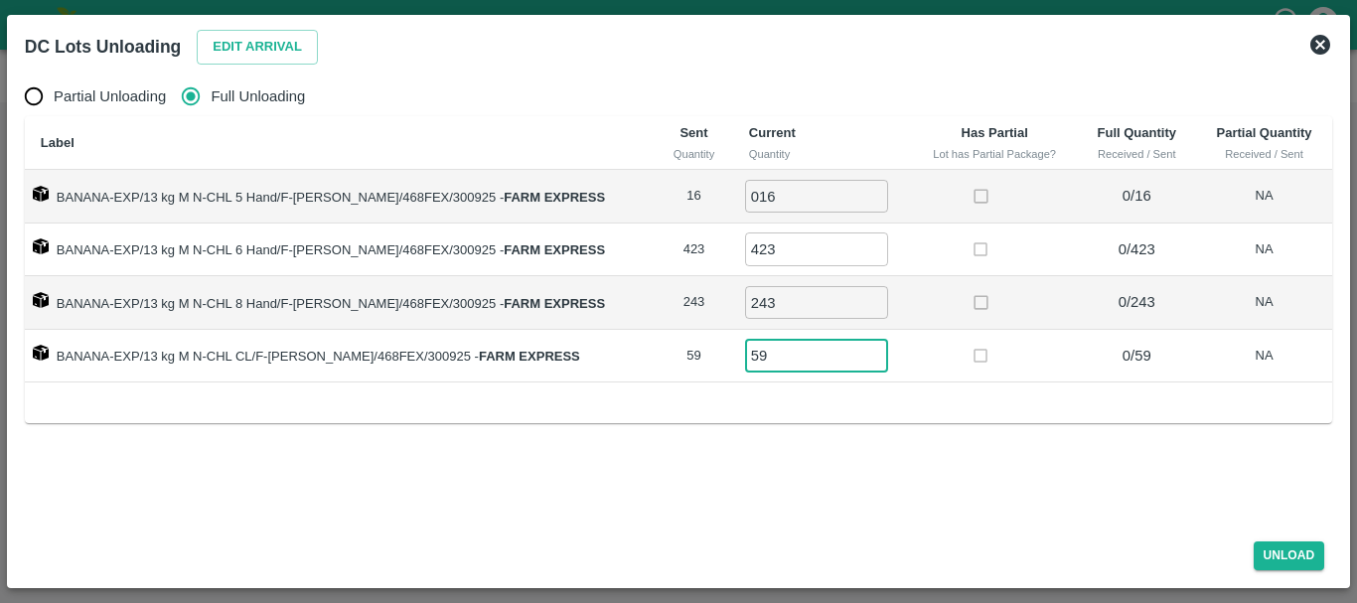
type input "59"
click at [935, 343] on td at bounding box center [995, 357] width 166 height 54
click at [1294, 549] on button "Unload" at bounding box center [1290, 555] width 72 height 29
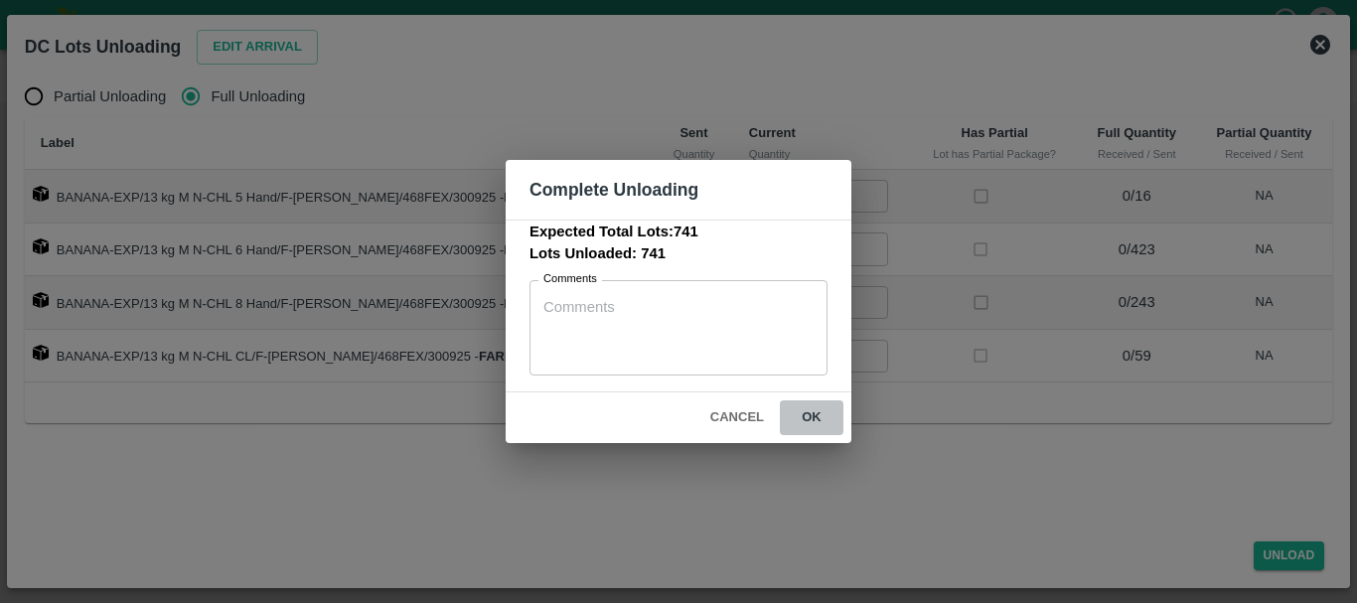
click at [807, 425] on button "ok" at bounding box center [812, 417] width 64 height 35
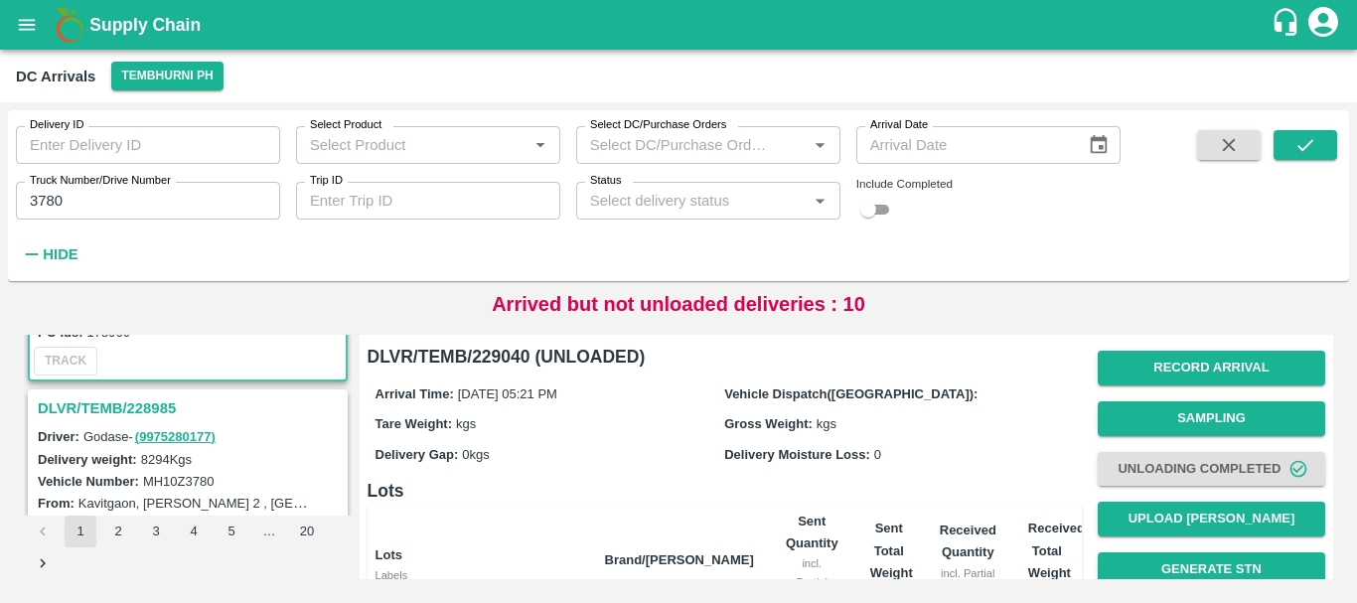
scroll to position [215, 0]
click at [145, 405] on h3 "DLVR/TEMB/228985" at bounding box center [191, 406] width 306 height 26
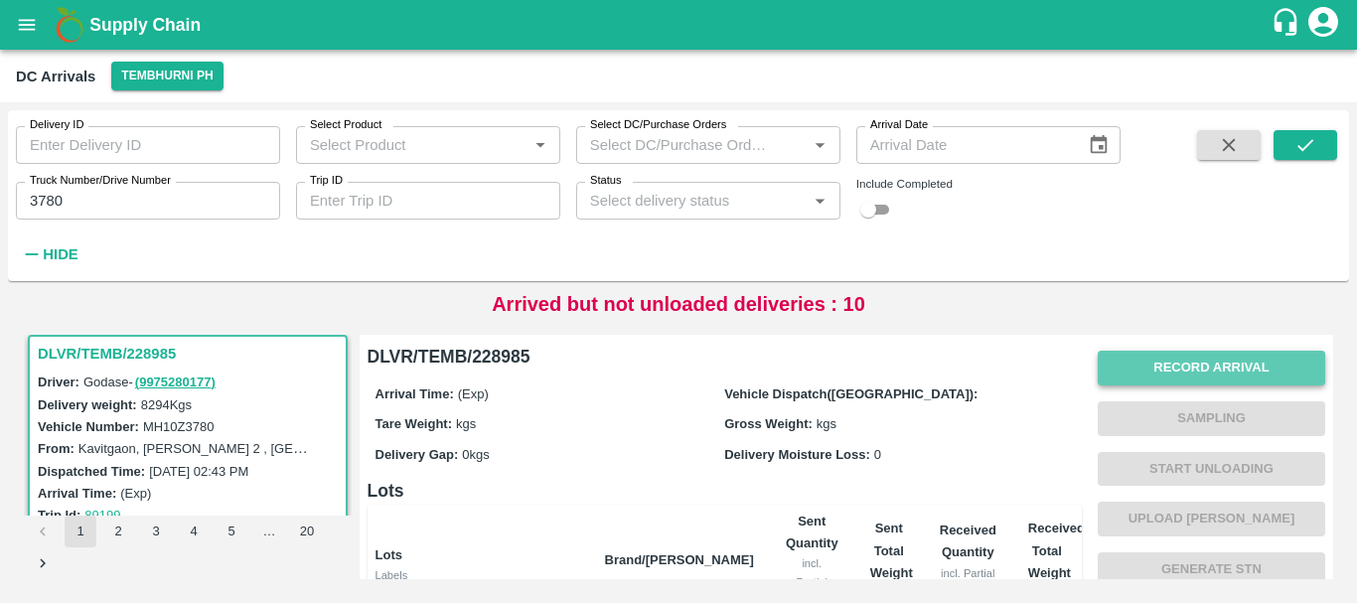
click at [1168, 364] on button "Record Arrival" at bounding box center [1211, 368] width 227 height 35
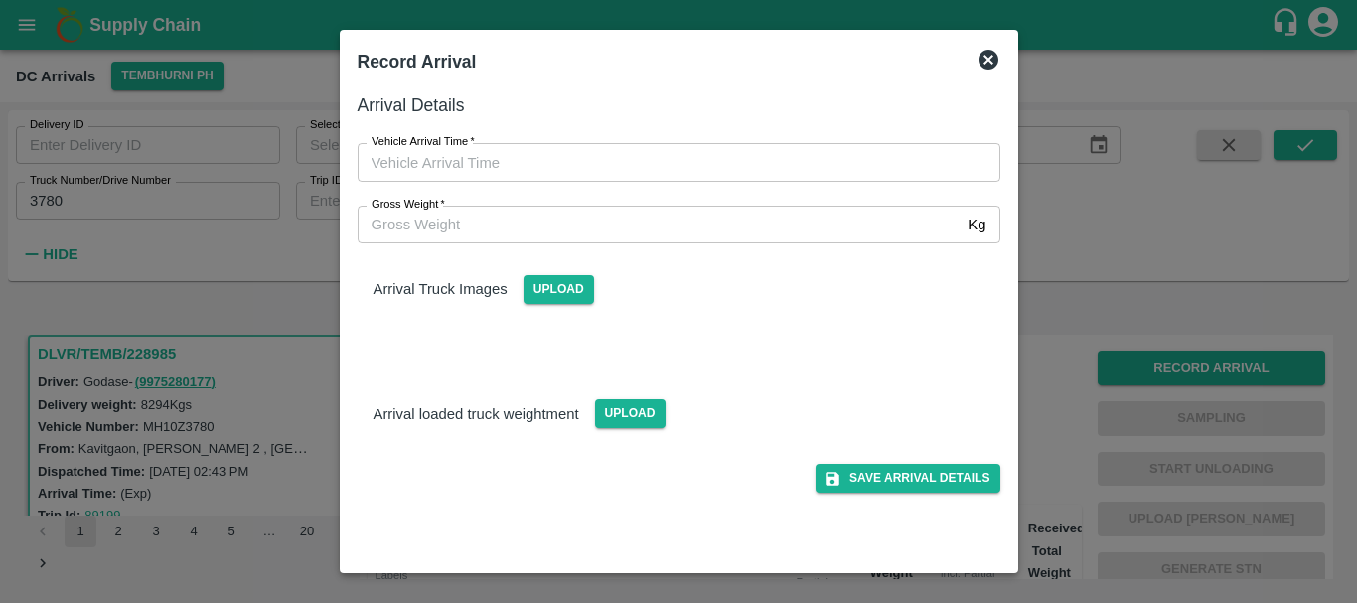
type input "DD/MM/YYYY hh:mm aa"
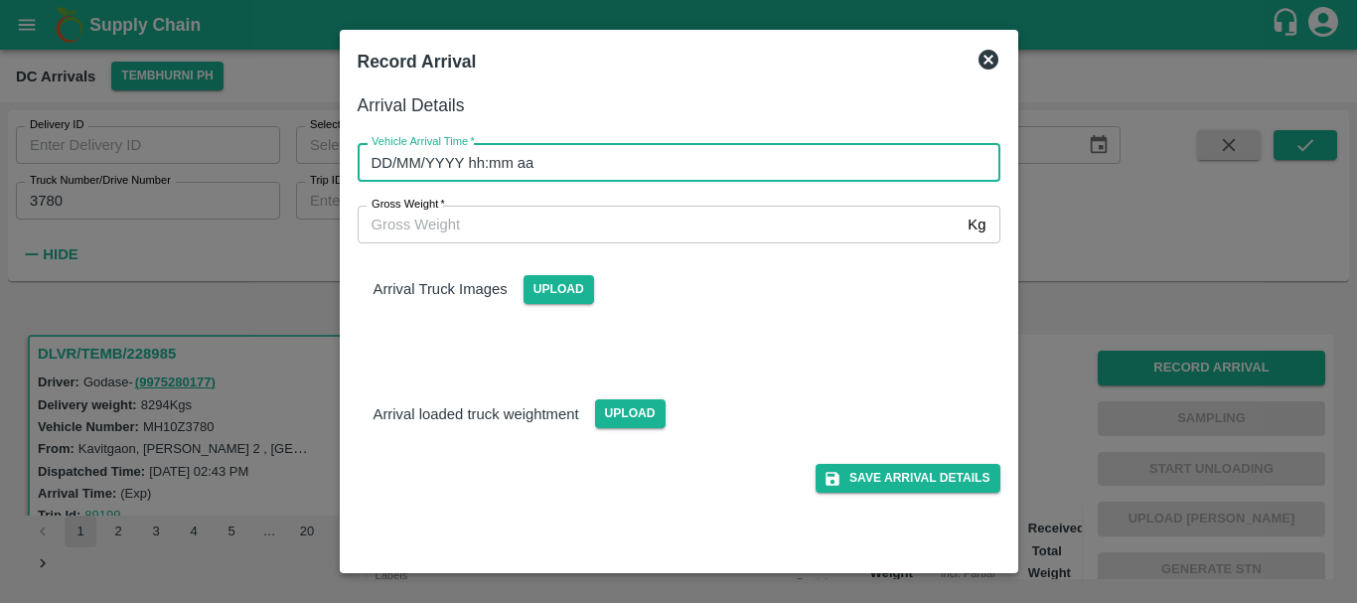
click at [718, 161] on input "DD/MM/YYYY hh:mm aa" at bounding box center [672, 162] width 629 height 38
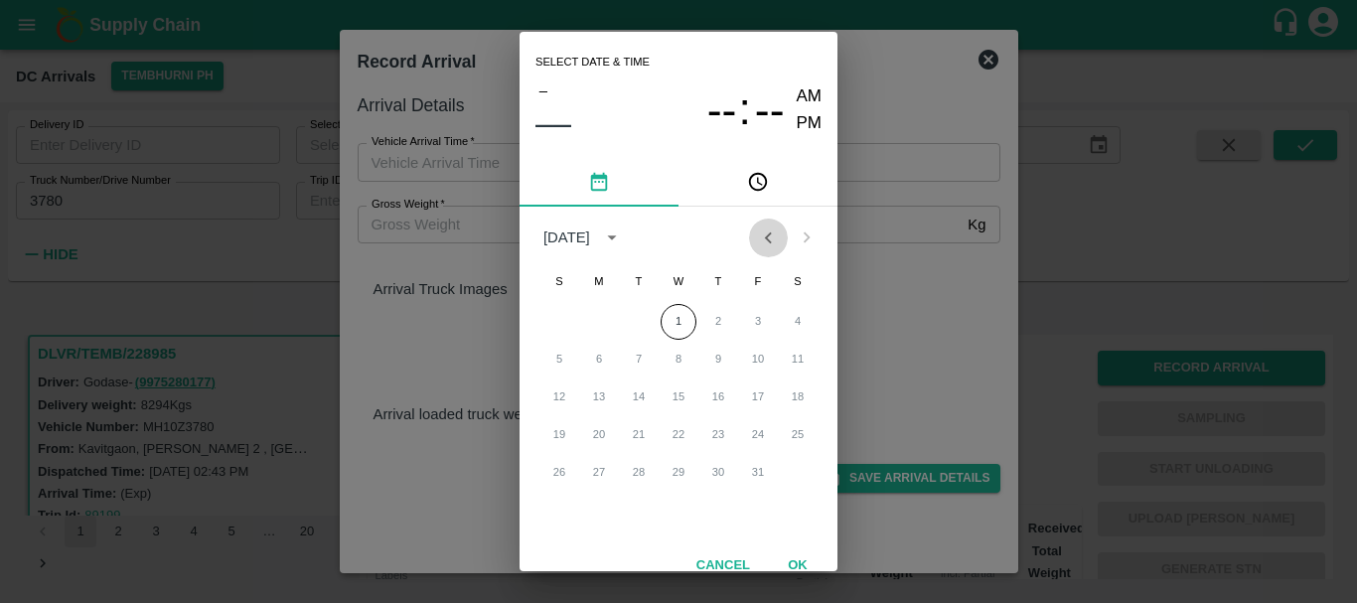
click at [766, 255] on button "Previous month" at bounding box center [768, 238] width 38 height 38
click at [643, 476] on button "30" at bounding box center [639, 473] width 36 height 36
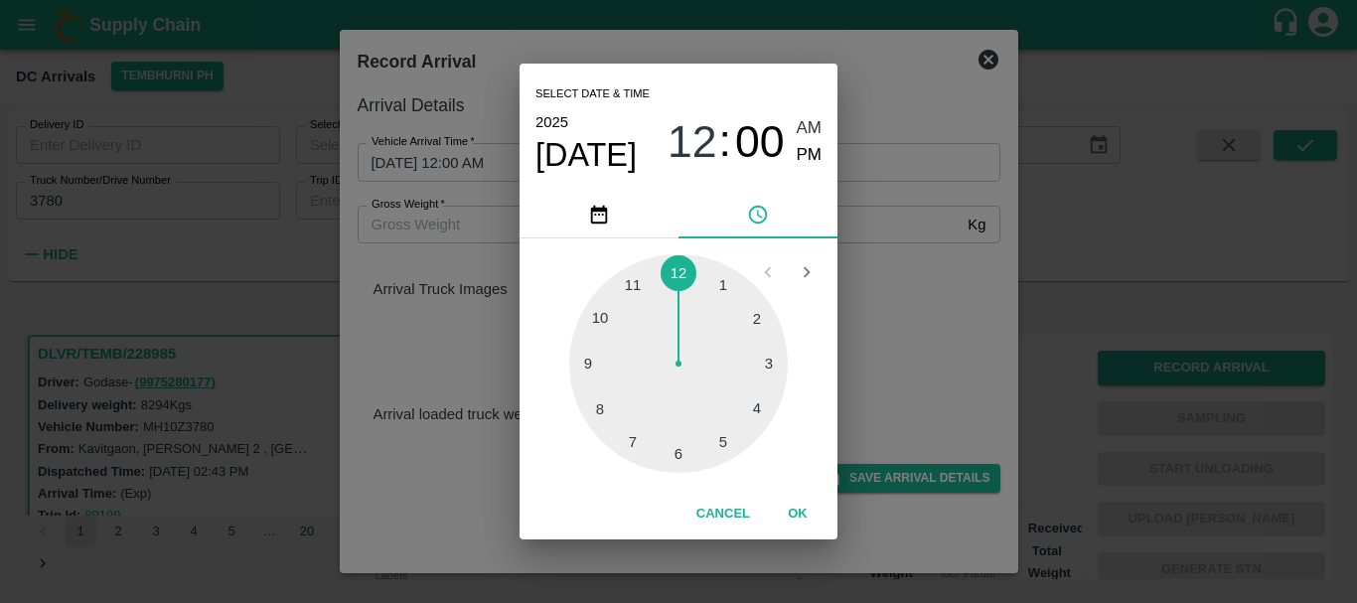
click at [770, 374] on div at bounding box center [678, 363] width 219 height 219
click at [805, 154] on span "PM" at bounding box center [810, 155] width 26 height 27
type input "[DATE] 03:00 PM"
click at [951, 337] on div "Select date & time [DATE] 03 : 00 AM PM 05 10 15 20 25 30 35 40 45 50 55 00 Can…" at bounding box center [678, 301] width 1357 height 603
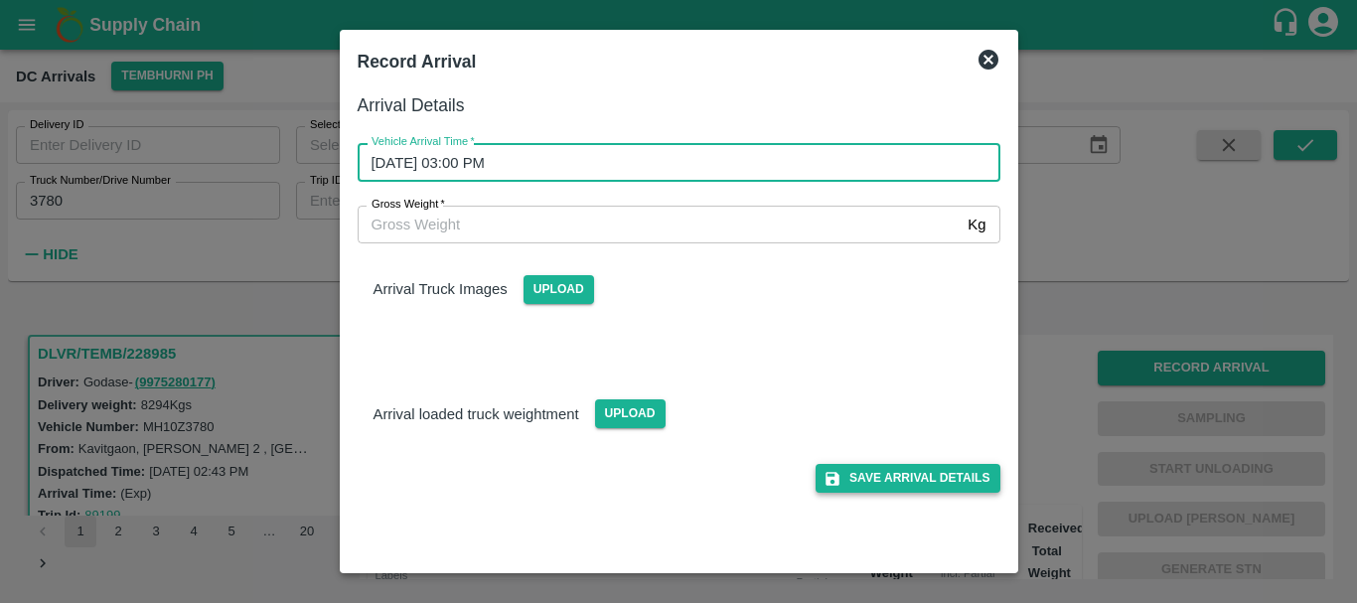
click at [907, 480] on button "Save Arrival Details" at bounding box center [908, 478] width 184 height 29
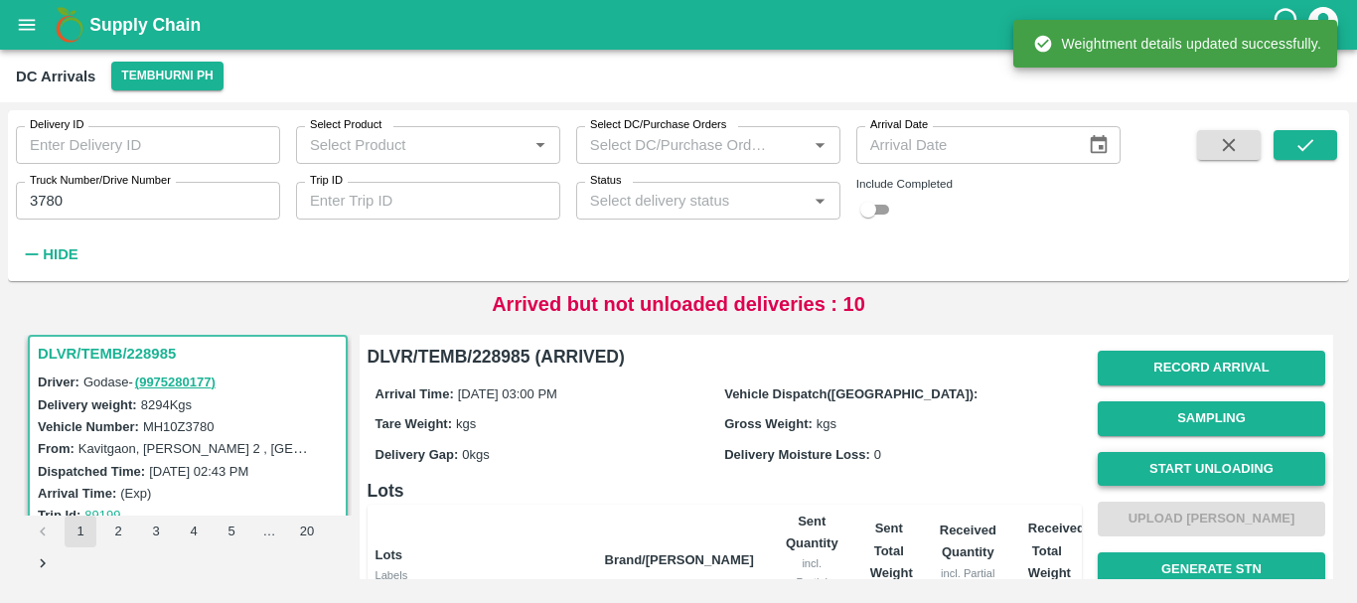
scroll to position [1, 0]
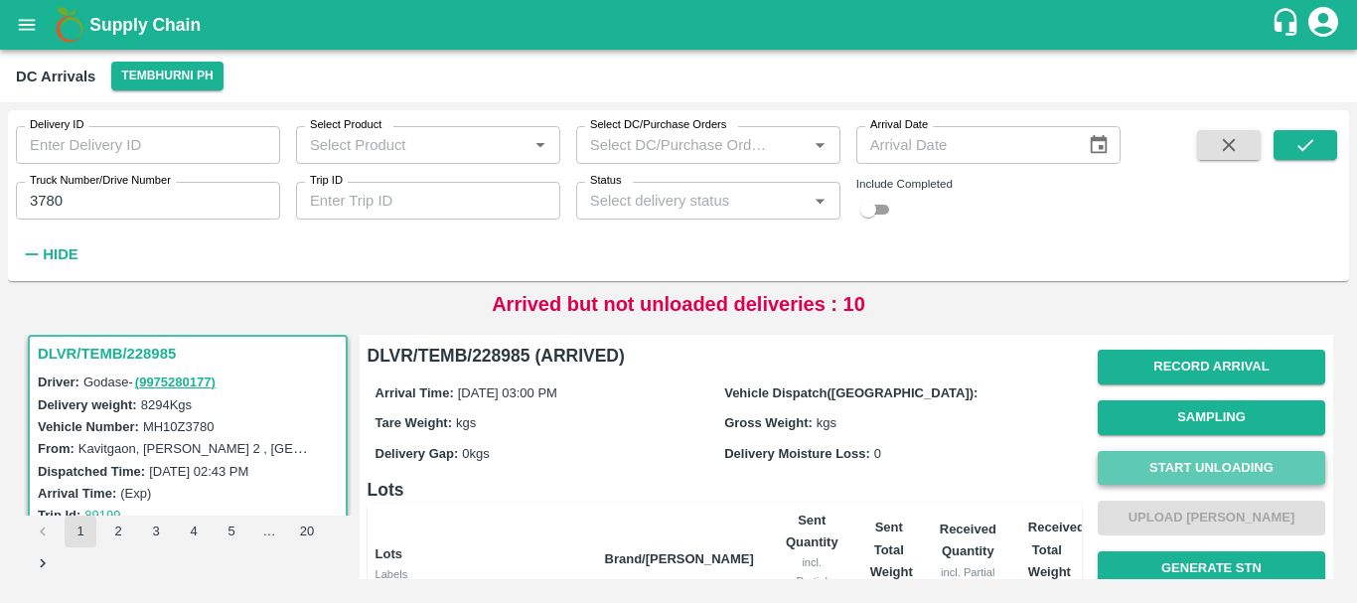
click at [1120, 468] on button "Start Unloading" at bounding box center [1211, 468] width 227 height 35
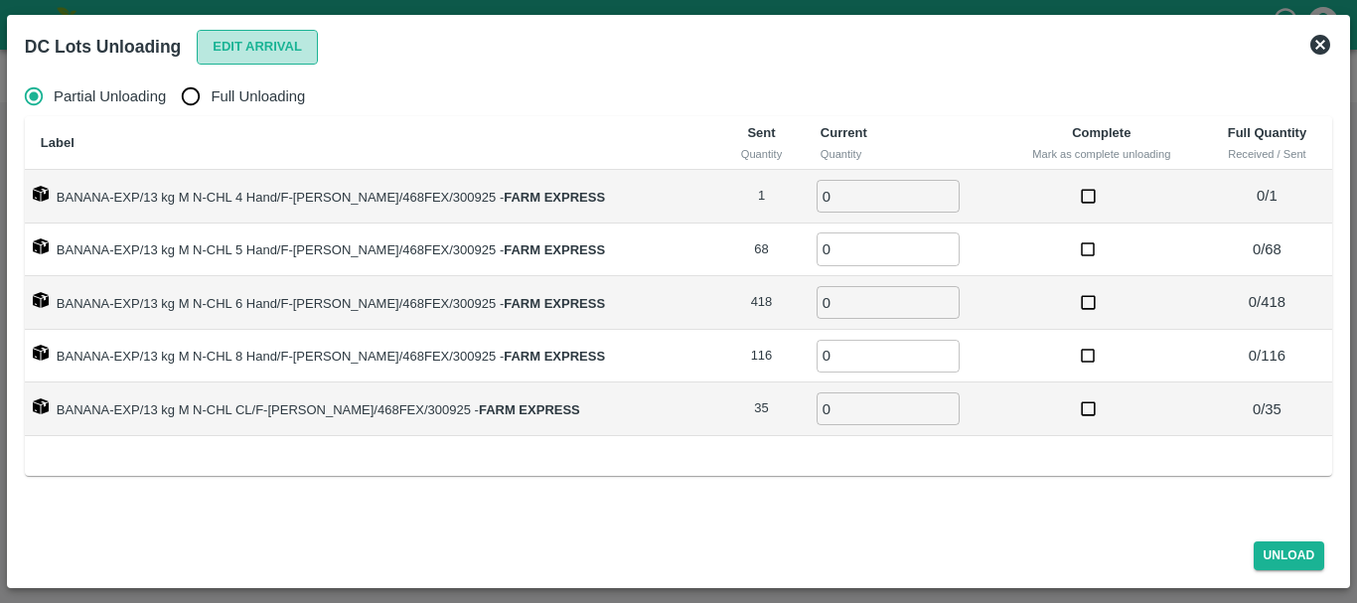
click at [250, 43] on button "Edit Arrival" at bounding box center [257, 47] width 121 height 35
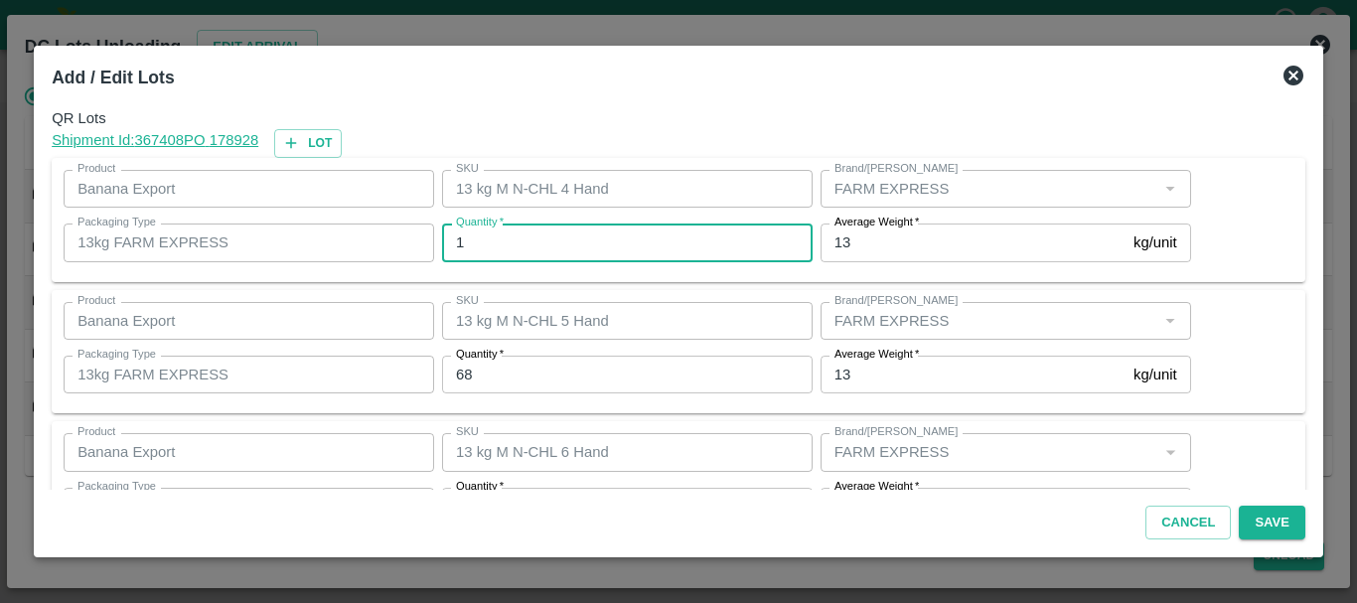
click at [484, 234] on input "1" at bounding box center [627, 243] width 371 height 38
type input "0"
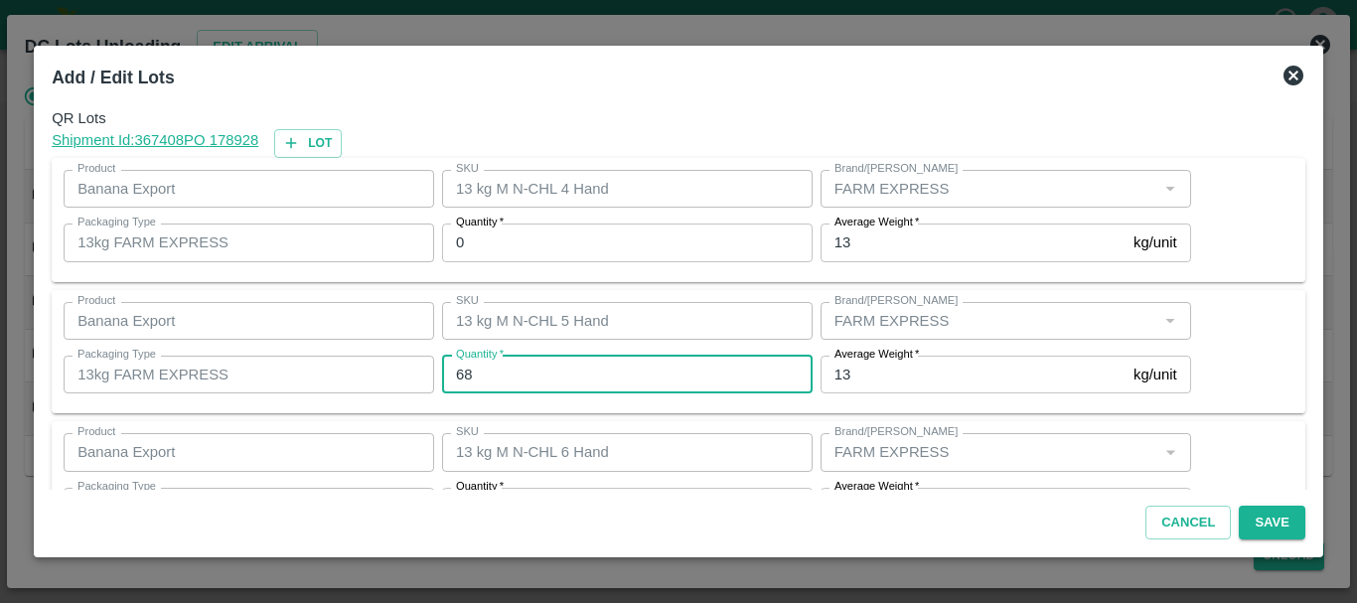
click at [517, 372] on input "68" at bounding box center [627, 375] width 371 height 38
type input "6"
type input "128"
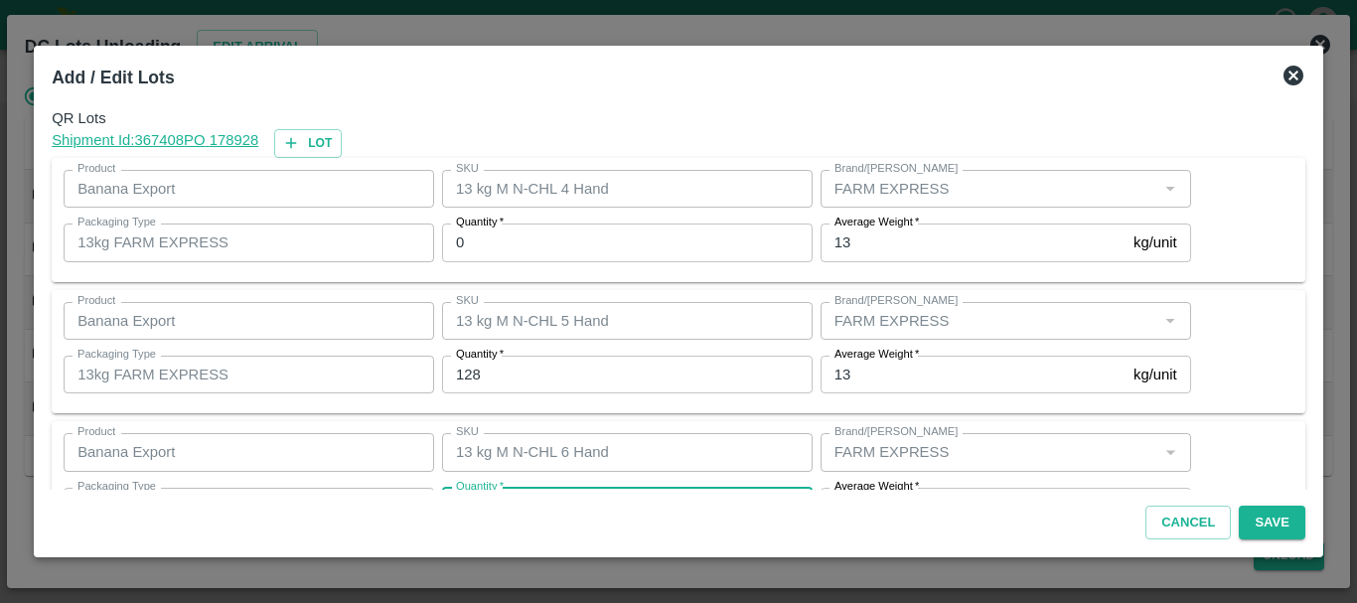
scroll to position [36, 0]
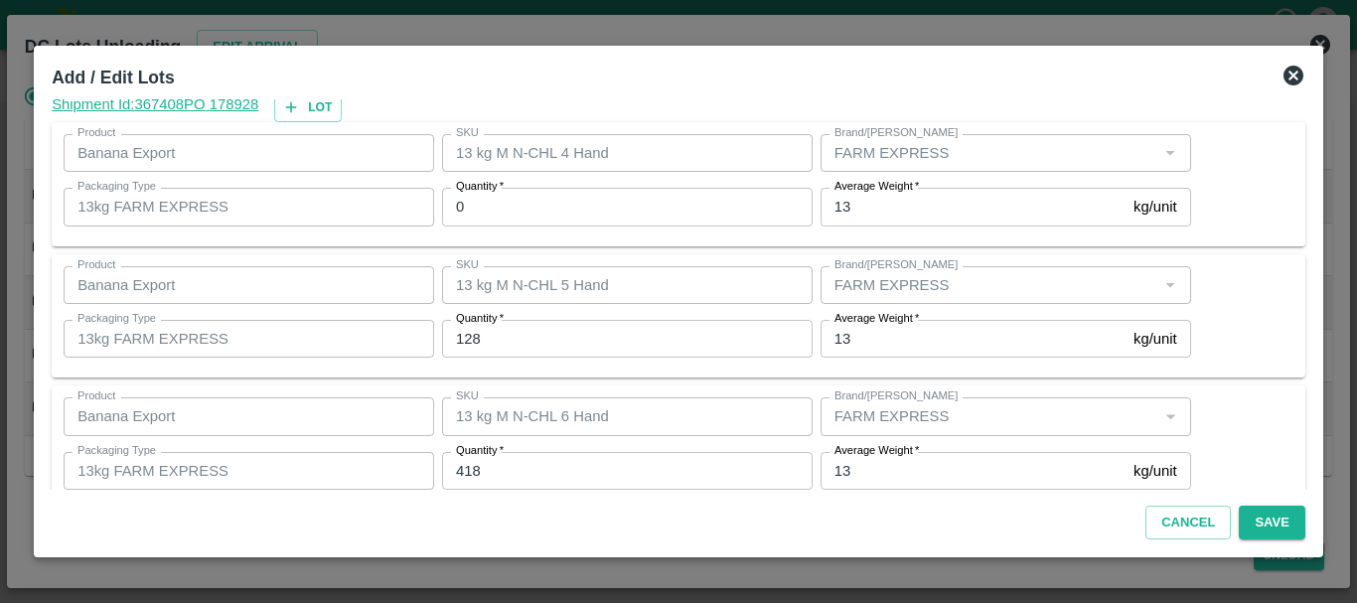
click at [501, 474] on input "418" at bounding box center [627, 471] width 371 height 38
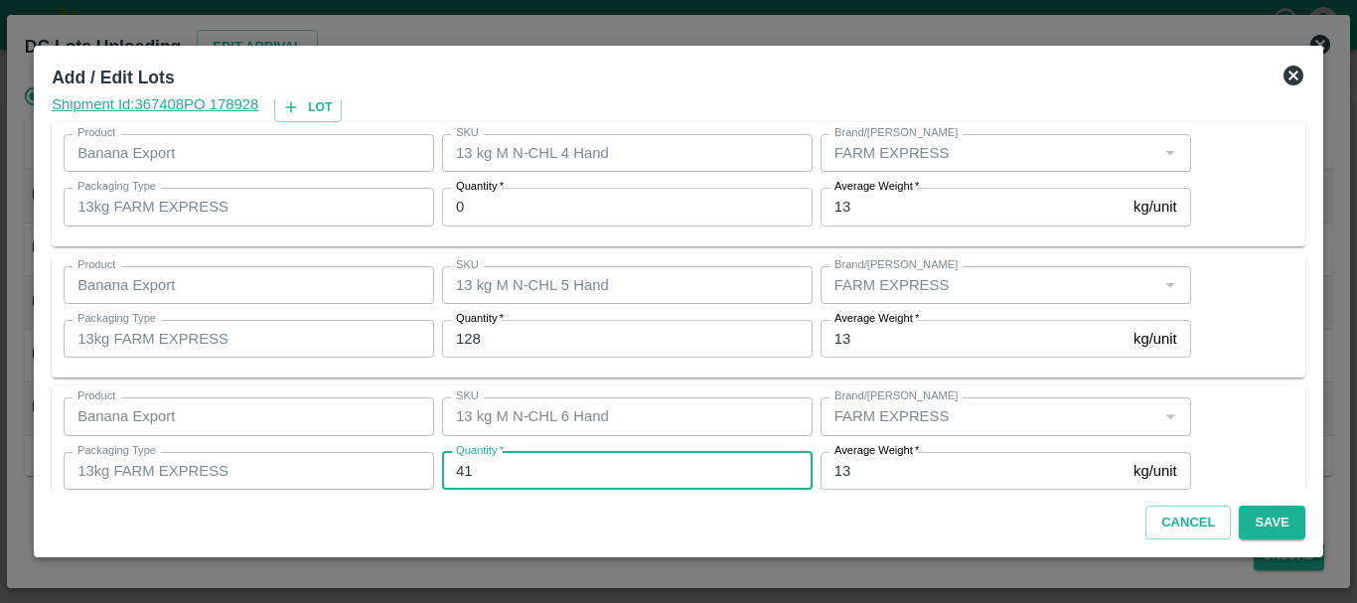
type input "4"
type input "340"
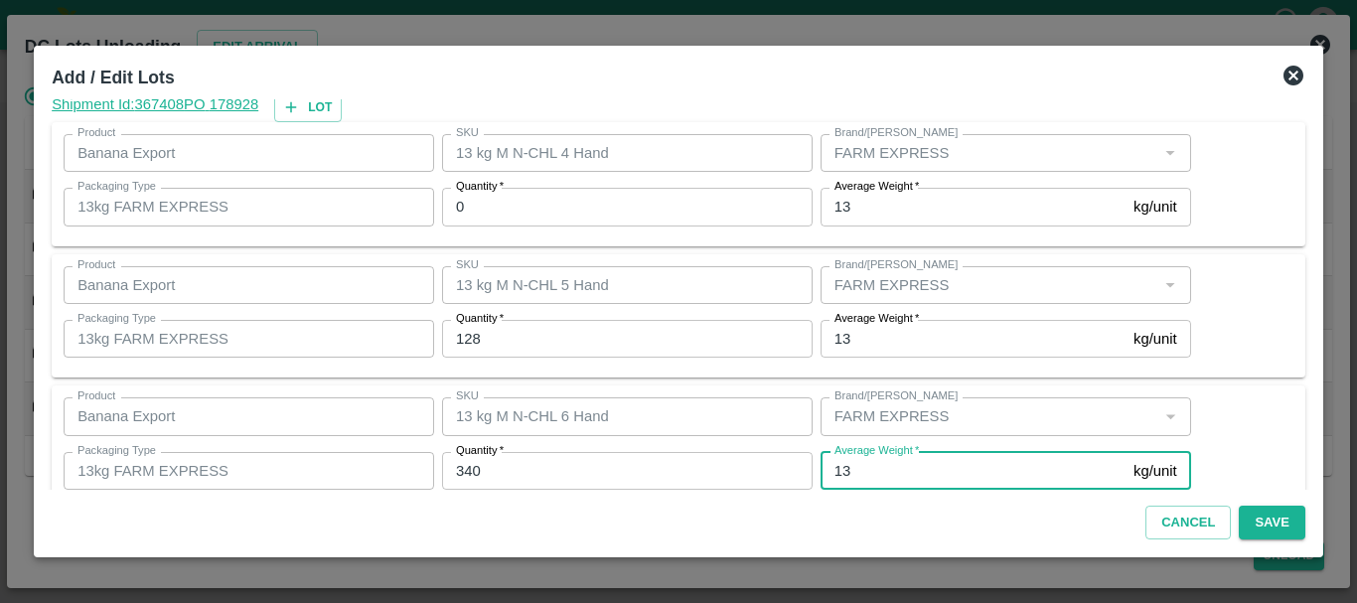
scroll to position [336, 0]
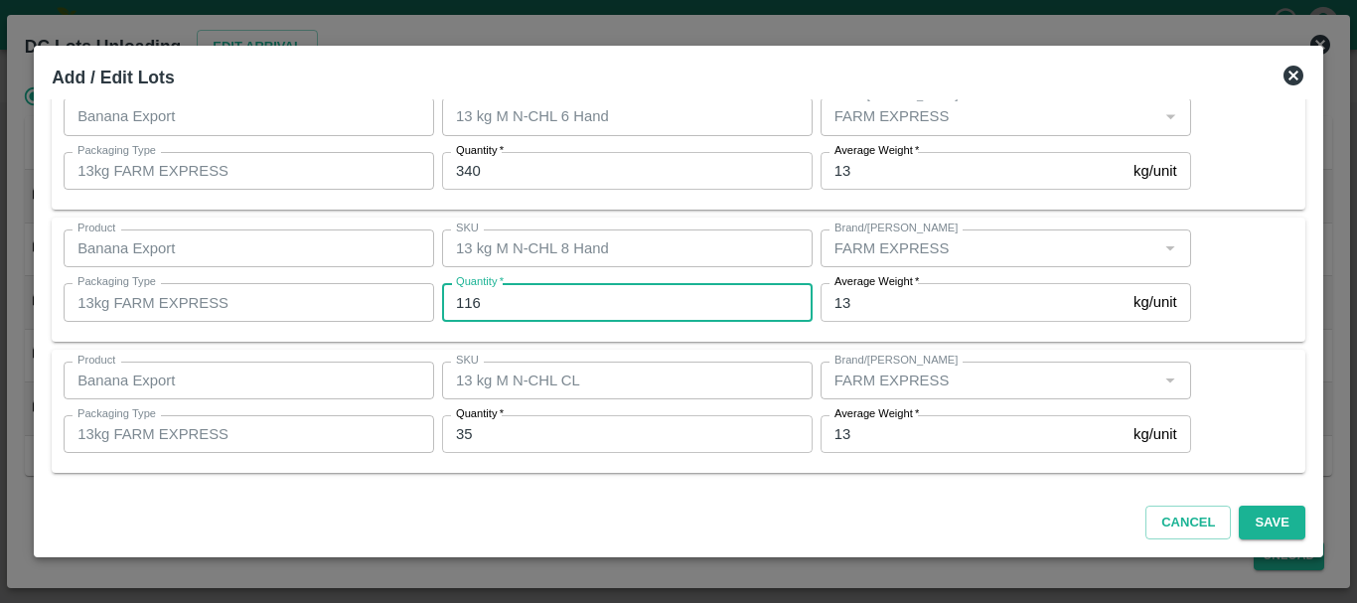
click at [526, 302] on input "116" at bounding box center [627, 302] width 371 height 38
type input "1"
type input "127"
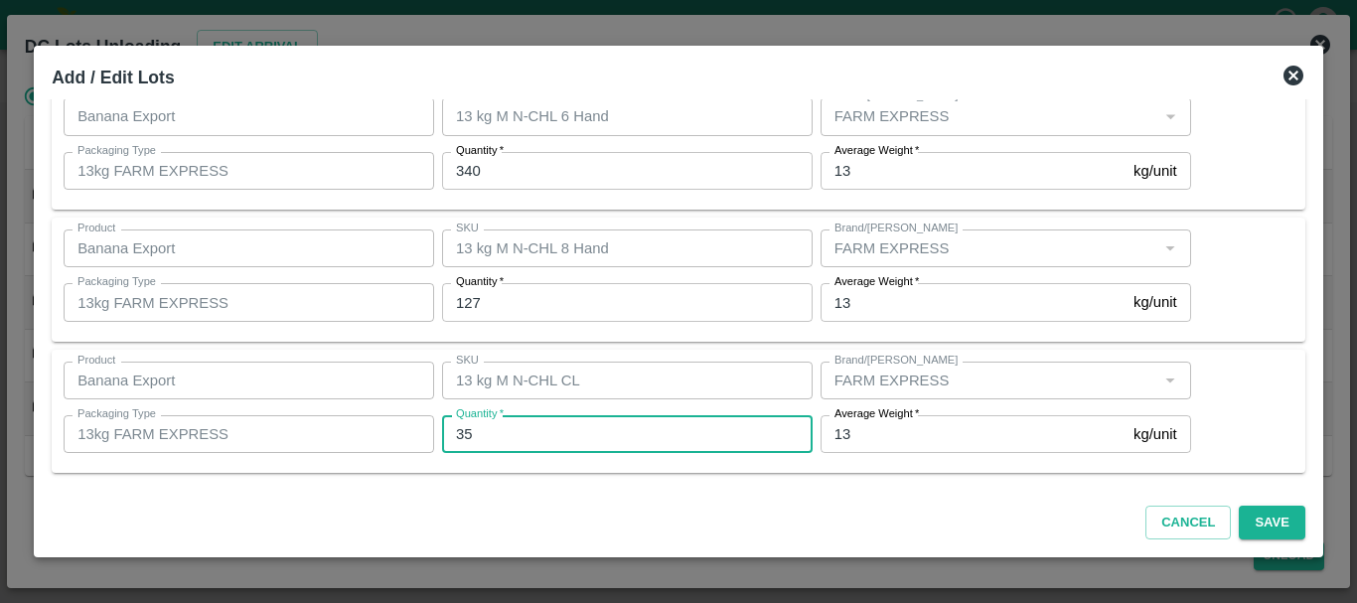
click at [543, 440] on input "35" at bounding box center [627, 434] width 371 height 38
type input "3"
type input "43"
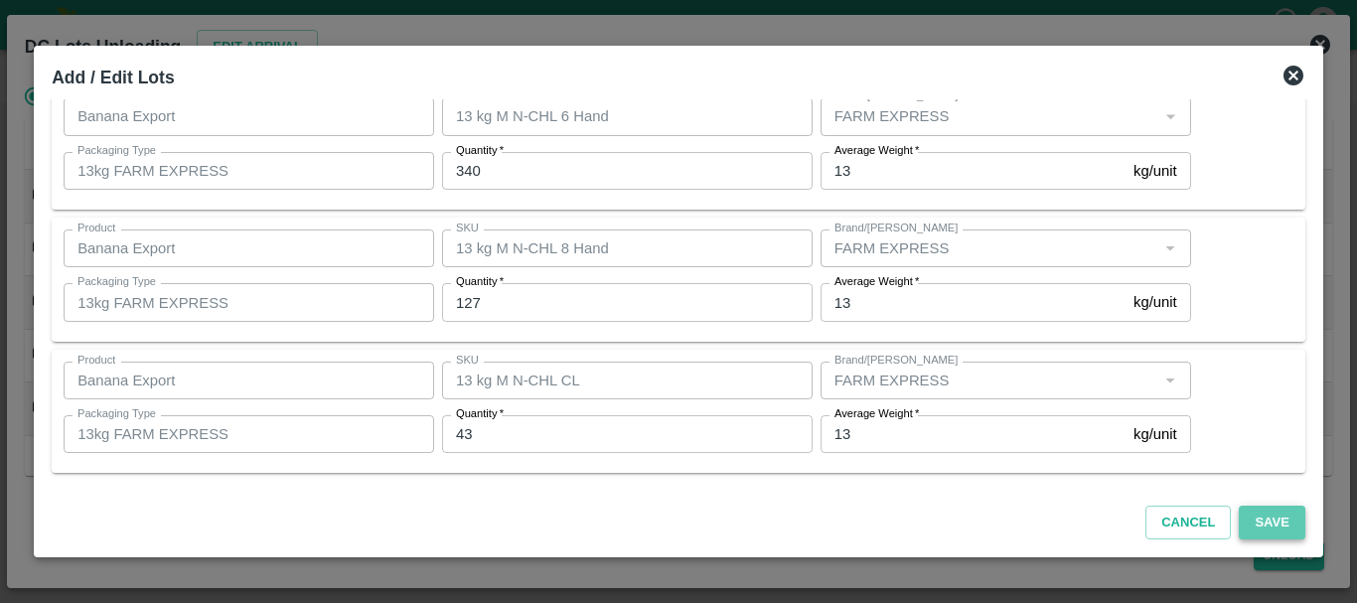
click at [1262, 518] on button "Save" at bounding box center [1272, 523] width 66 height 35
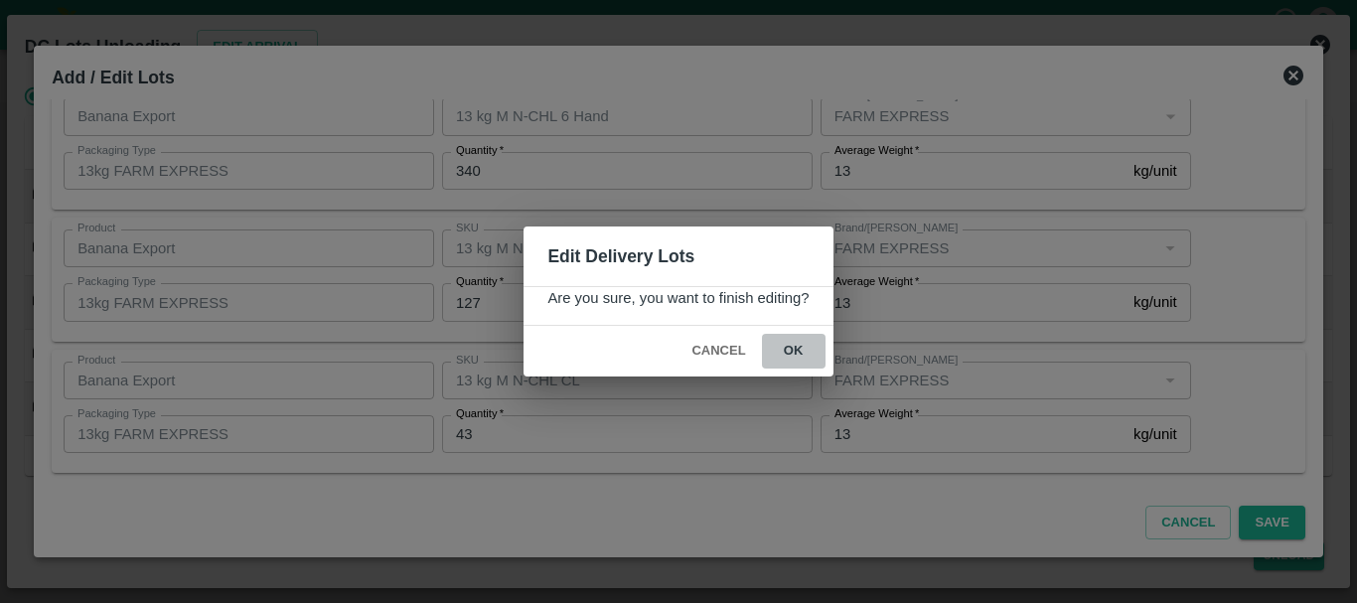
click at [802, 355] on button "ok" at bounding box center [794, 351] width 64 height 35
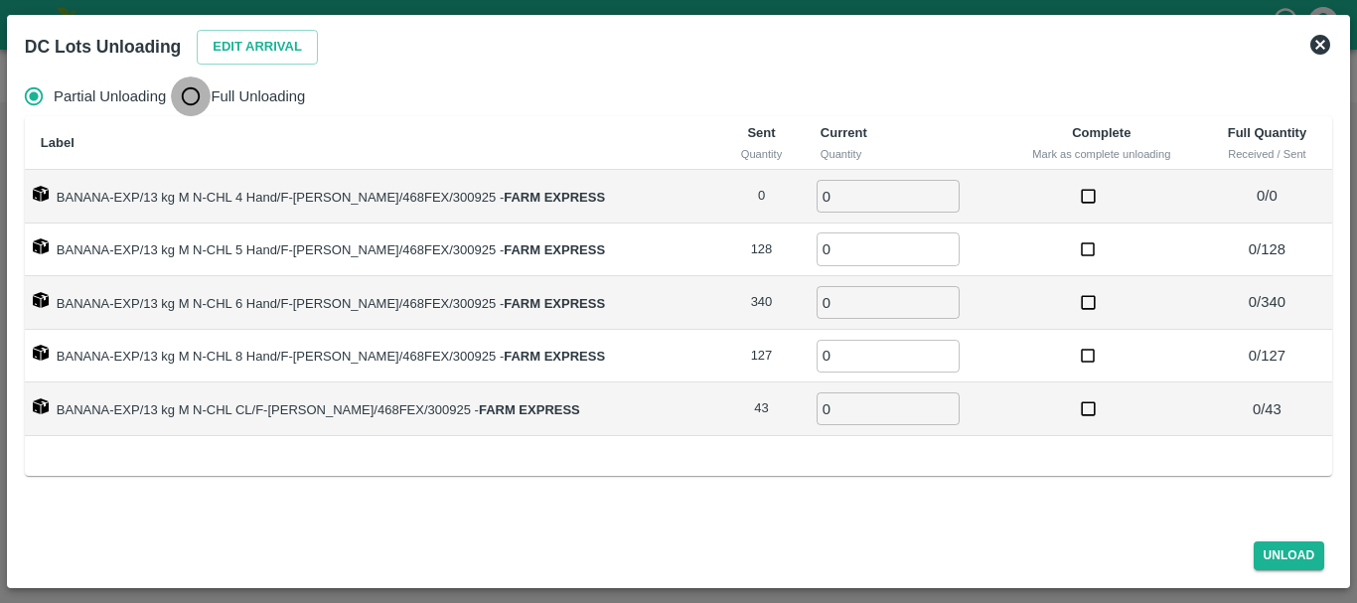
click at [184, 94] on input "Full Unloading" at bounding box center [191, 96] width 40 height 40
radio input "true"
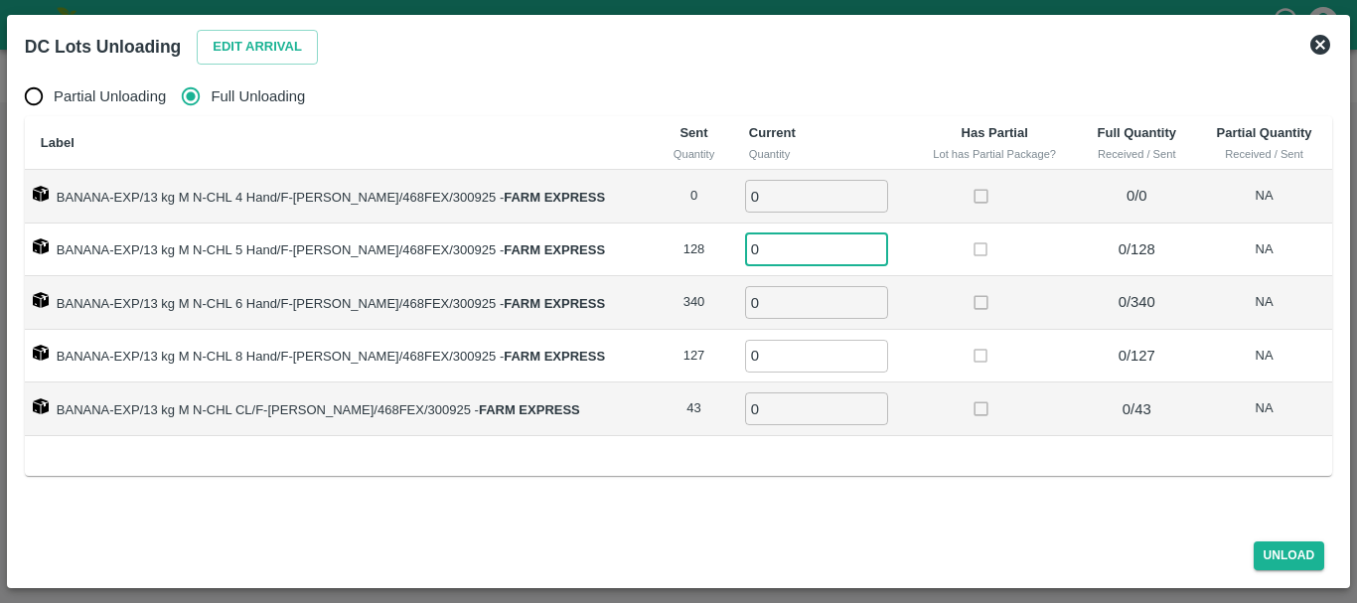
click at [821, 234] on input "0" at bounding box center [816, 248] width 143 height 33
type input "0128"
type input "340"
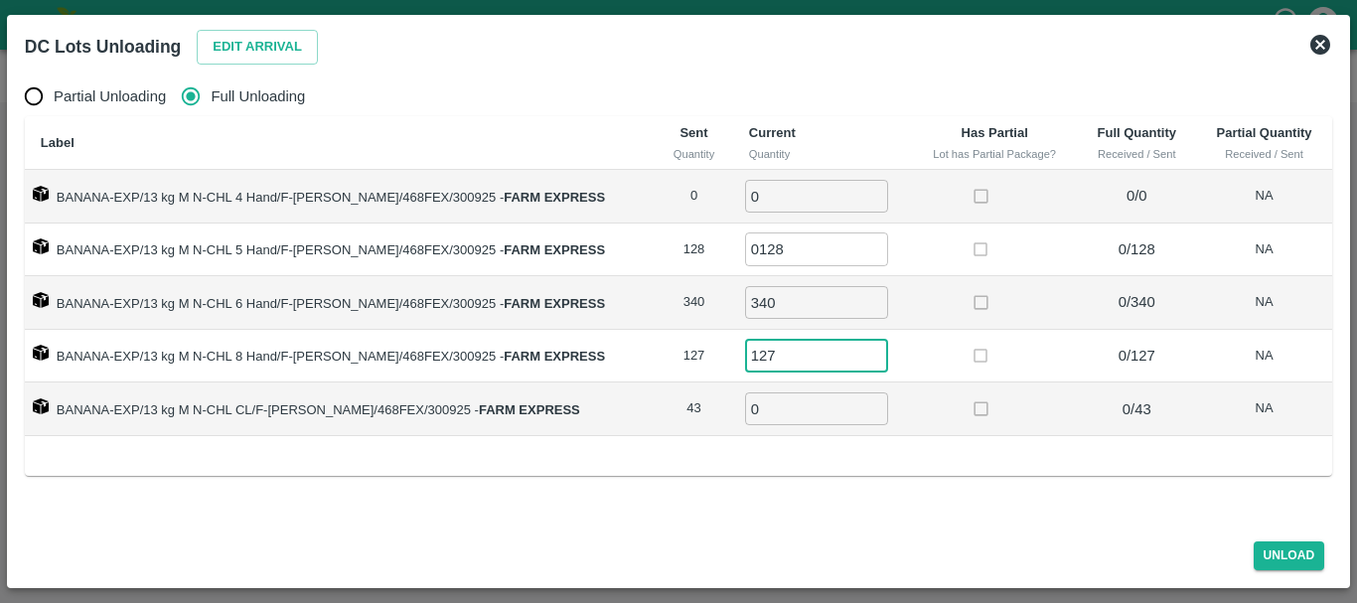
type input "127"
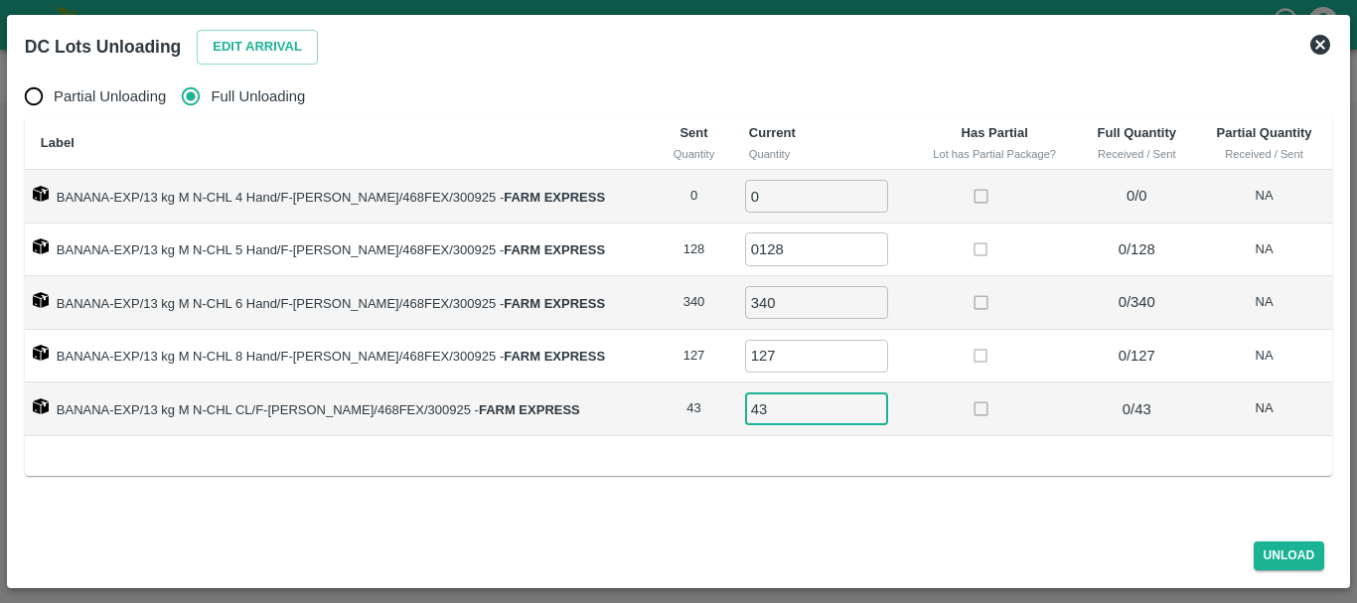
type input "43"
click at [1117, 524] on div "Partial Unloading Full Unloading Label Sent Quantity Current Quantity Has Parti…" at bounding box center [678, 297] width 1323 height 457
click at [1278, 568] on button "Unload" at bounding box center [1290, 555] width 72 height 29
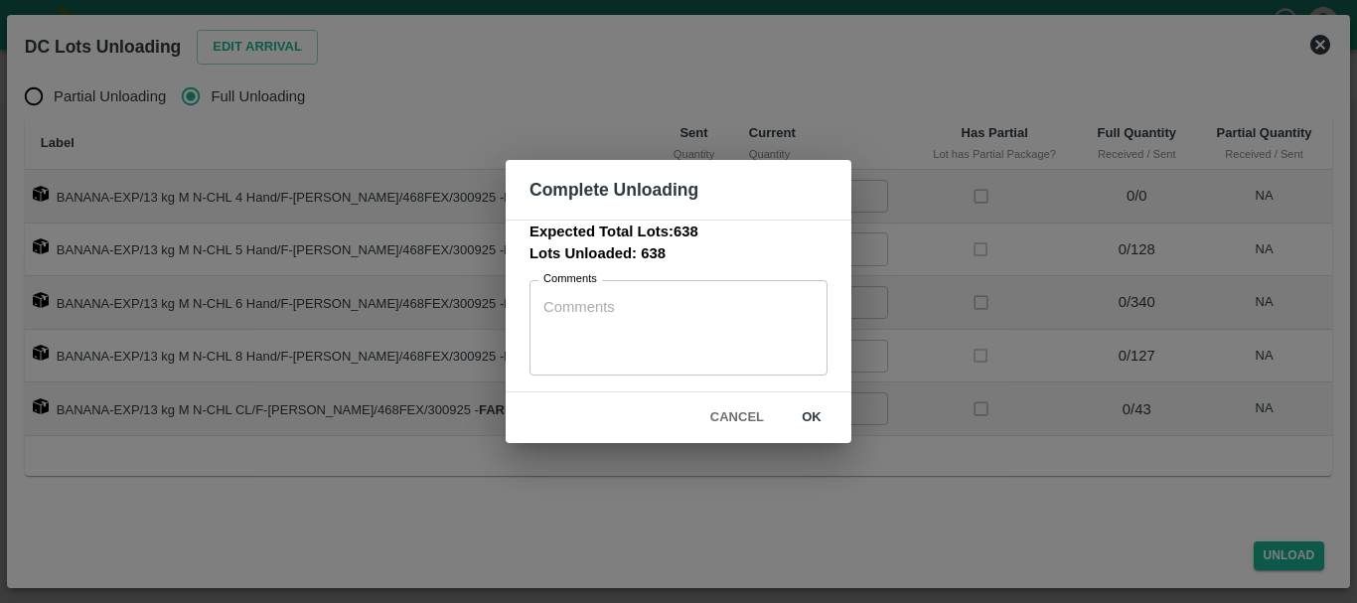
click at [829, 415] on button "ok" at bounding box center [812, 417] width 64 height 35
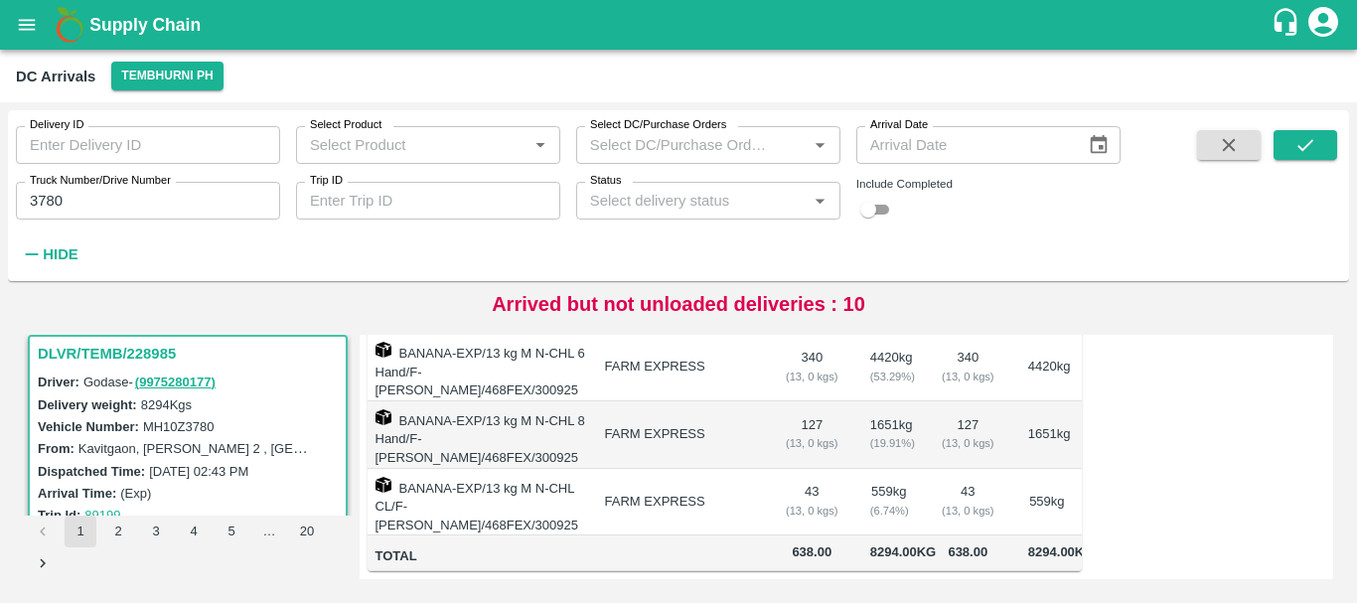
scroll to position [0, 0]
